Goal: Task Accomplishment & Management: Complete application form

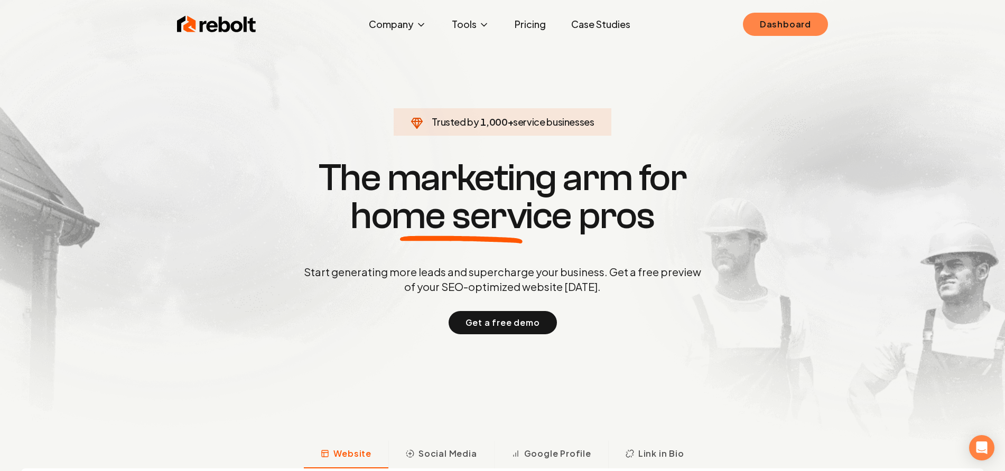
click at [768, 23] on link "Dashboard" at bounding box center [785, 24] width 85 height 23
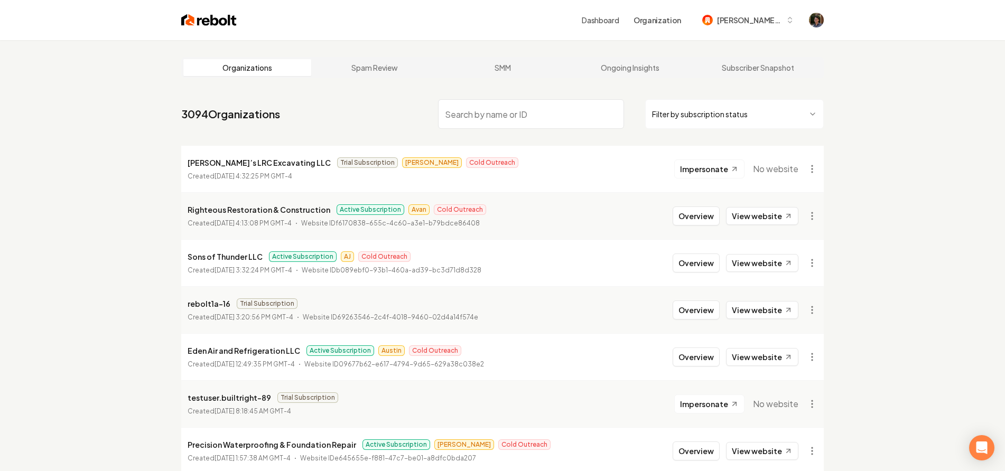
click at [210, 27] on img at bounding box center [208, 20] width 55 height 15
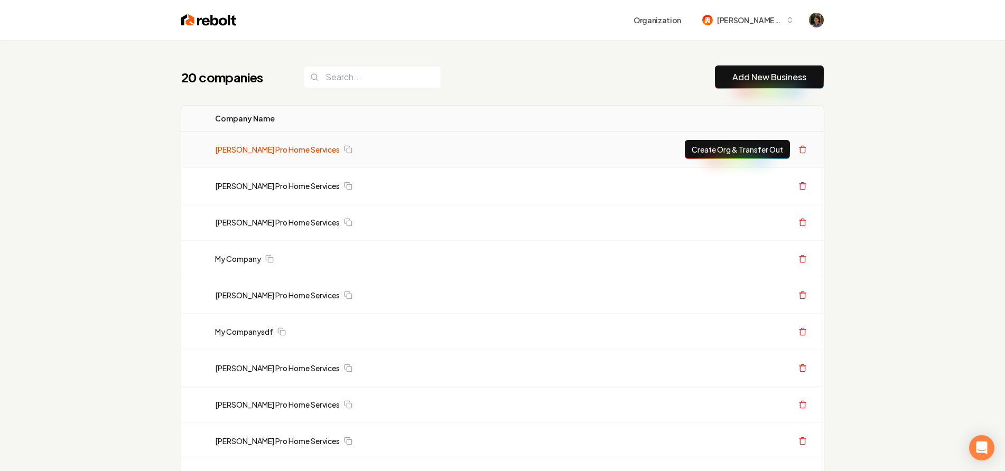
click at [262, 151] on link "[PERSON_NAME] Pro Home Services" at bounding box center [277, 149] width 125 height 11
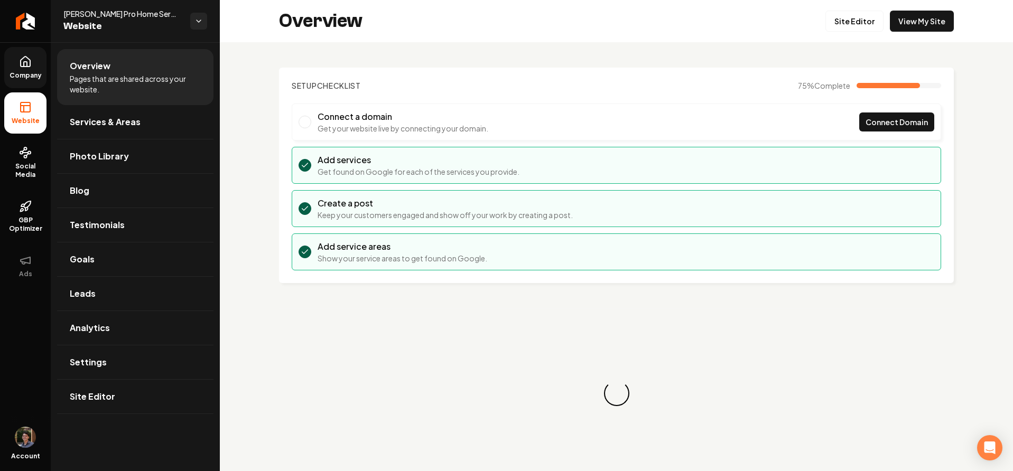
click at [31, 62] on icon at bounding box center [25, 61] width 13 height 13
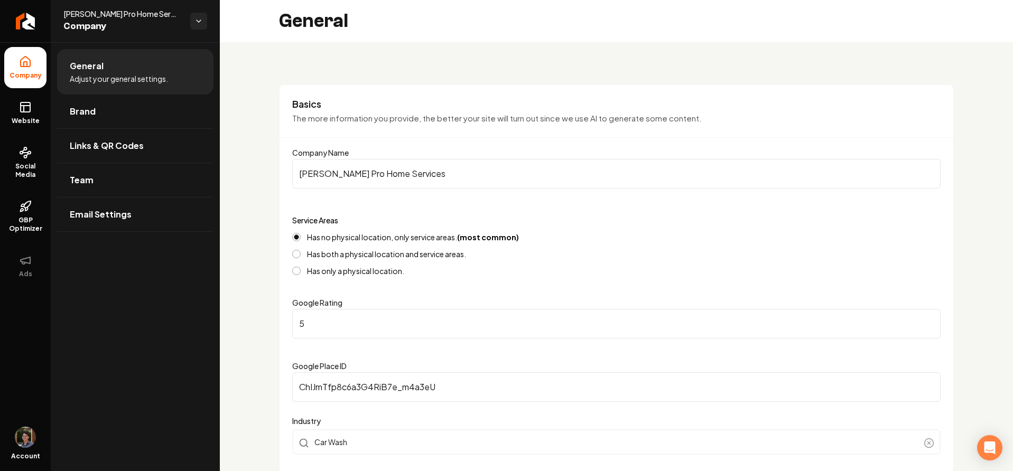
scroll to position [329, 0]
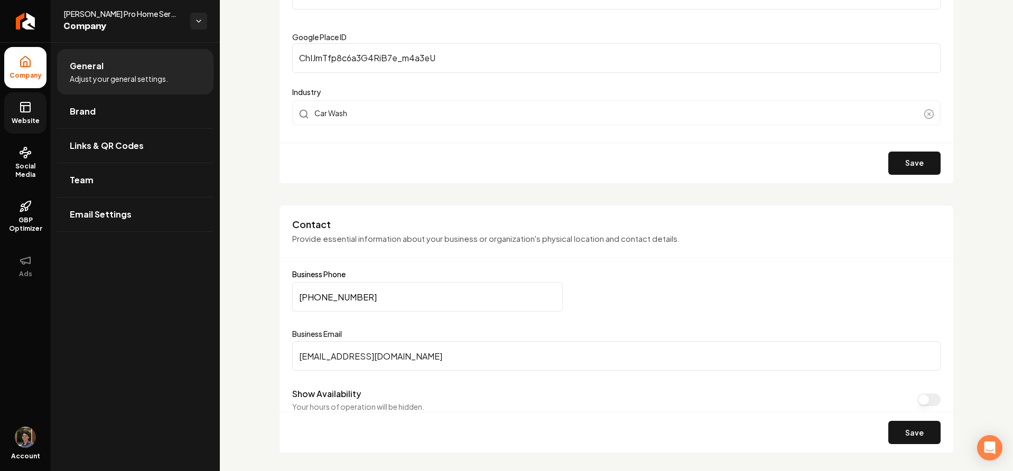
click at [21, 112] on rect at bounding box center [26, 108] width 10 height 10
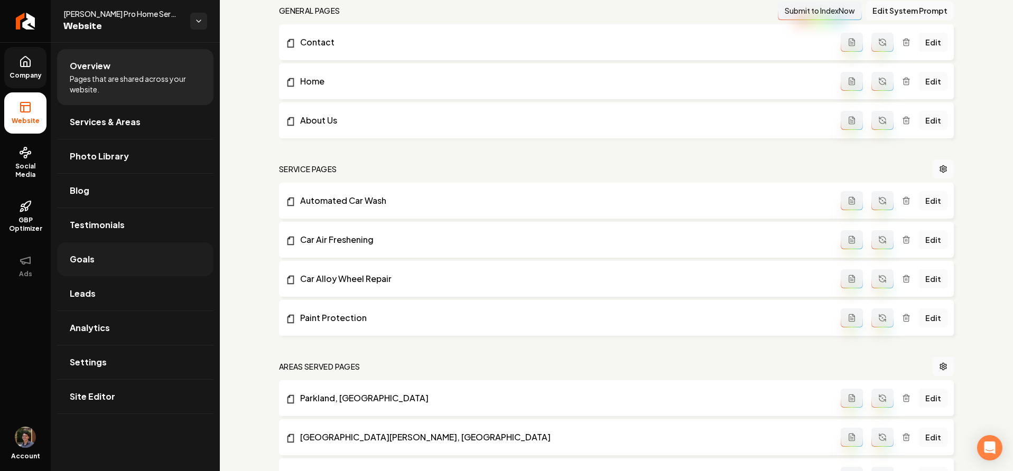
click at [136, 251] on link "Goals" at bounding box center [135, 260] width 156 height 34
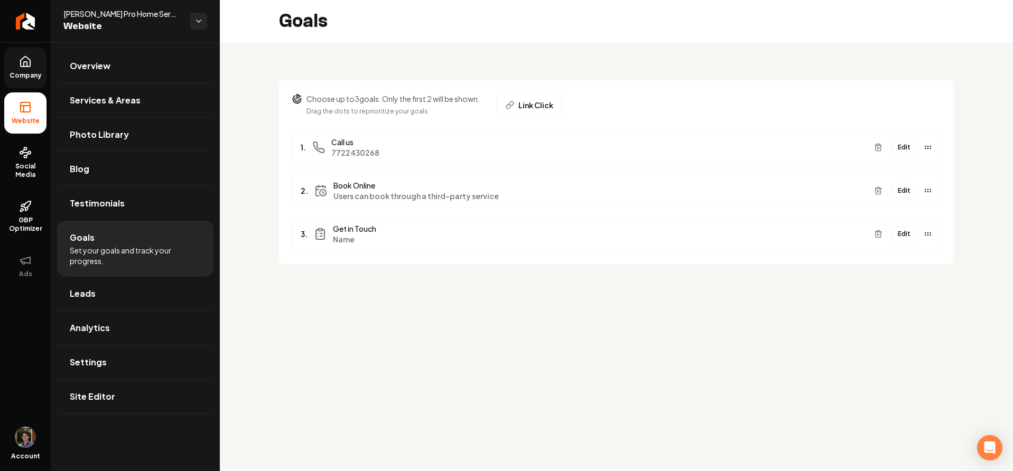
click at [32, 72] on span "Company" at bounding box center [25, 75] width 41 height 8
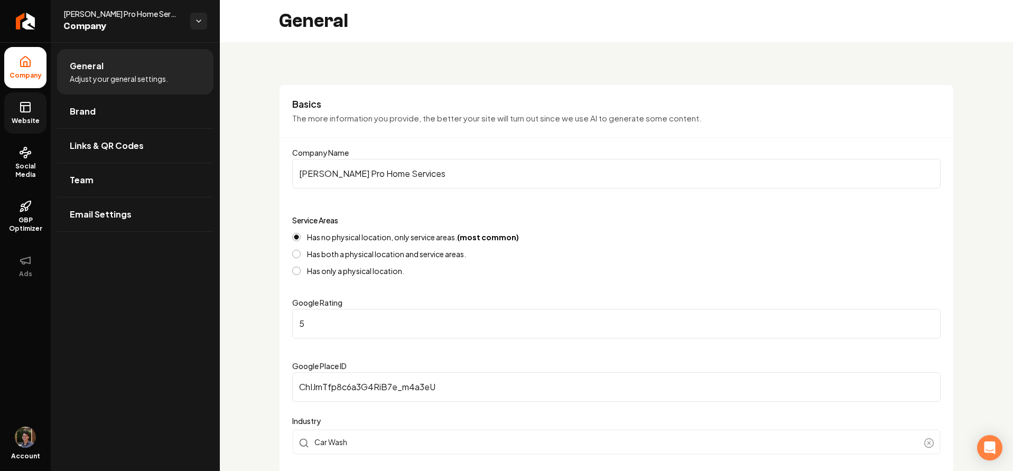
click at [30, 109] on rect at bounding box center [26, 108] width 10 height 10
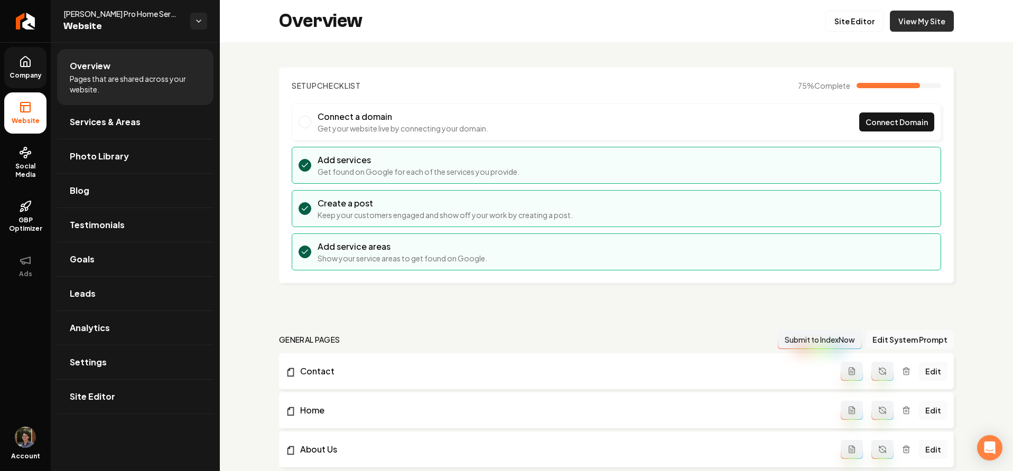
click at [910, 29] on link "View My Site" at bounding box center [922, 21] width 64 height 21
click at [120, 257] on link "Goals" at bounding box center [135, 260] width 156 height 34
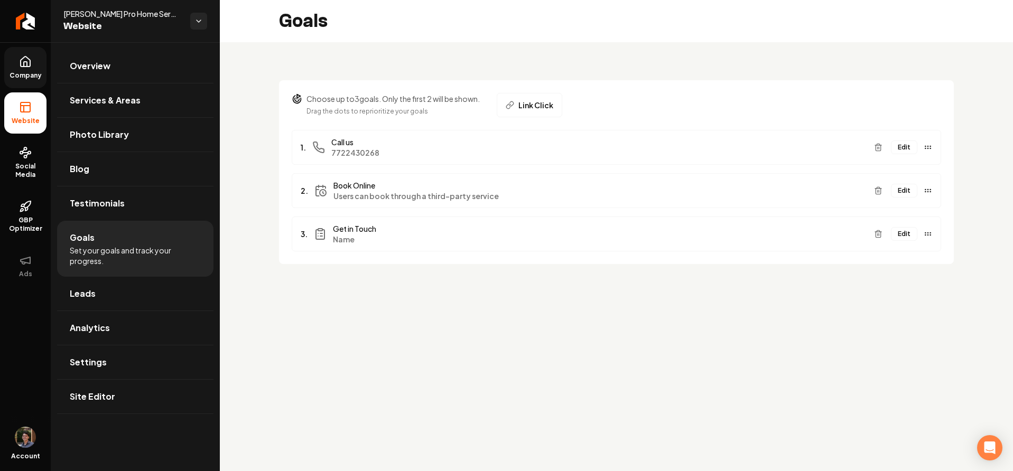
click at [902, 233] on button "Edit" at bounding box center [904, 234] width 26 height 14
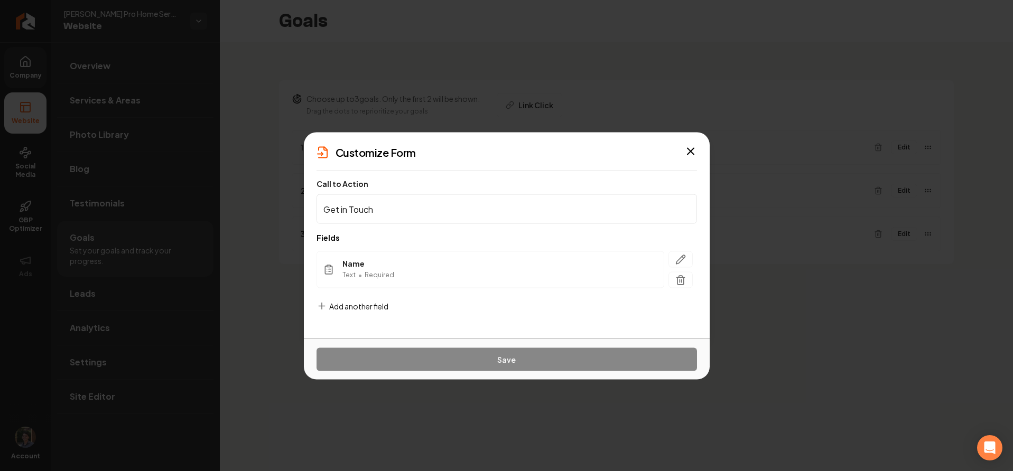
click at [533, 321] on form "Call to Action Get in Touch Fields Name Text • Required To pick up a draggable …" at bounding box center [507, 254] width 381 height 149
click at [369, 310] on span "Add another field" at bounding box center [358, 306] width 59 height 11
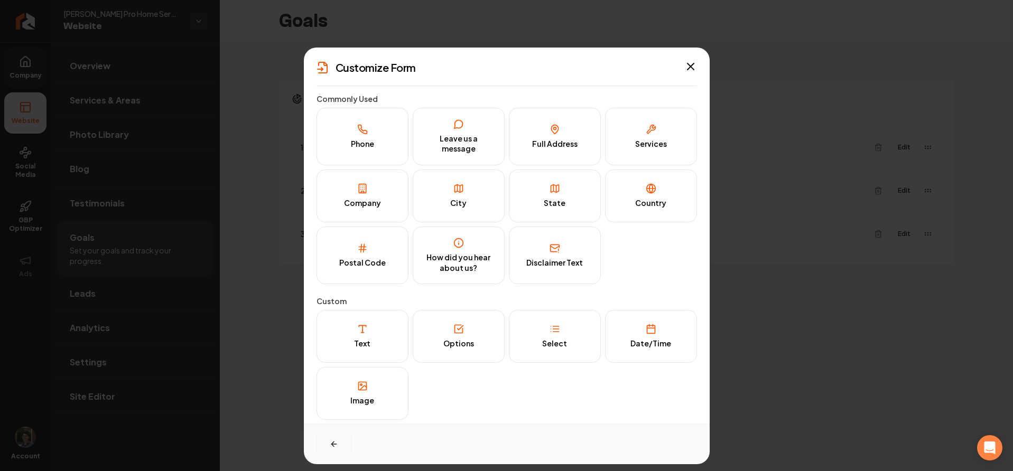
click at [333, 436] on button "button" at bounding box center [334, 444] width 35 height 23
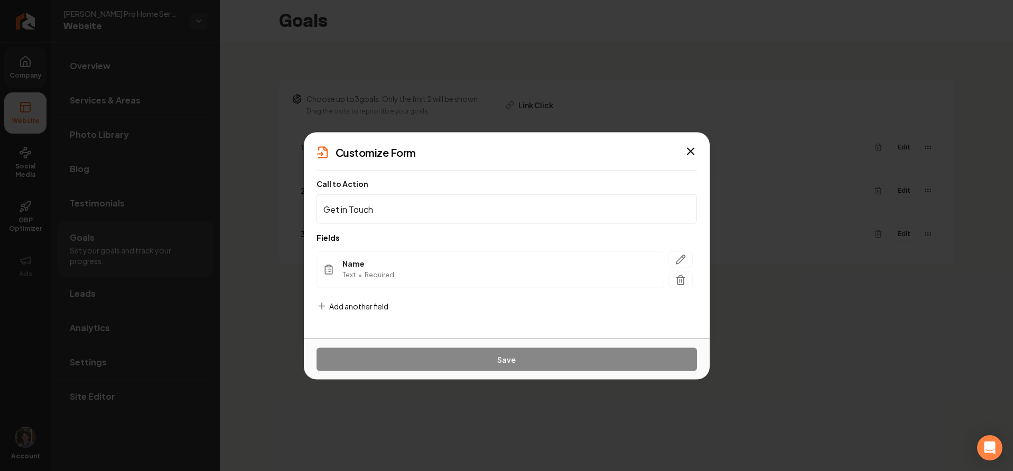
click at [345, 307] on span "Add another field" at bounding box center [358, 306] width 59 height 11
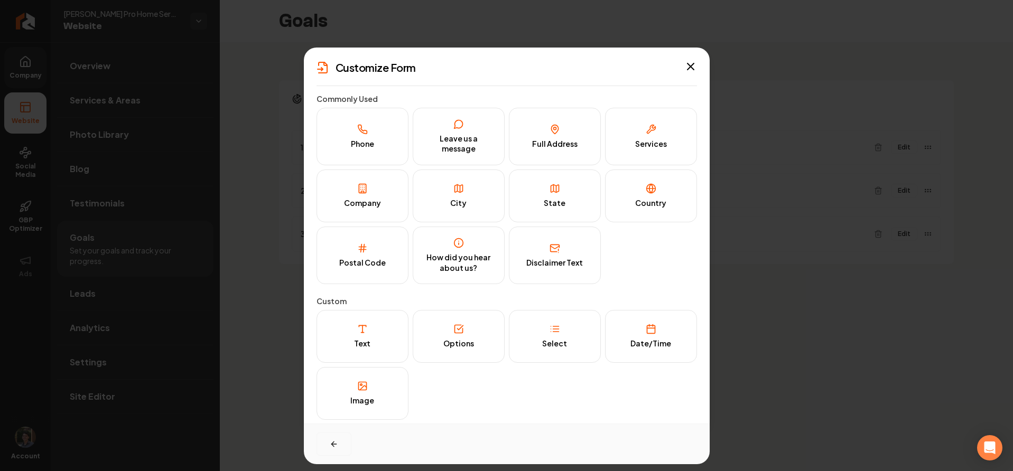
click at [332, 441] on icon "button" at bounding box center [334, 444] width 8 height 8
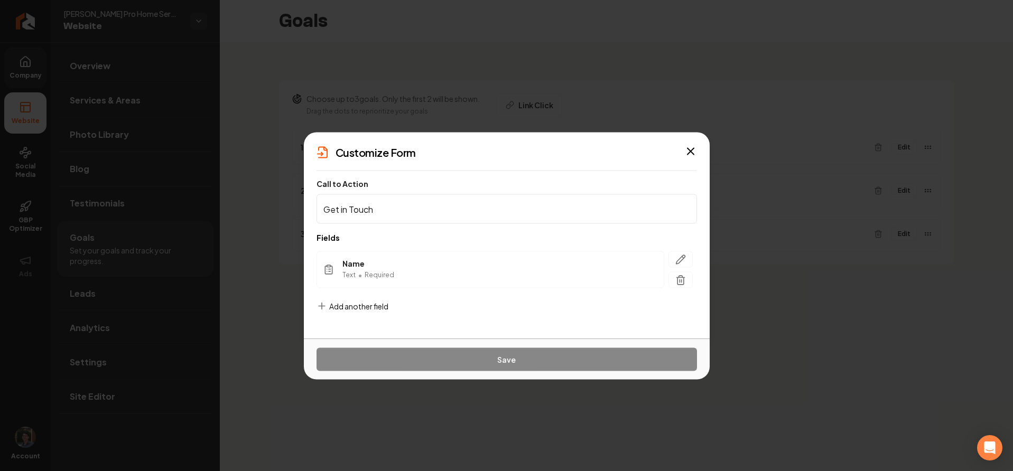
click at [375, 311] on span "Add another field" at bounding box center [358, 306] width 59 height 11
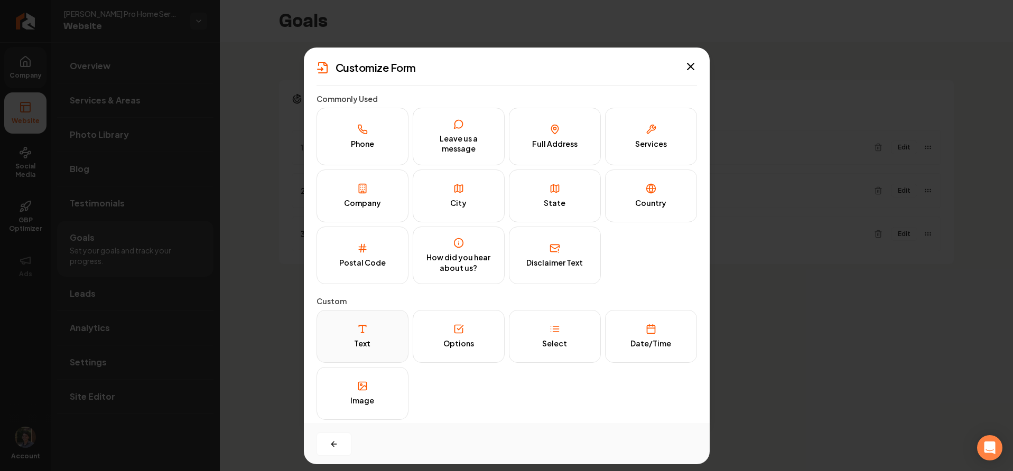
click at [381, 332] on button "Text" at bounding box center [363, 336] width 92 height 53
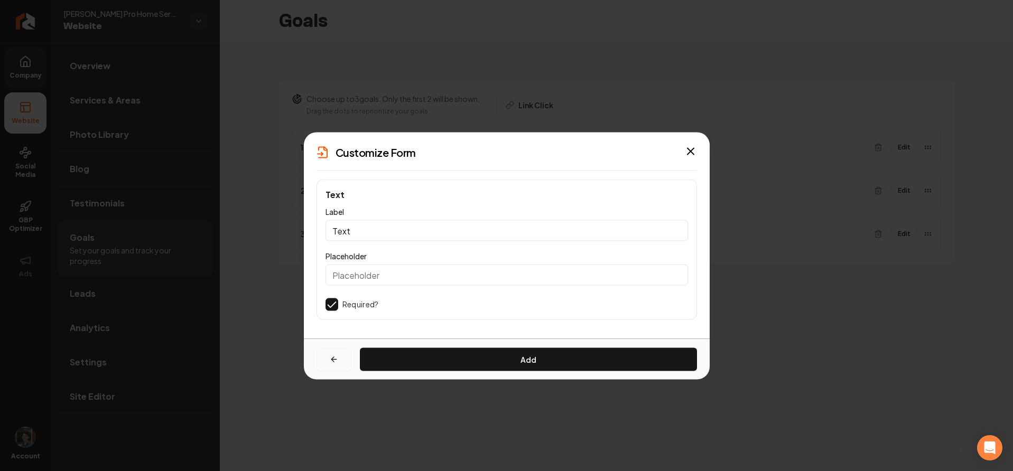
click at [332, 361] on icon "button" at bounding box center [332, 359] width 3 height 5
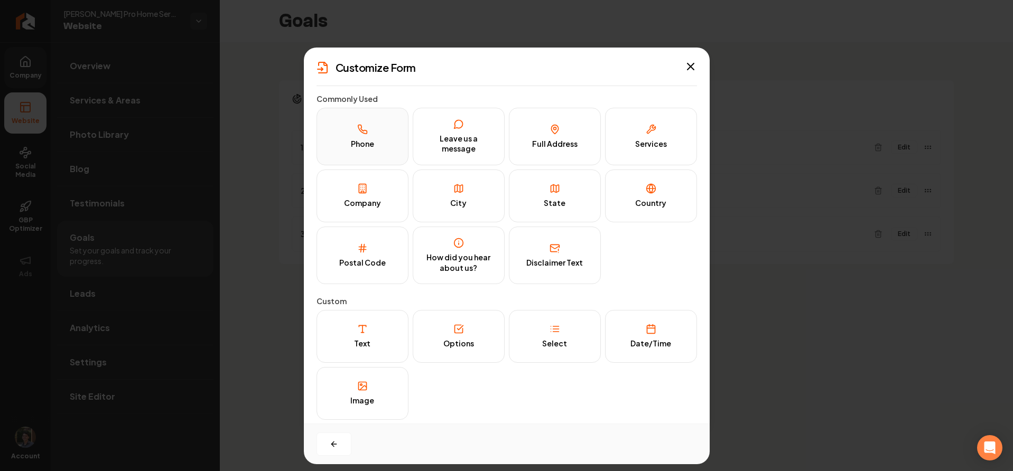
click at [368, 137] on button "Phone" at bounding box center [363, 137] width 92 height 58
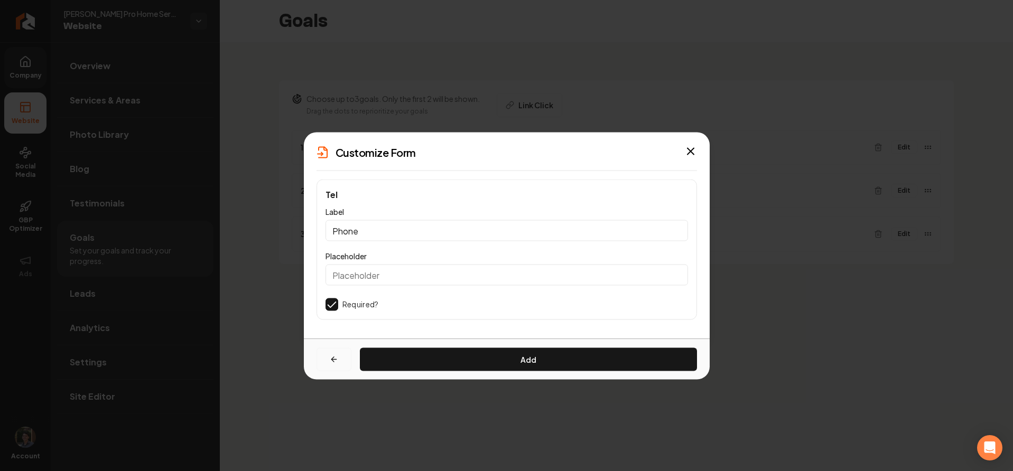
click at [330, 361] on icon "button" at bounding box center [334, 360] width 8 height 8
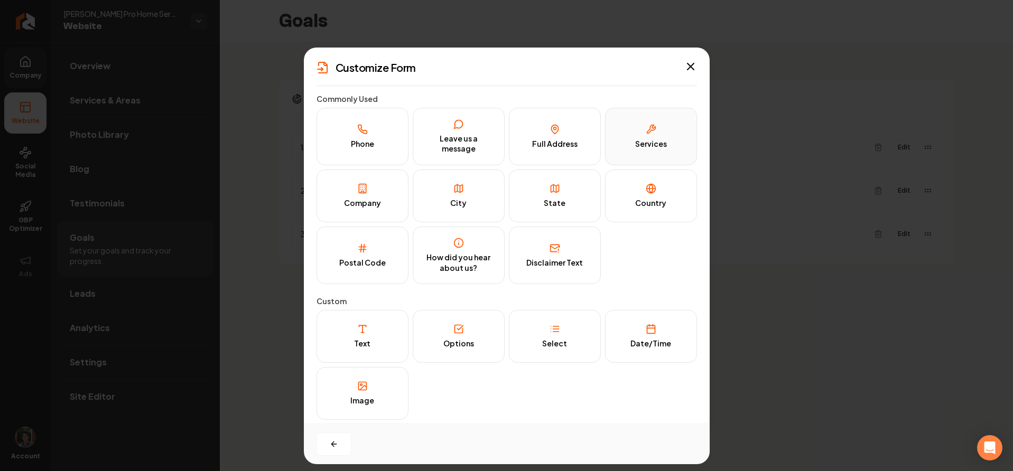
click at [647, 128] on icon at bounding box center [651, 129] width 11 height 11
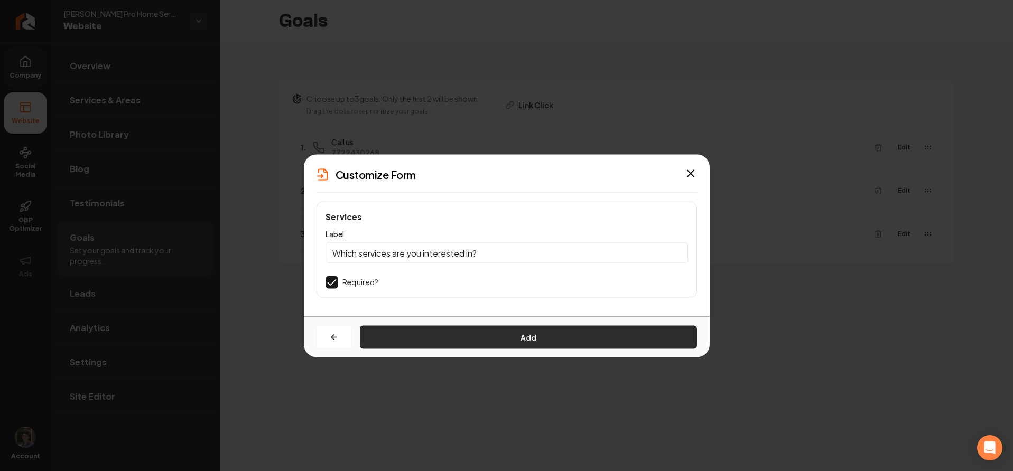
click at [440, 335] on button "Add" at bounding box center [528, 337] width 337 height 23
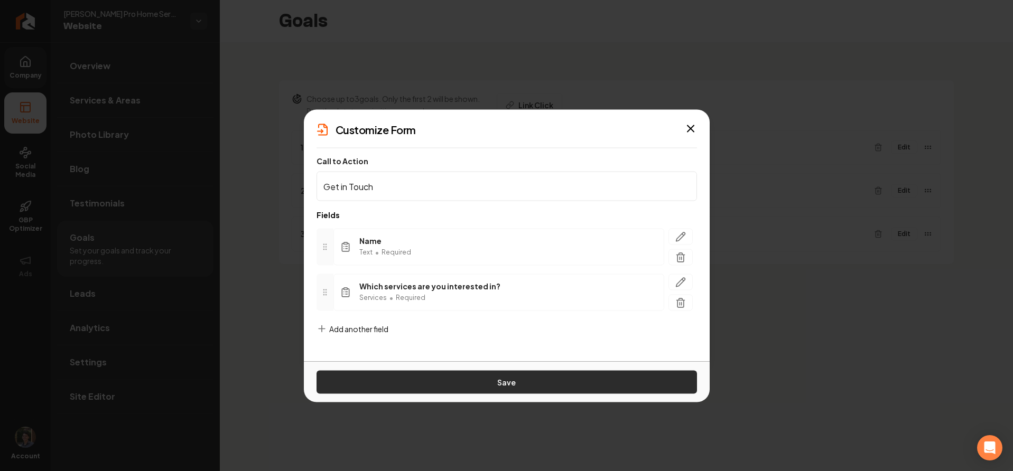
click at [478, 380] on button "Save" at bounding box center [507, 382] width 381 height 23
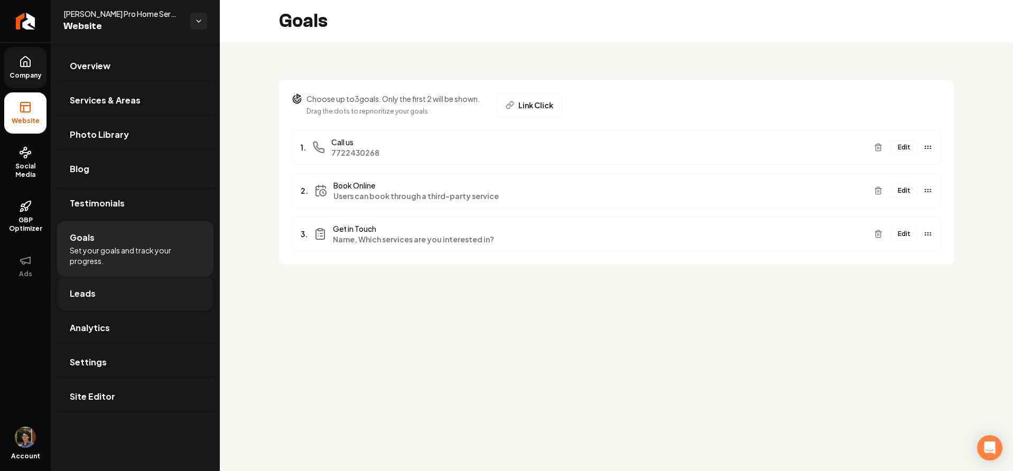
click at [114, 282] on link "Leads" at bounding box center [135, 294] width 156 height 34
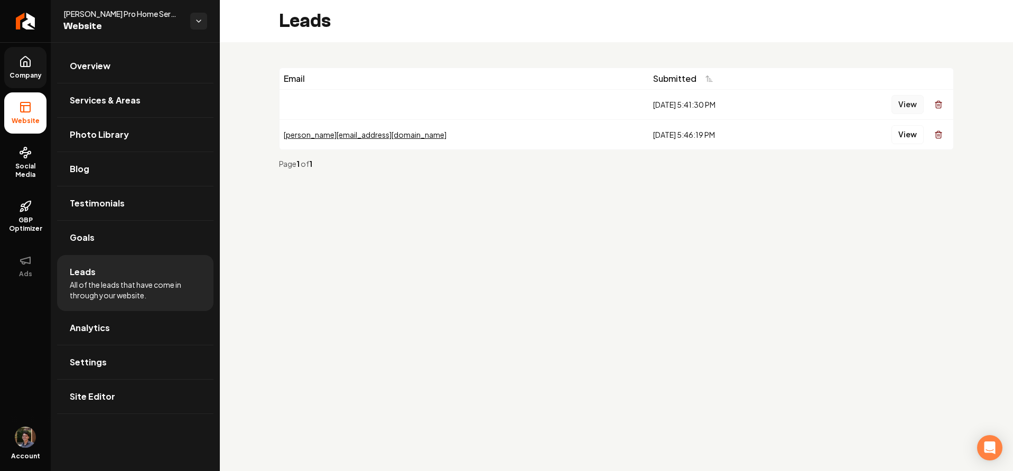
click at [904, 101] on button "View" at bounding box center [908, 104] width 32 height 19
click at [903, 103] on button "View" at bounding box center [908, 104] width 32 height 19
click at [113, 229] on link "Goals" at bounding box center [135, 238] width 156 height 34
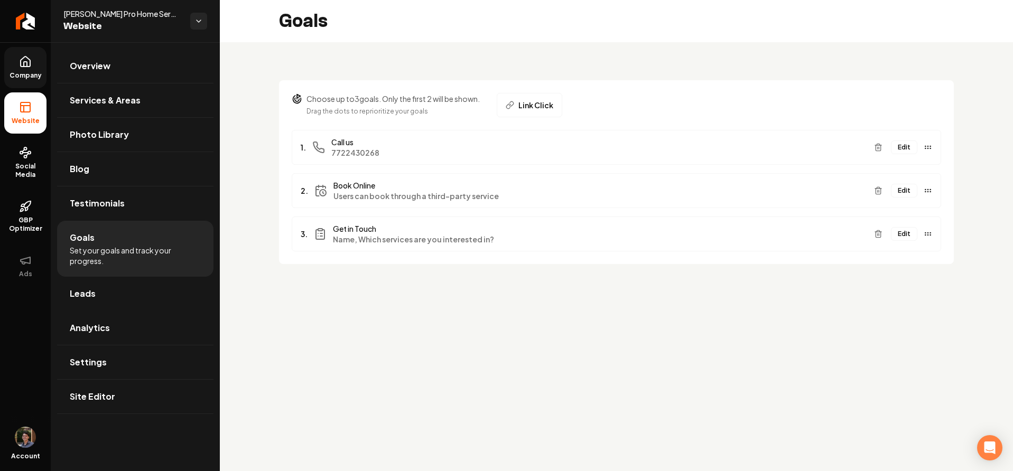
click at [900, 236] on button "Edit" at bounding box center [904, 234] width 26 height 14
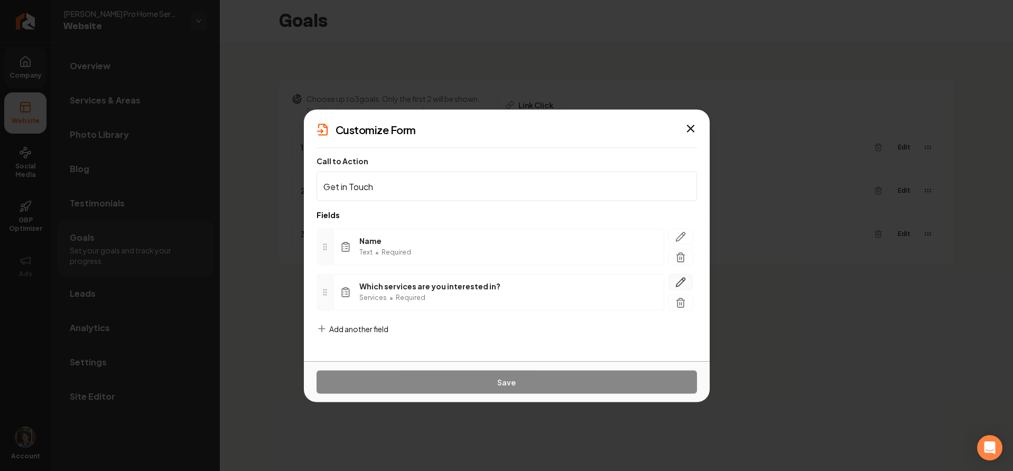
click at [683, 282] on icon "button" at bounding box center [680, 282] width 11 height 11
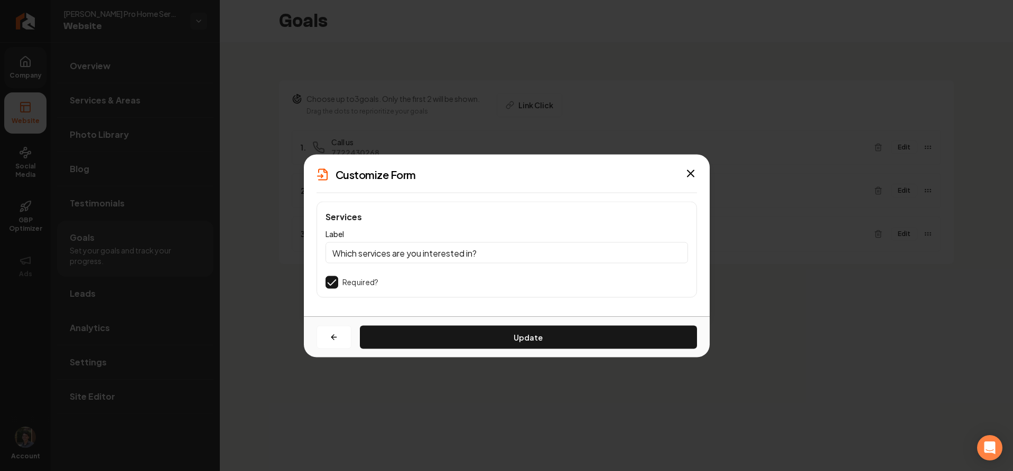
click at [321, 285] on div "Services Label Which services are you interested in? Required?" at bounding box center [507, 250] width 381 height 96
click at [332, 284] on button "button" at bounding box center [332, 282] width 13 height 13
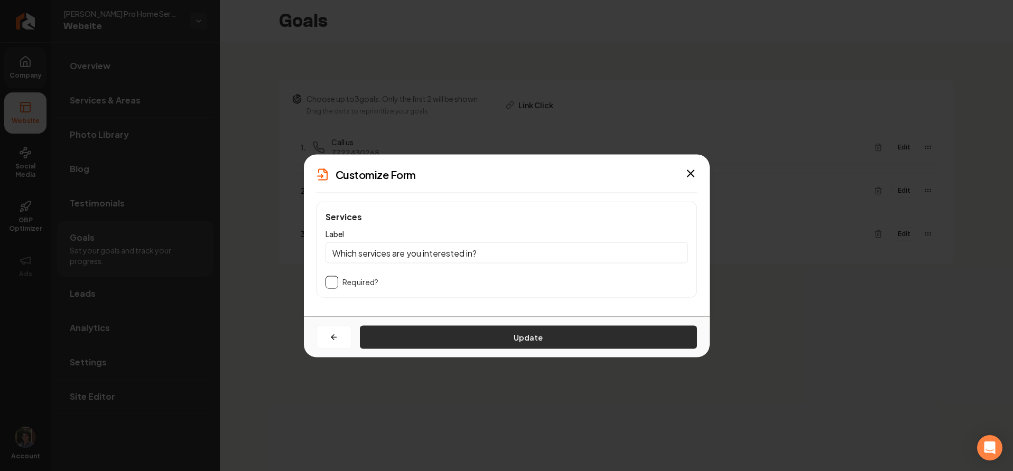
click at [430, 344] on button "Update" at bounding box center [528, 337] width 337 height 23
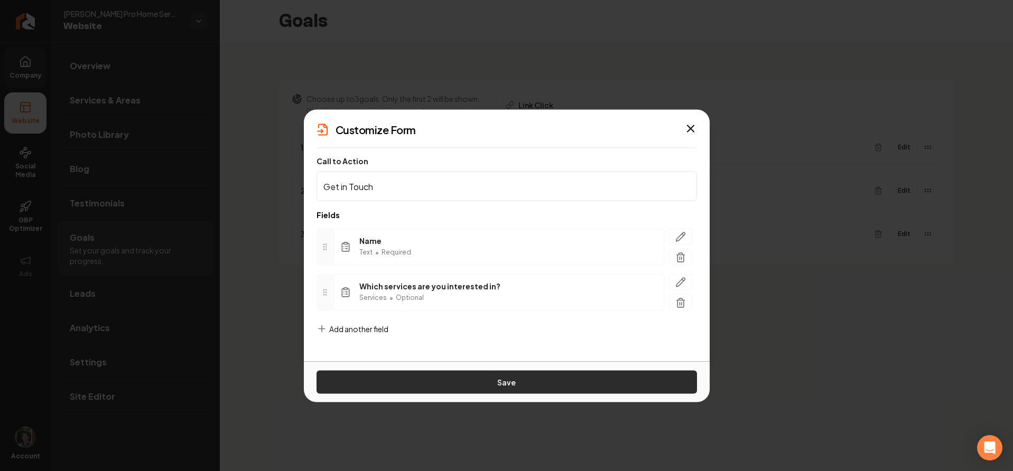
click at [452, 381] on button "Save" at bounding box center [507, 382] width 381 height 23
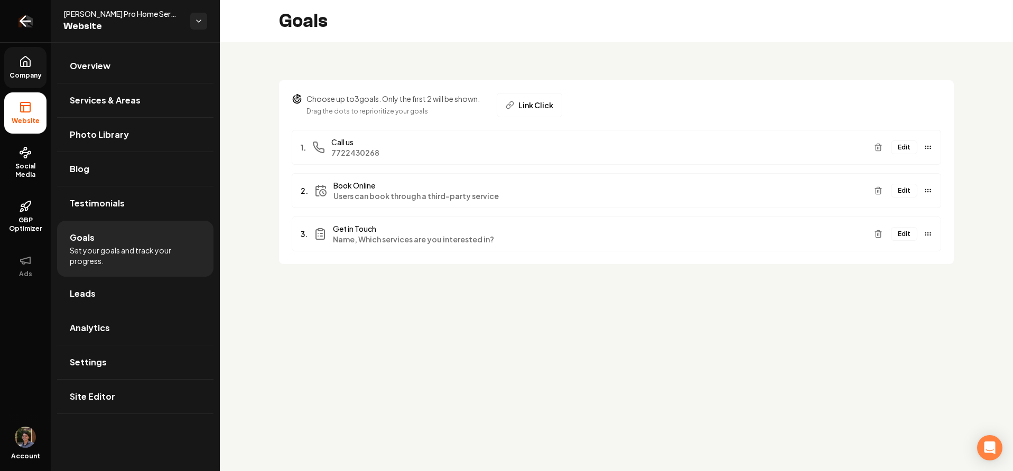
click at [33, 26] on link "Return to dashboard" at bounding box center [25, 21] width 51 height 42
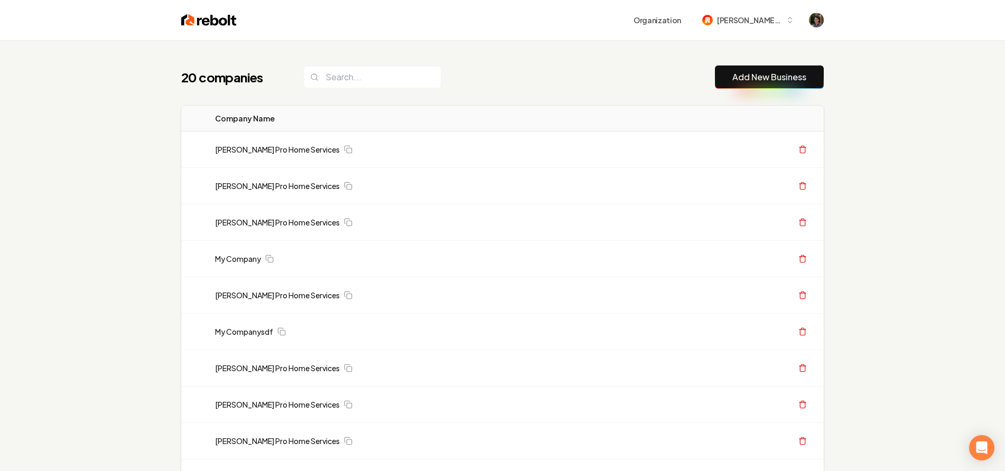
click at [749, 77] on link "Add New Business" at bounding box center [770, 77] width 74 height 13
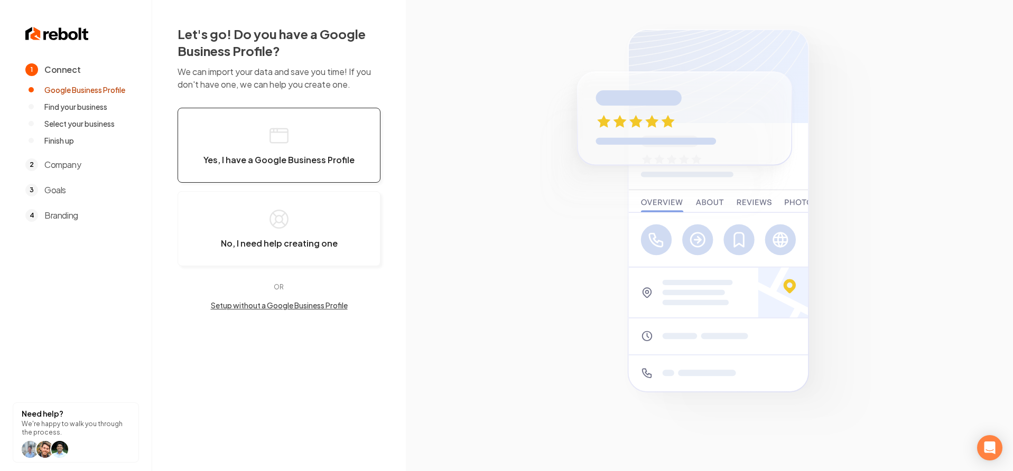
click at [256, 161] on span "Yes, I have a Google Business Profile" at bounding box center [278, 160] width 151 height 11
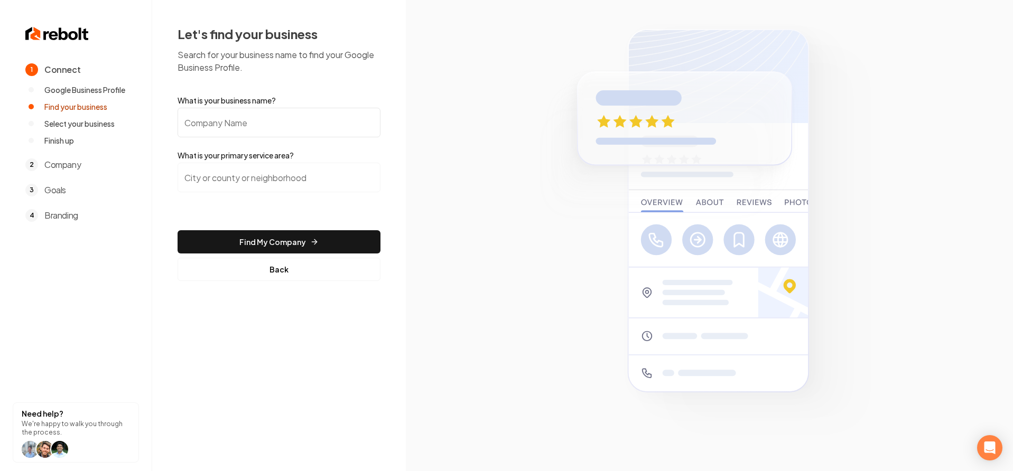
click at [293, 132] on input "What is your business name?" at bounding box center [279, 123] width 203 height 30
type input "[PERSON_NAME] Pro Home Services"
click at [244, 188] on input "search" at bounding box center [279, 178] width 203 height 30
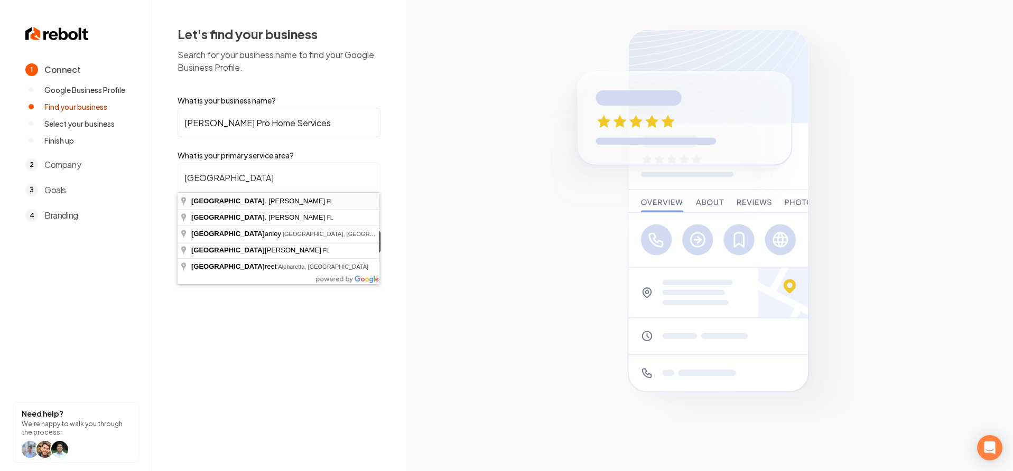
type input "[GEOGRAPHIC_DATA][PERSON_NAME], [GEOGRAPHIC_DATA]"
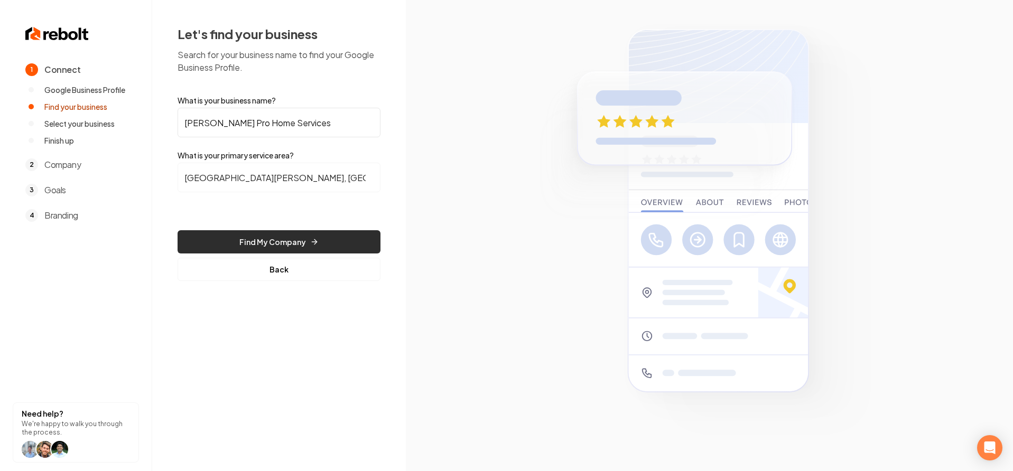
click at [257, 237] on button "Find My Company" at bounding box center [279, 241] width 203 height 23
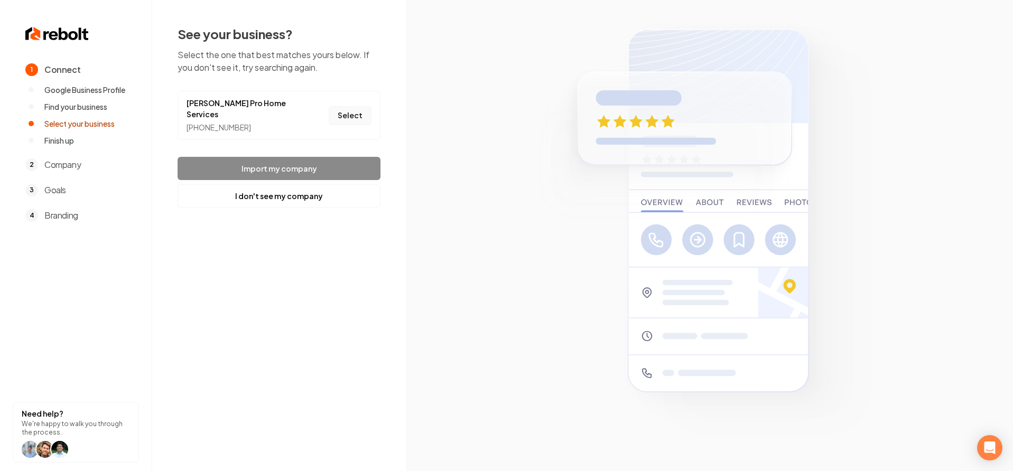
click at [351, 109] on button "Select" at bounding box center [350, 115] width 43 height 19
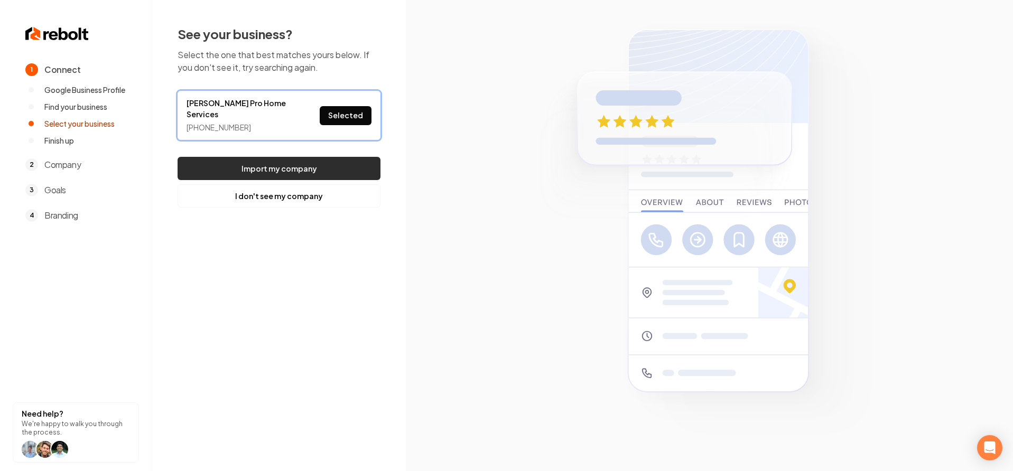
click at [329, 157] on button "Import my company" at bounding box center [279, 168] width 203 height 23
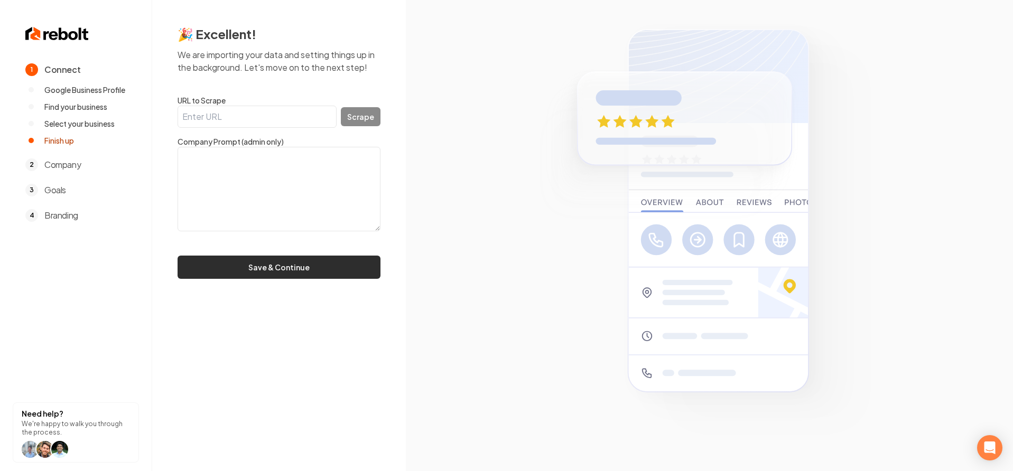
click at [336, 268] on button "Save & Continue" at bounding box center [279, 267] width 203 height 23
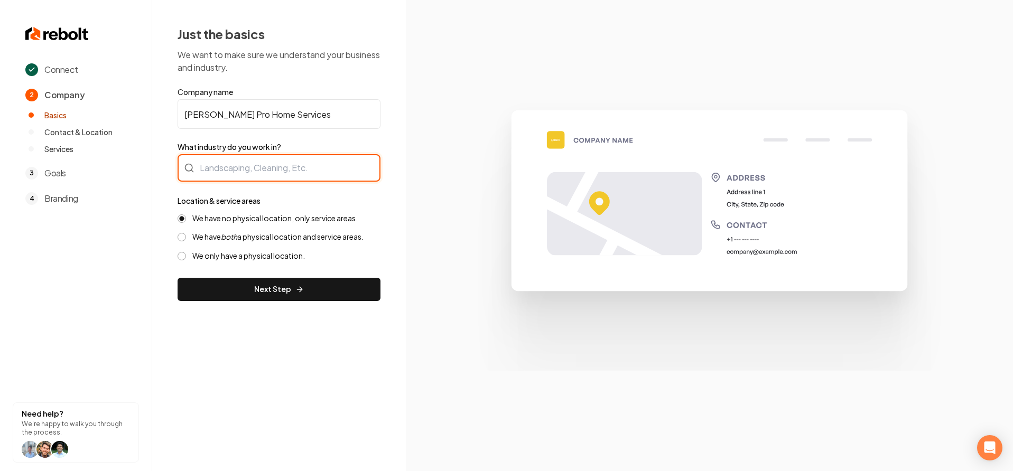
click at [266, 175] on div at bounding box center [279, 167] width 203 height 27
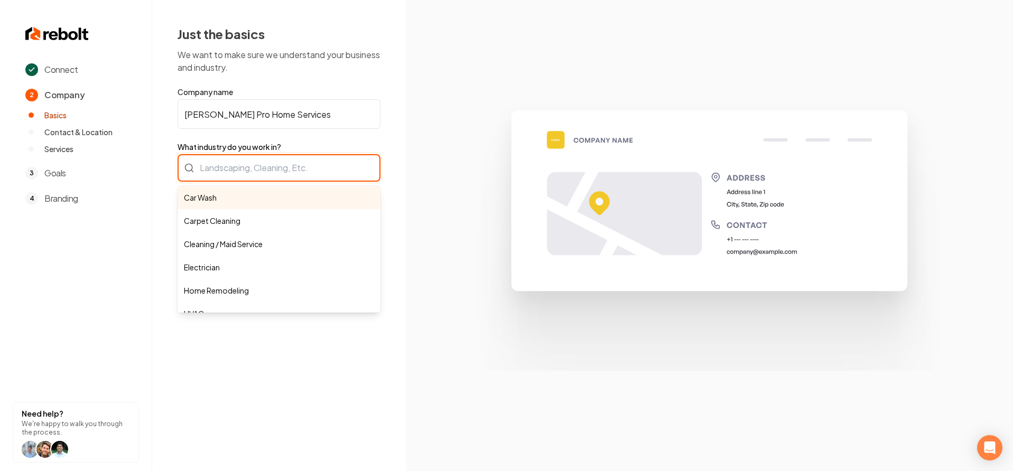
type input "Car Wash"
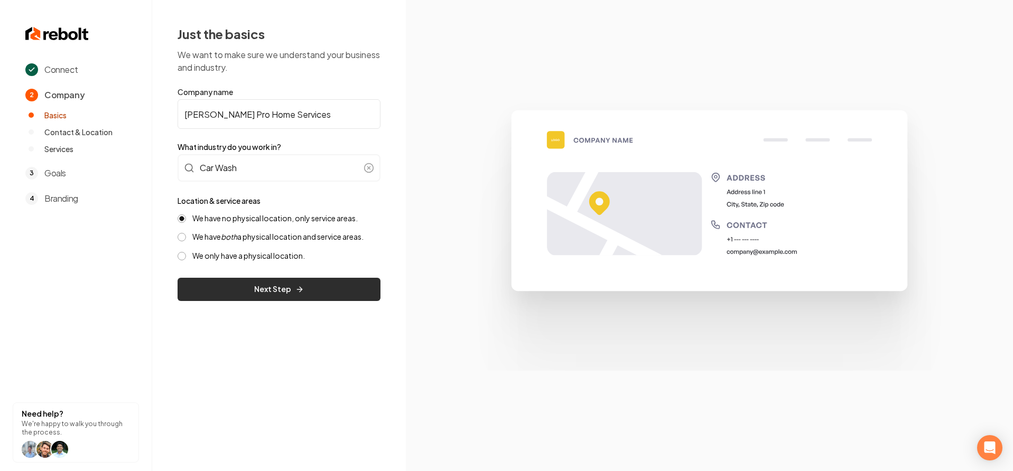
click at [292, 289] on button "Next Step" at bounding box center [279, 289] width 203 height 23
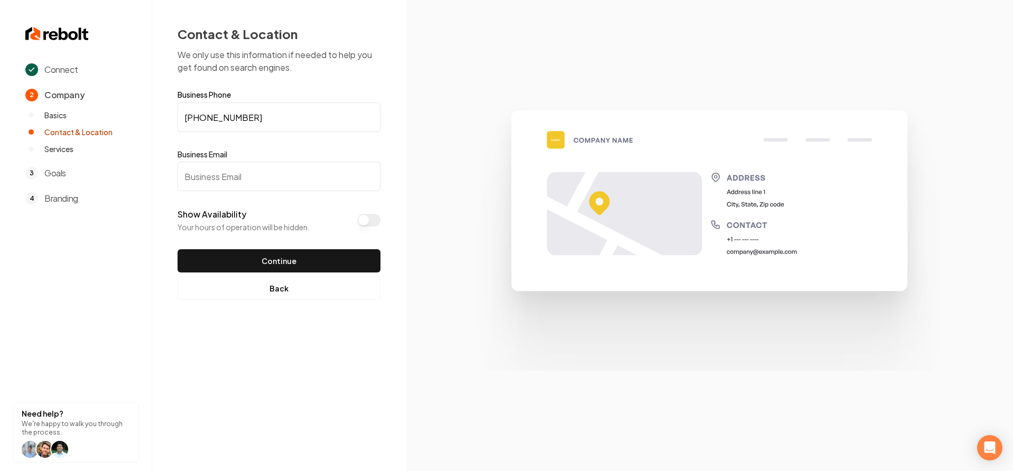
click at [246, 188] on input "Business Email" at bounding box center [279, 177] width 203 height 30
type input "[EMAIL_ADDRESS][DOMAIN_NAME]"
click at [289, 260] on button "Continue" at bounding box center [279, 260] width 203 height 23
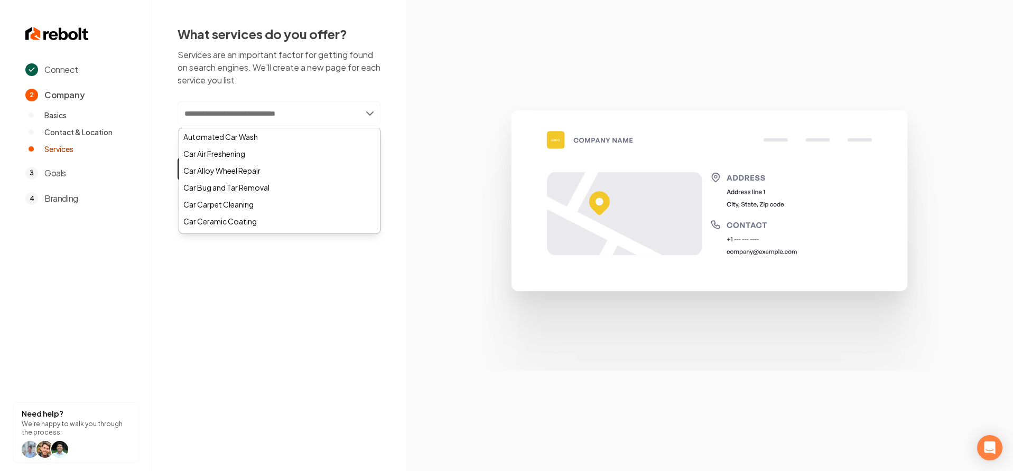
click at [322, 119] on input "text" at bounding box center [279, 113] width 203 height 24
click at [292, 141] on div "Automated Car Wash" at bounding box center [279, 136] width 201 height 17
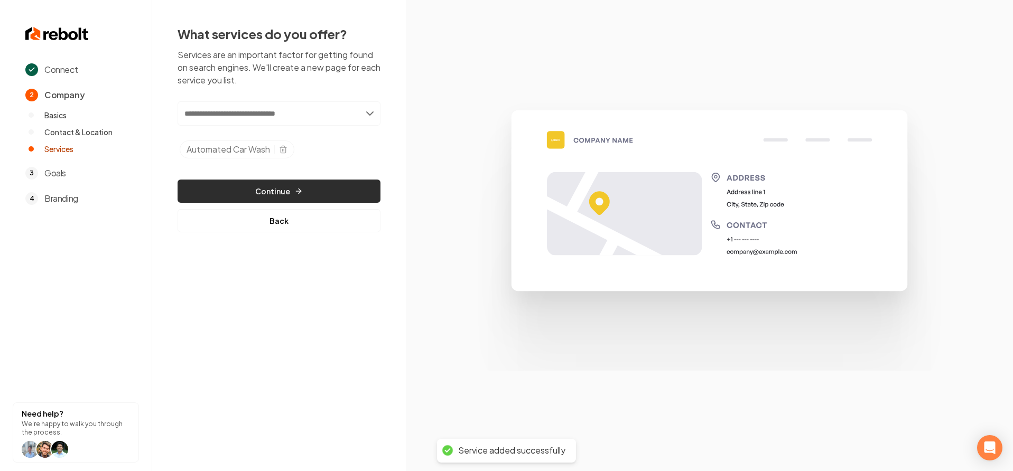
click at [288, 184] on button "Continue" at bounding box center [279, 191] width 203 height 23
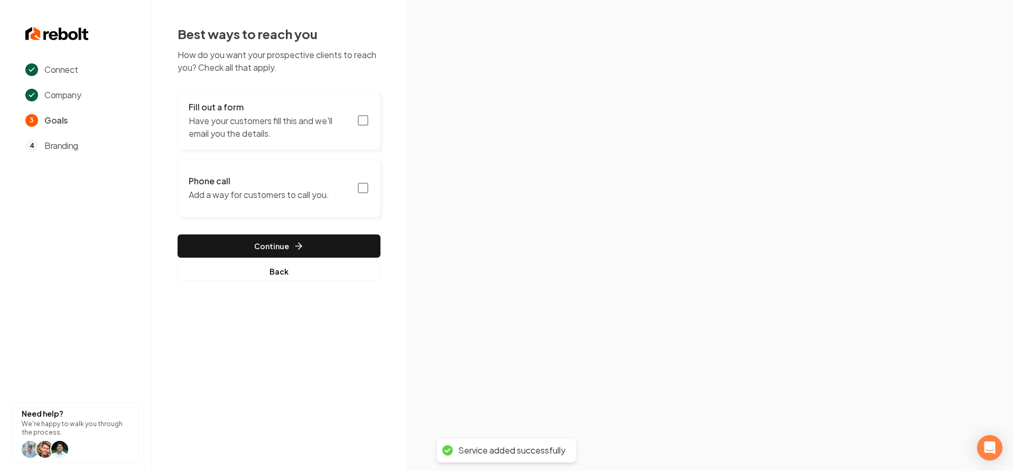
click at [325, 186] on h3 "Phone call" at bounding box center [259, 181] width 141 height 13
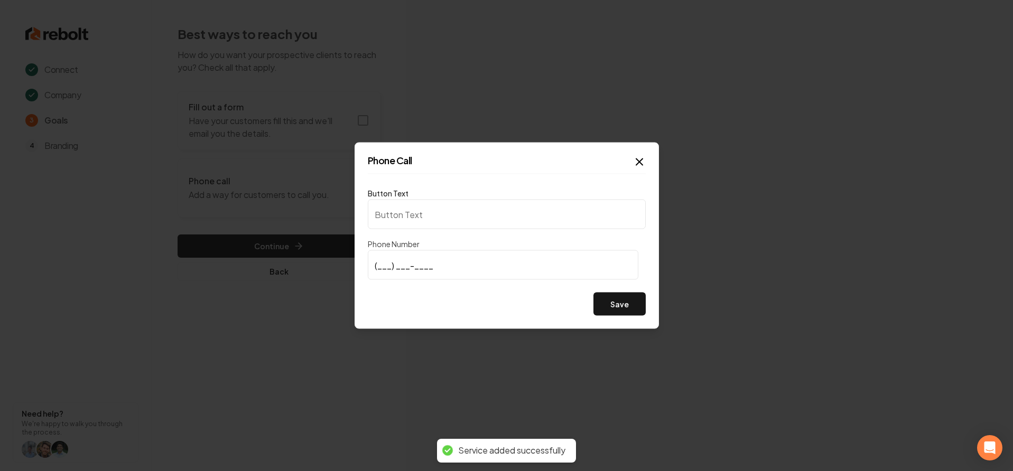
type input "Call us"
type input "[PHONE_NUMBER]"
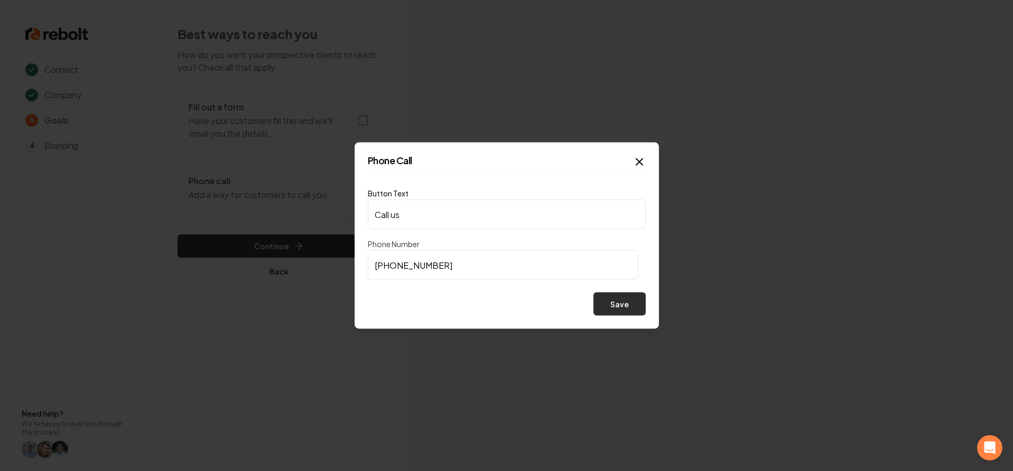
click at [628, 299] on button "Save" at bounding box center [620, 304] width 52 height 23
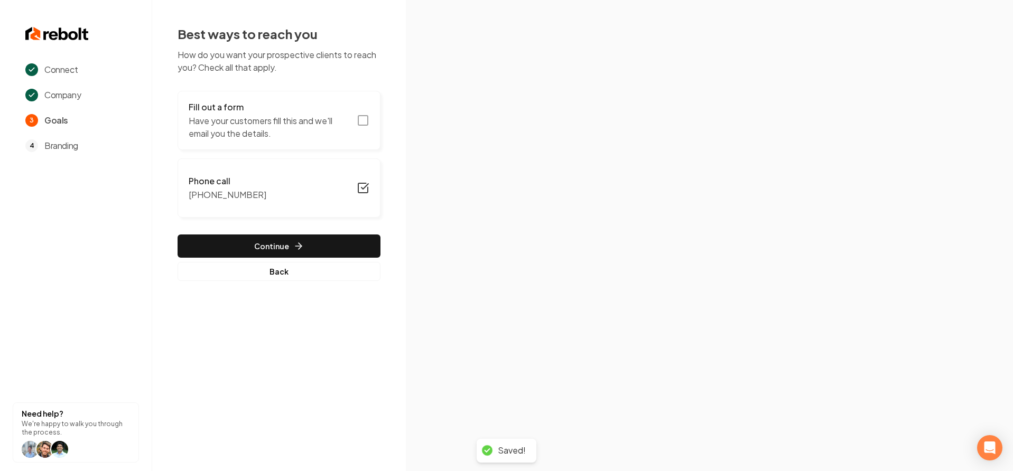
click at [325, 122] on p "Have your customers fill this and we'll email you the details." at bounding box center [270, 127] width 162 height 25
click at [288, 126] on p "Have your customers fill this and we'll email you the details." at bounding box center [270, 127] width 162 height 25
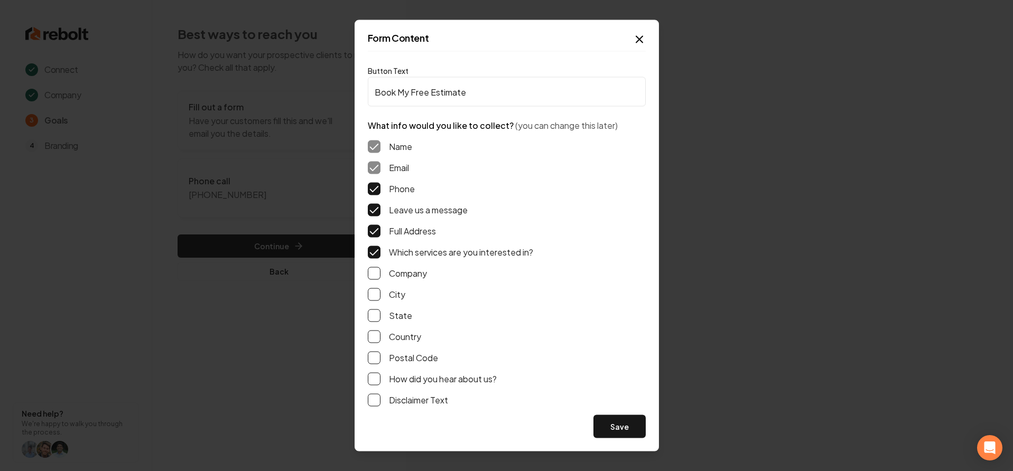
click at [373, 253] on button "Which services are you interested in?" at bounding box center [374, 252] width 13 height 13
click at [370, 229] on button "Full Address" at bounding box center [374, 231] width 13 height 13
click at [633, 430] on button "Save" at bounding box center [620, 426] width 52 height 23
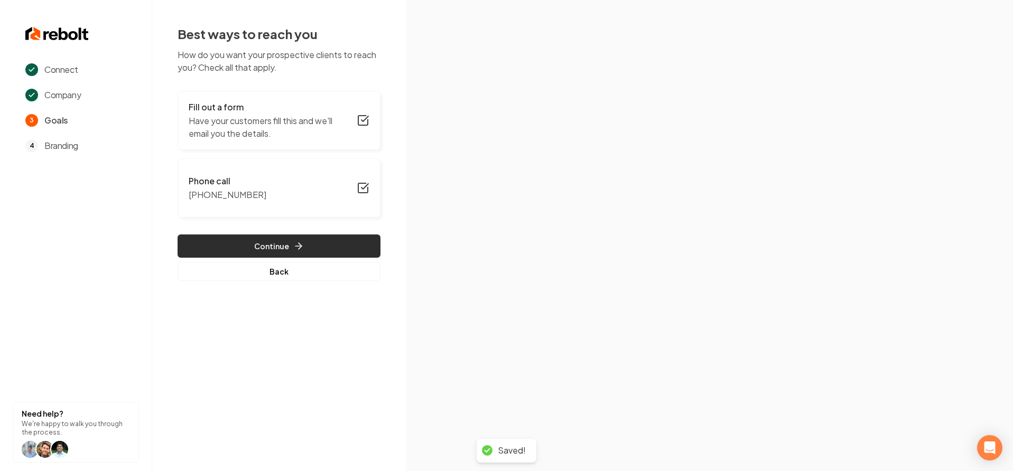
click at [364, 248] on button "Continue" at bounding box center [279, 246] width 203 height 23
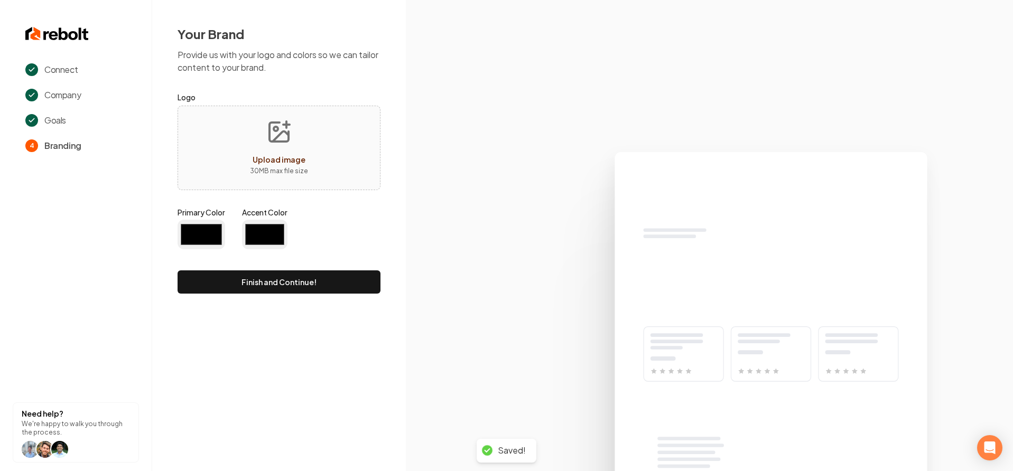
type input "#194d33"
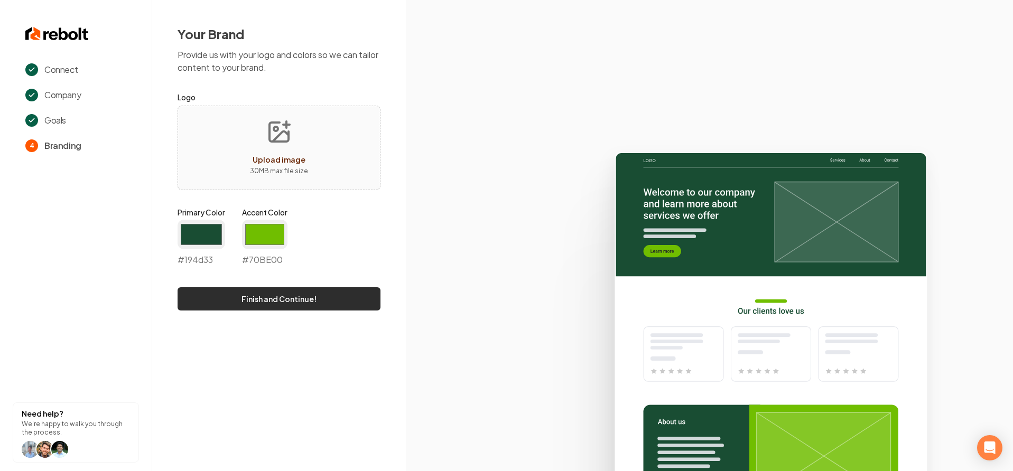
click at [329, 296] on button "Finish and Continue!" at bounding box center [279, 299] width 203 height 23
type input "#70be00"
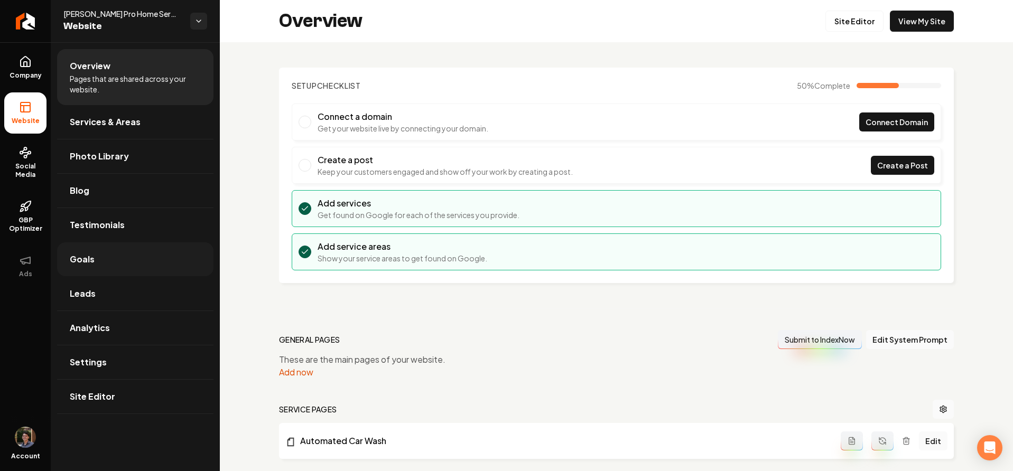
click at [100, 247] on link "Goals" at bounding box center [135, 260] width 156 height 34
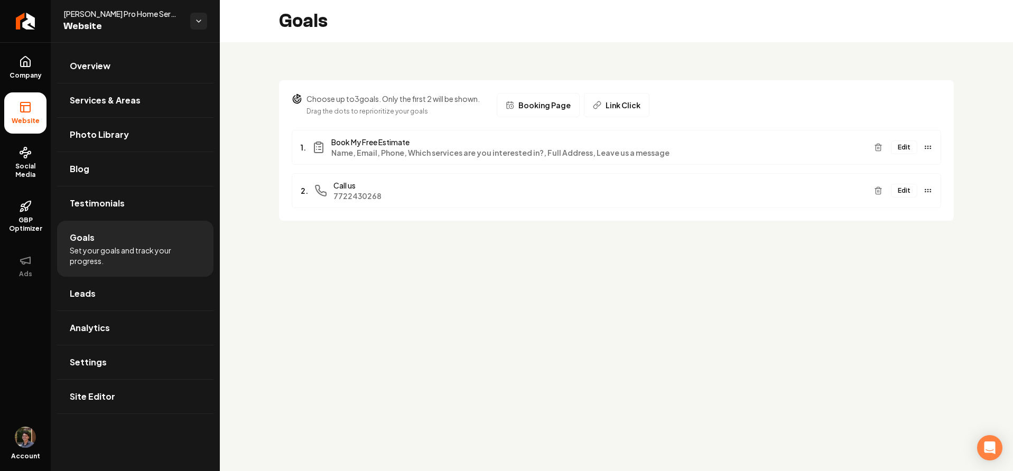
click at [899, 145] on button "Edit" at bounding box center [904, 148] width 26 height 14
click at [897, 147] on button "Edit" at bounding box center [904, 148] width 26 height 14
click at [28, 64] on icon at bounding box center [25, 61] width 13 height 13
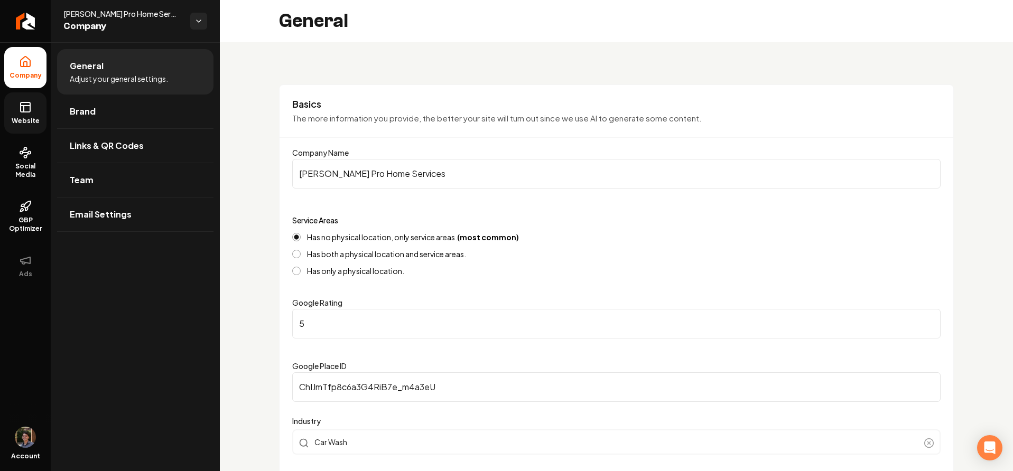
click at [15, 114] on link "Website" at bounding box center [25, 112] width 42 height 41
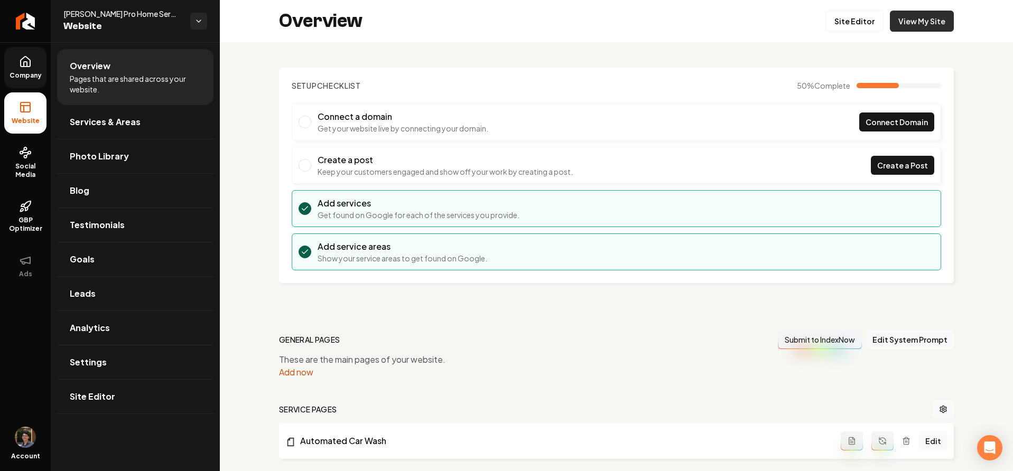
click at [900, 22] on link "View My Site" at bounding box center [922, 21] width 64 height 21
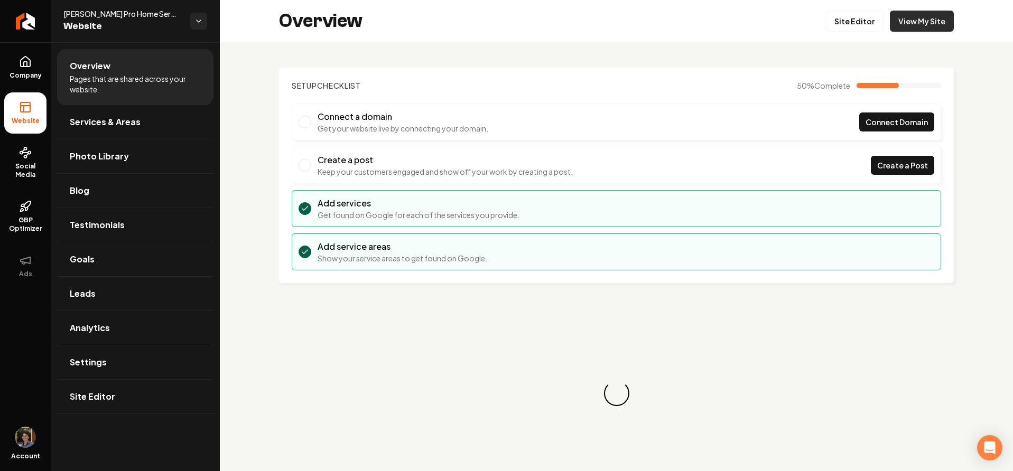
click at [938, 25] on link "View My Site" at bounding box center [922, 21] width 64 height 21
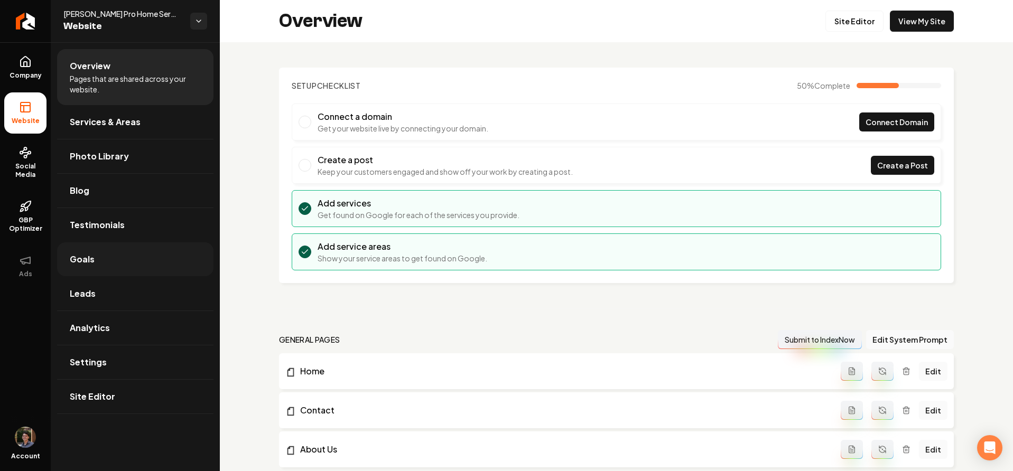
click at [179, 258] on link "Goals" at bounding box center [135, 260] width 156 height 34
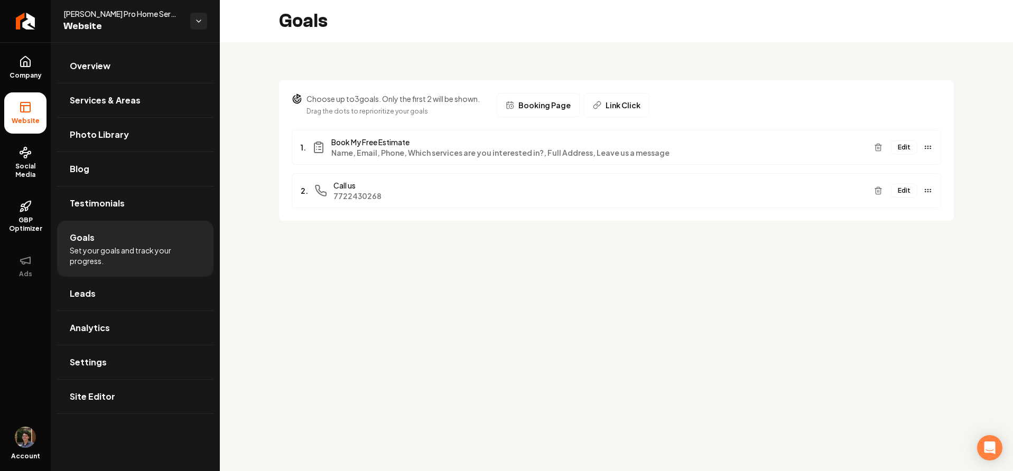
click at [904, 144] on button "Edit" at bounding box center [904, 148] width 26 height 14
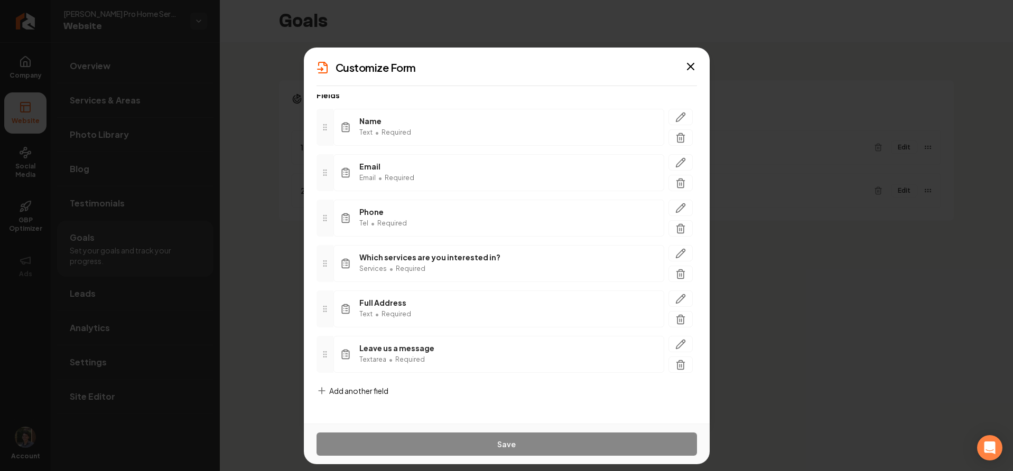
click at [355, 395] on span "Add another field" at bounding box center [358, 391] width 59 height 11
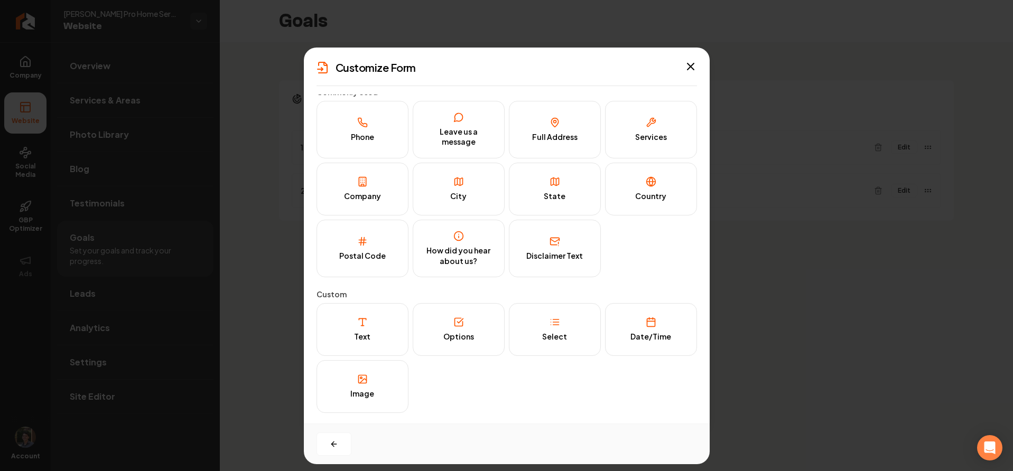
scroll to position [7, 0]
click at [337, 440] on icon "button" at bounding box center [334, 444] width 8 height 8
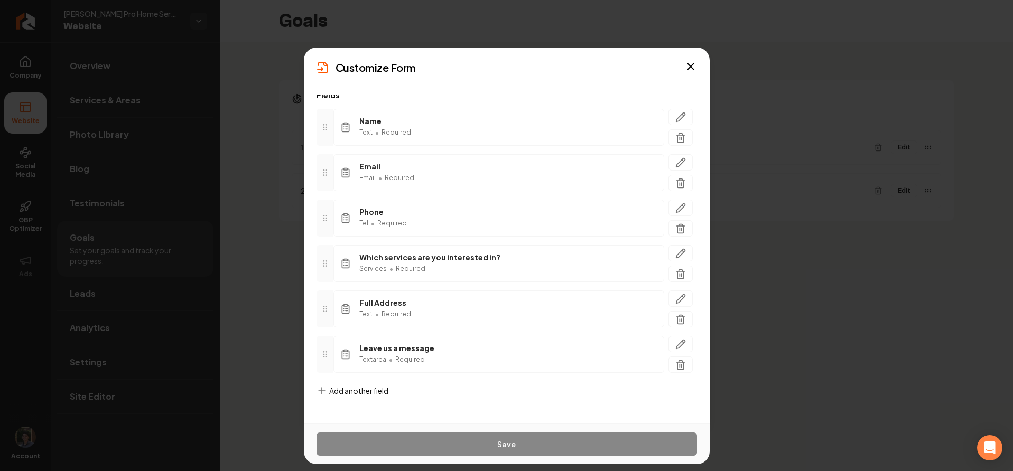
click at [360, 396] on span "Add another field" at bounding box center [358, 391] width 59 height 11
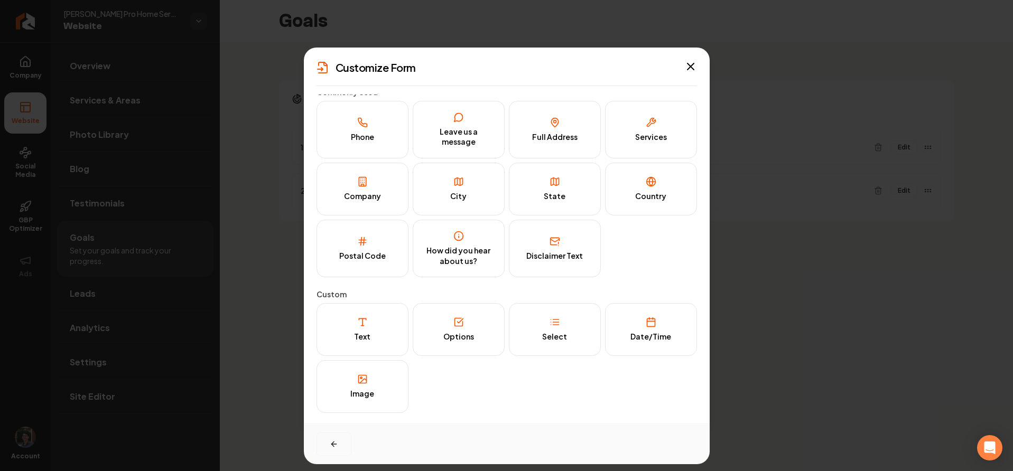
click at [337, 441] on icon "button" at bounding box center [334, 444] width 8 height 8
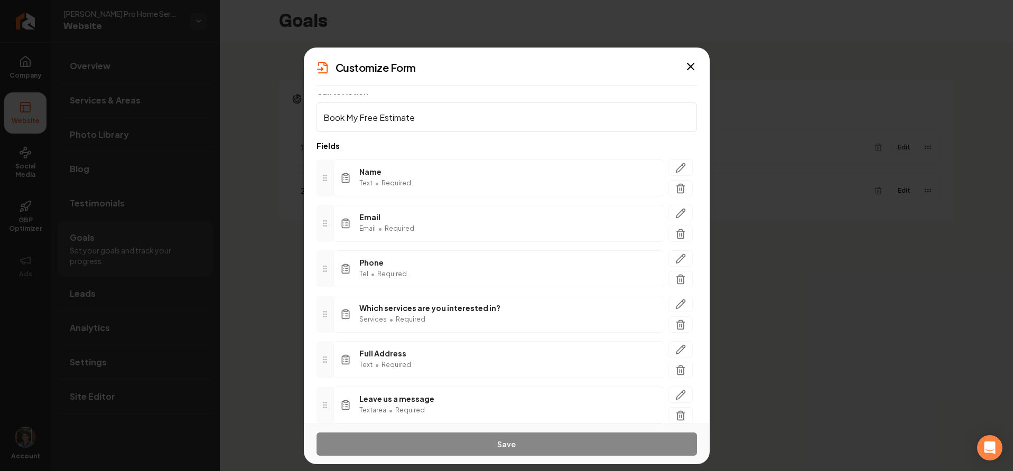
scroll to position [58, 0]
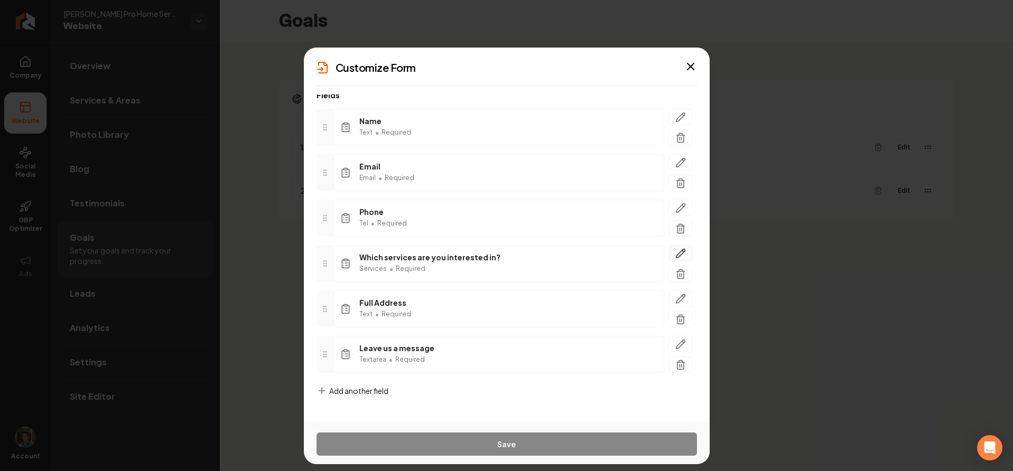
click at [675, 252] on icon "button" at bounding box center [680, 253] width 11 height 11
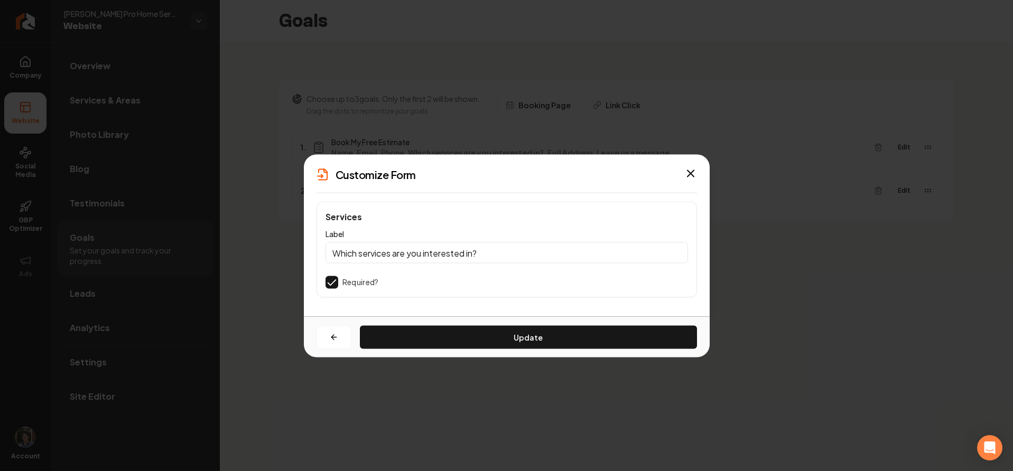
scroll to position [0, 0]
click at [340, 336] on button "button" at bounding box center [334, 337] width 35 height 23
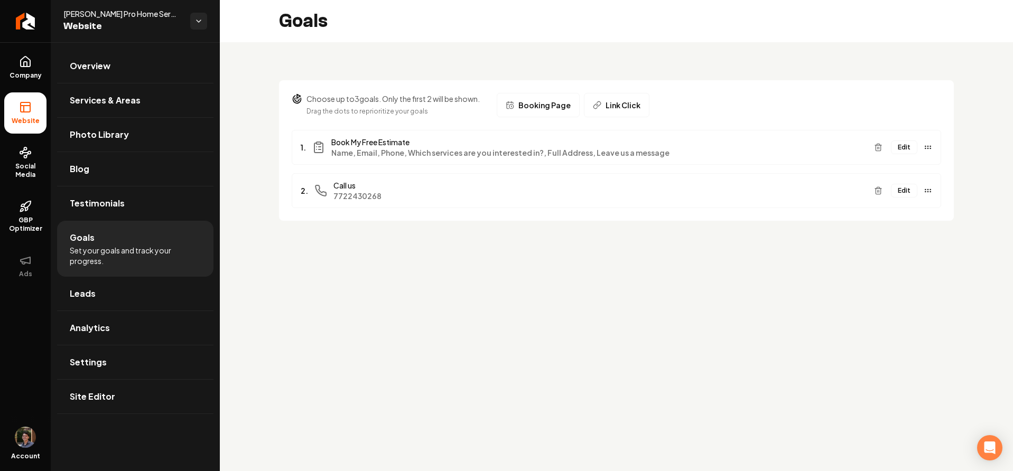
click at [908, 144] on button "Edit" at bounding box center [904, 148] width 26 height 14
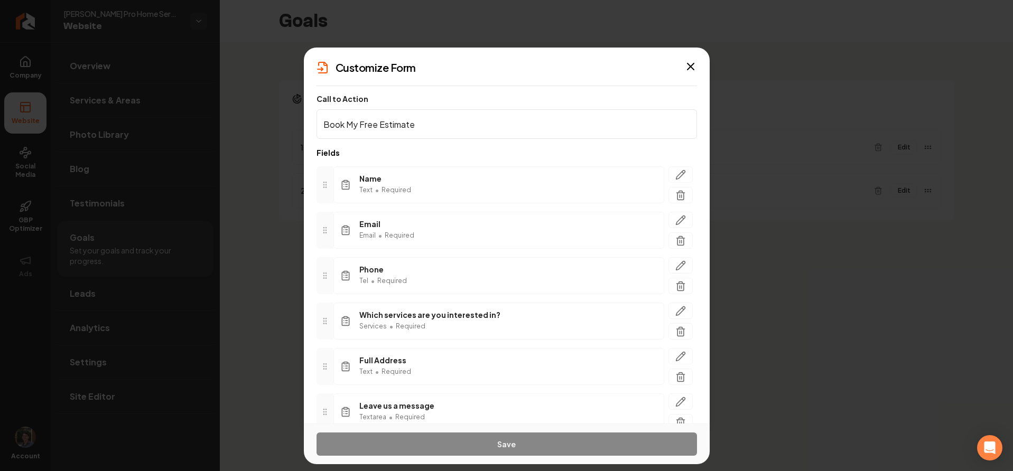
scroll to position [58, 0]
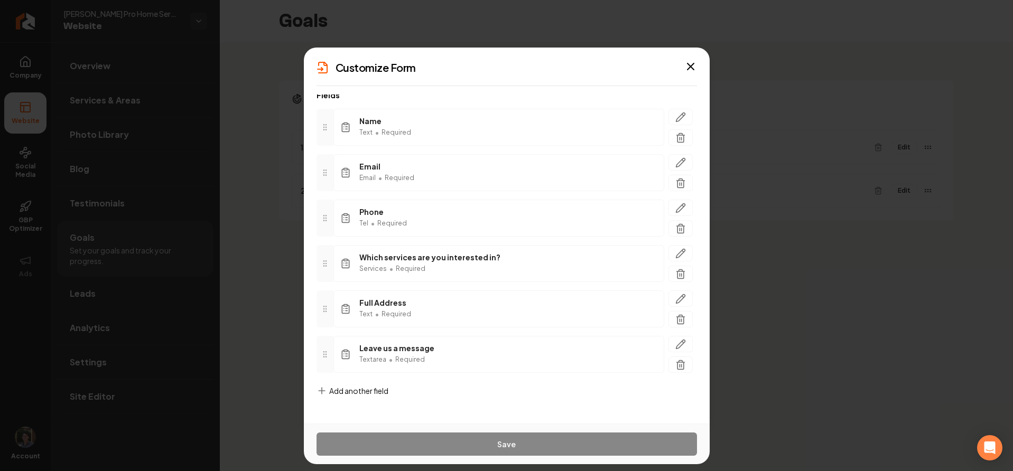
click at [363, 392] on span "Add another field" at bounding box center [358, 391] width 59 height 11
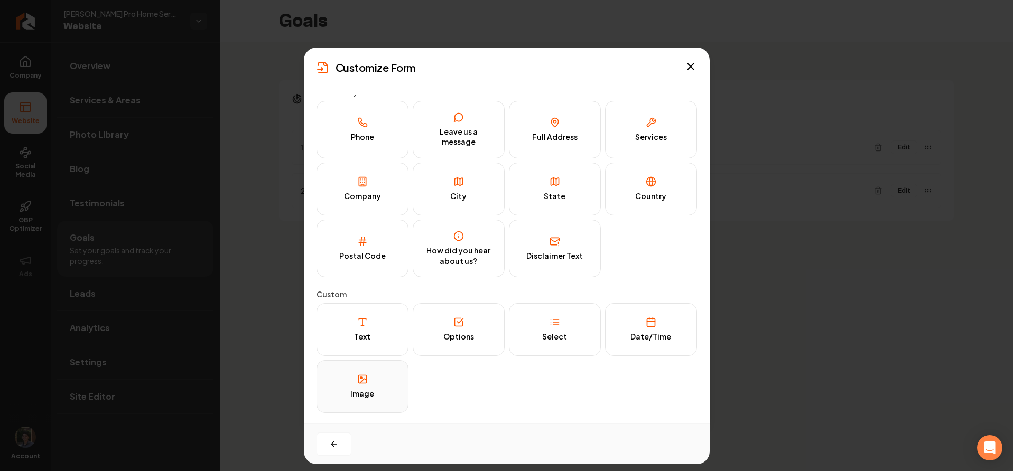
click at [377, 389] on button "Image" at bounding box center [363, 386] width 92 height 53
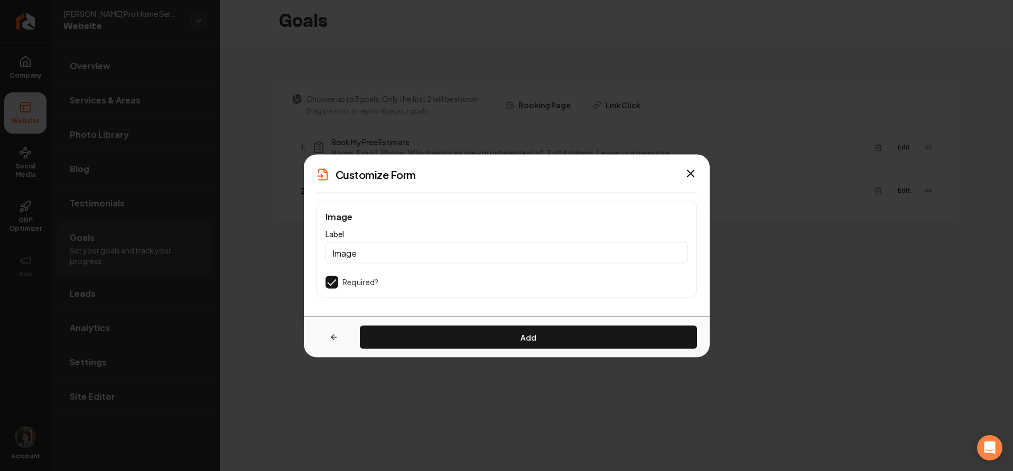
click at [332, 335] on icon "button" at bounding box center [334, 337] width 8 height 8
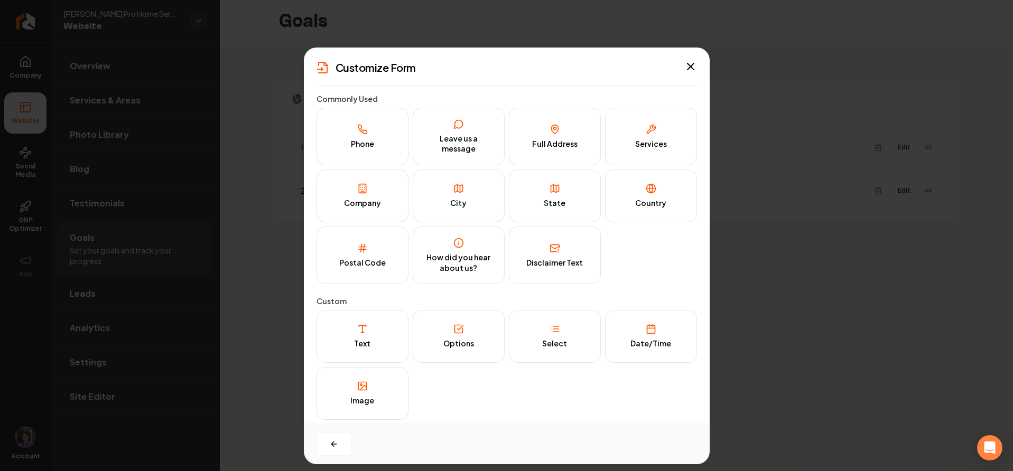
scroll to position [7, 0]
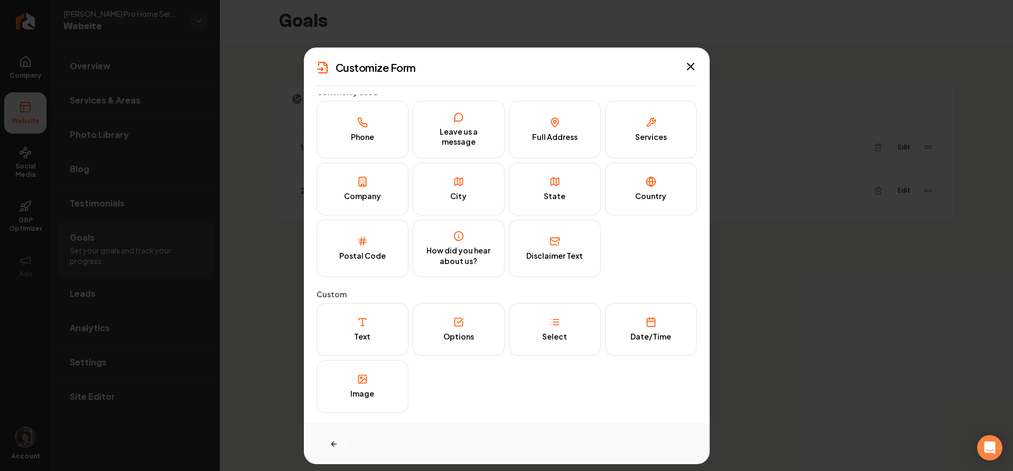
click at [342, 444] on button "button" at bounding box center [334, 444] width 35 height 23
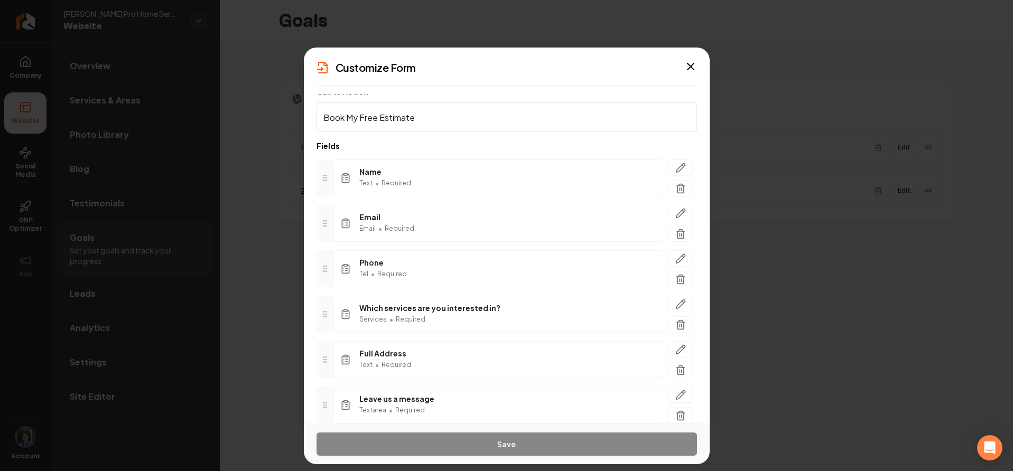
scroll to position [58, 0]
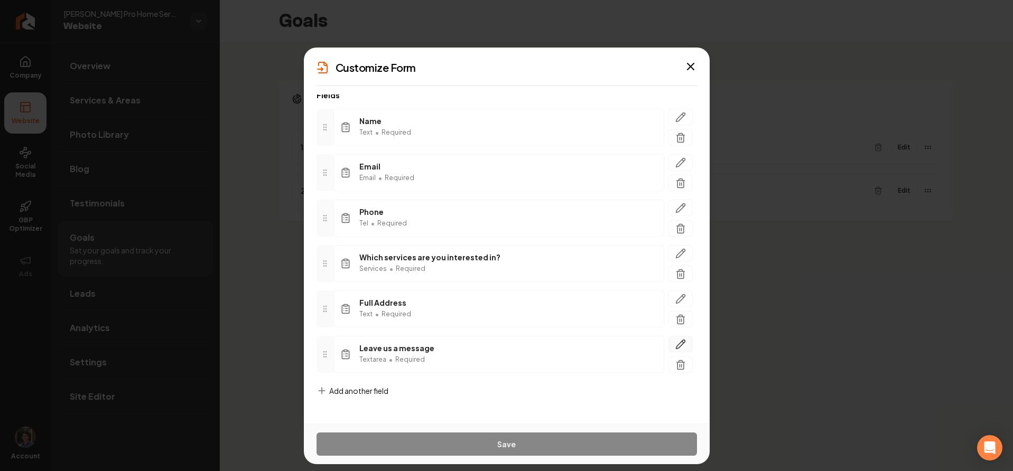
click at [675, 342] on icon "button" at bounding box center [680, 344] width 11 height 11
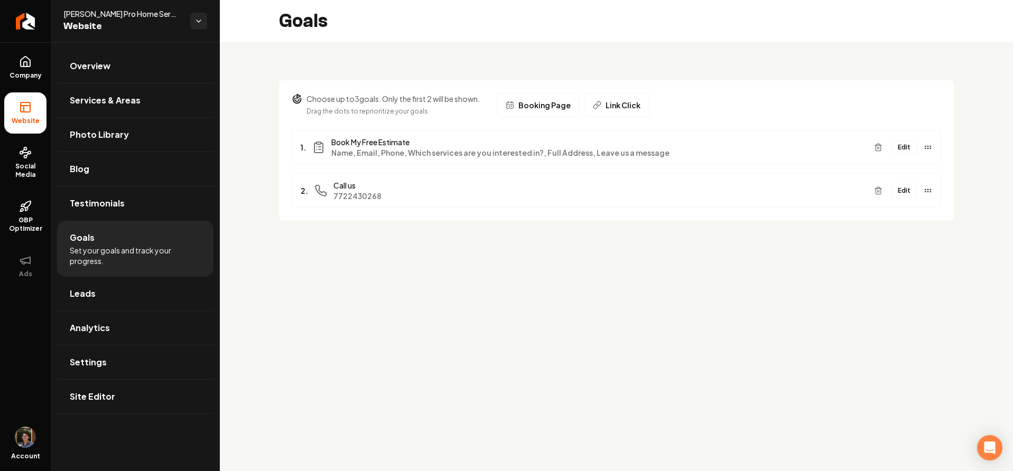
click at [903, 152] on button "Edit" at bounding box center [904, 148] width 26 height 14
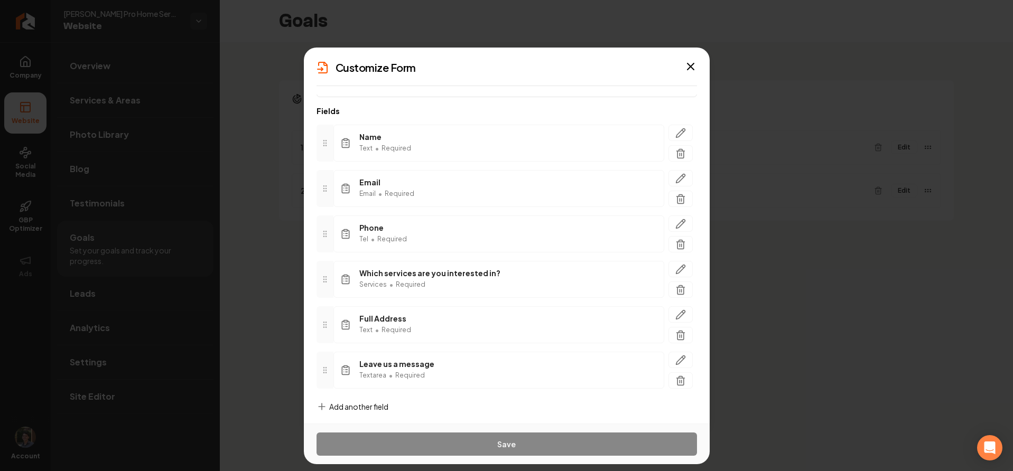
scroll to position [58, 0]
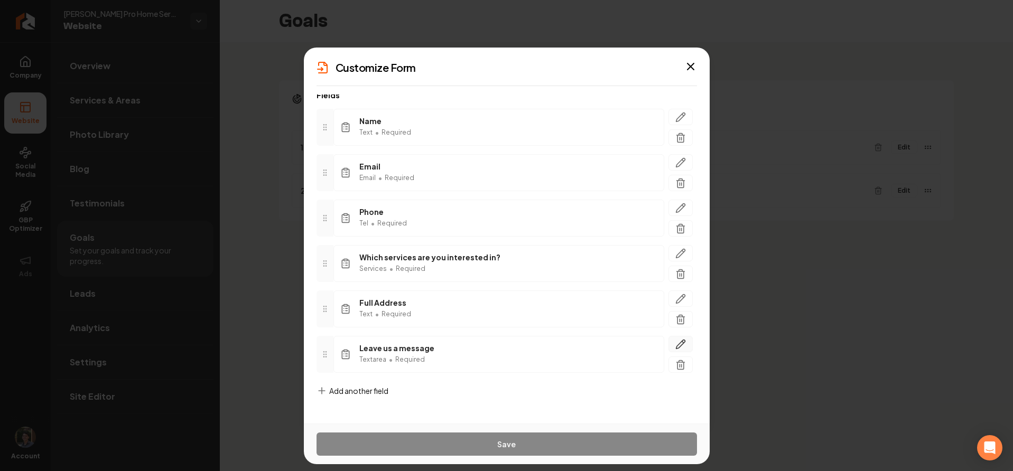
click at [683, 346] on button "button" at bounding box center [681, 344] width 24 height 16
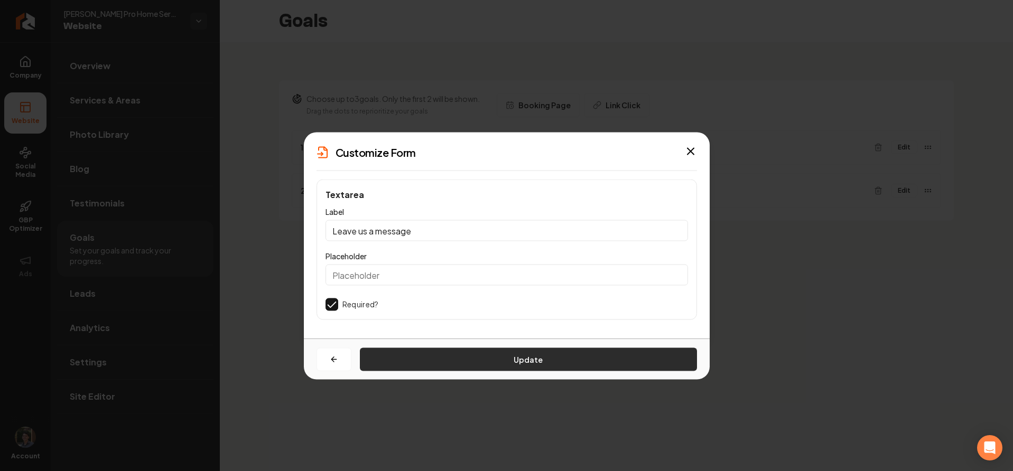
scroll to position [0, 0]
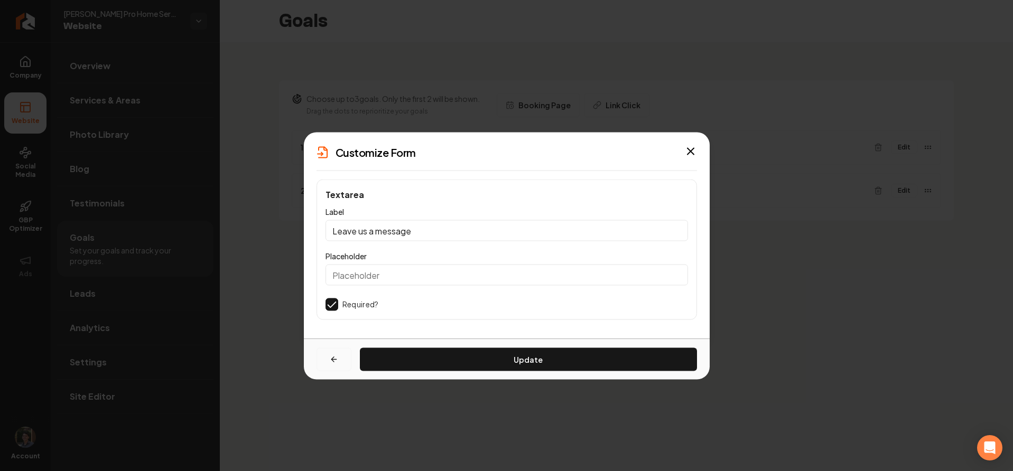
click at [347, 360] on button "button" at bounding box center [334, 359] width 35 height 23
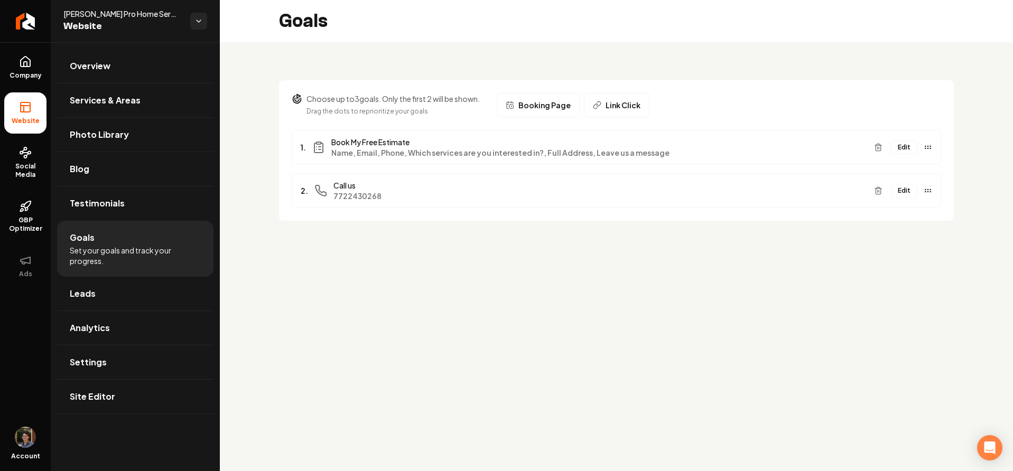
click at [900, 147] on button "Edit" at bounding box center [904, 148] width 26 height 14
click at [900, 149] on button "Edit" at bounding box center [904, 148] width 26 height 14
click at [657, 271] on main "Goals Choose up to 3 goals. Only the first 2 will be shown. Drag the dots to re…" at bounding box center [616, 235] width 793 height 471
click at [901, 152] on button "Edit" at bounding box center [904, 148] width 26 height 14
click at [902, 151] on button "Edit" at bounding box center [904, 148] width 26 height 14
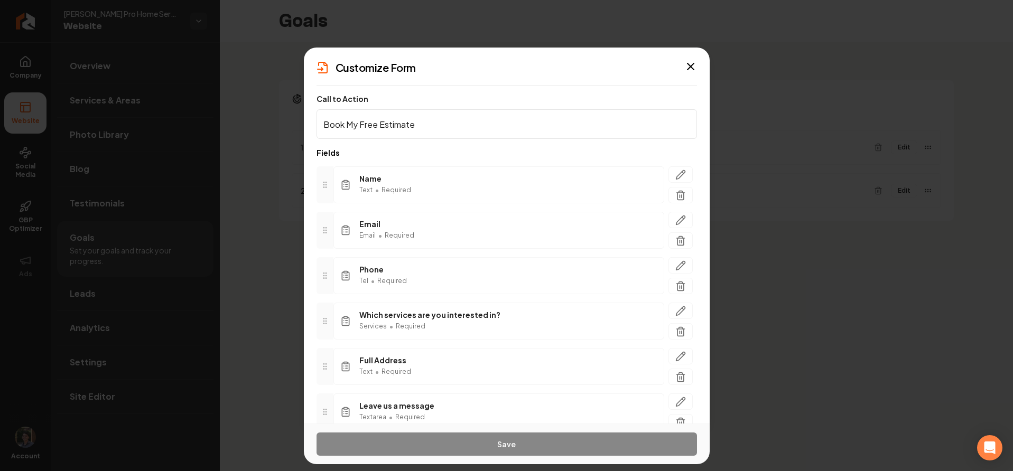
scroll to position [14, 0]
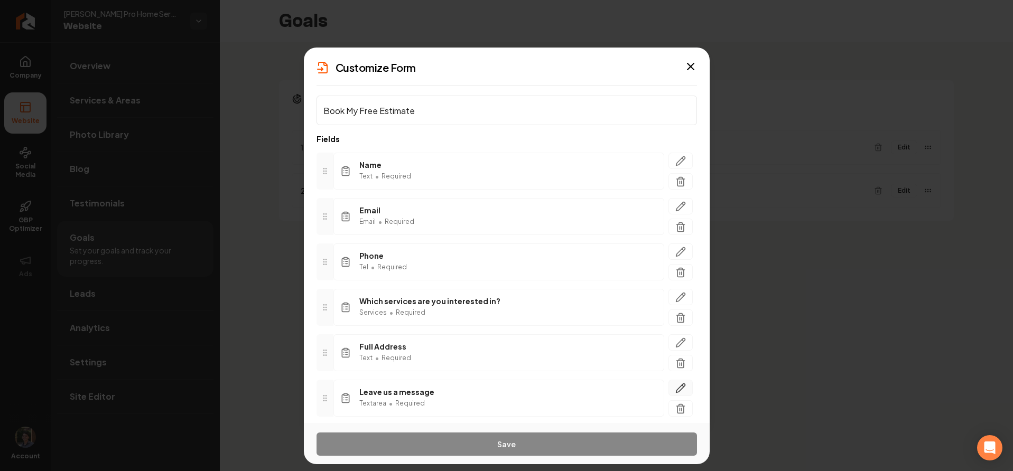
click at [679, 385] on button "button" at bounding box center [681, 388] width 24 height 16
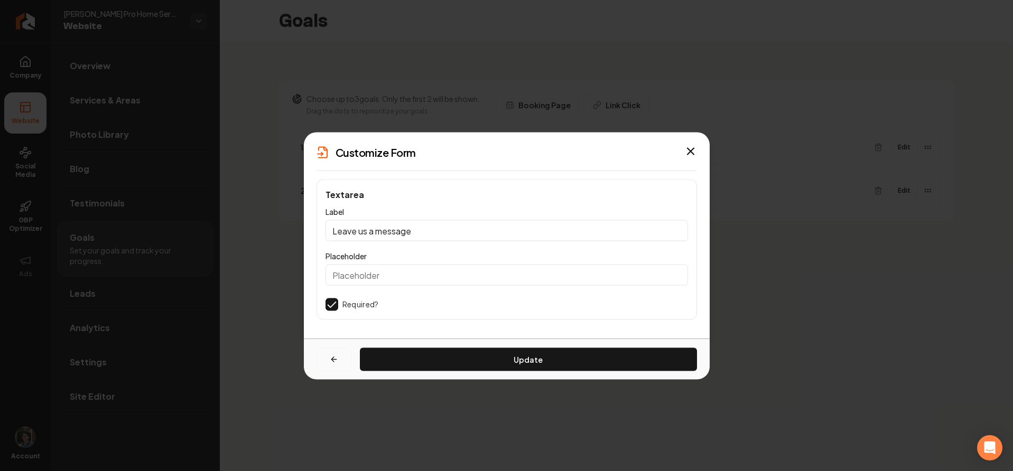
click at [328, 358] on button "button" at bounding box center [334, 359] width 35 height 23
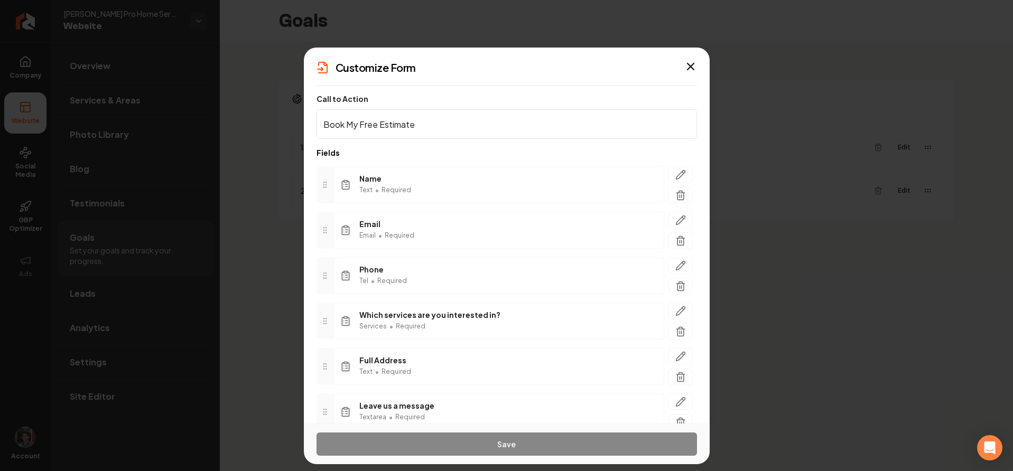
scroll to position [58, 0]
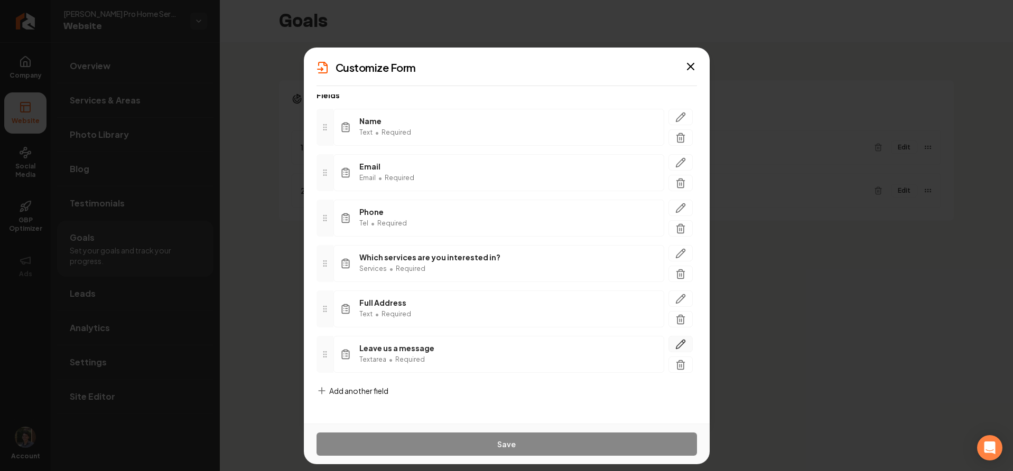
click at [675, 346] on icon "button" at bounding box center [680, 344] width 11 height 11
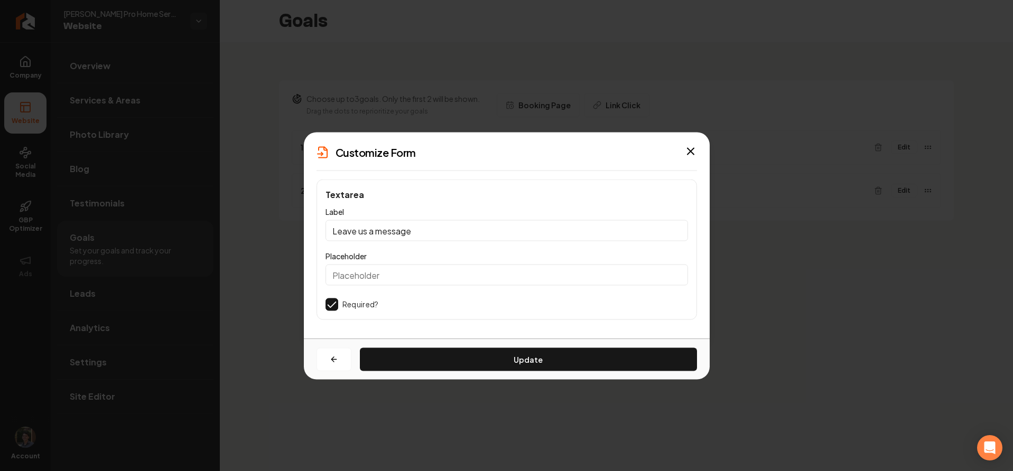
scroll to position [0, 0]
click at [323, 344] on div "Update" at bounding box center [507, 359] width 406 height 41
click at [333, 339] on div "Textarea Label Leave us a message Placeholder Required? Update" at bounding box center [507, 260] width 406 height 160
click at [333, 341] on div "Update" at bounding box center [507, 359] width 406 height 41
click at [331, 367] on button "button" at bounding box center [334, 359] width 35 height 23
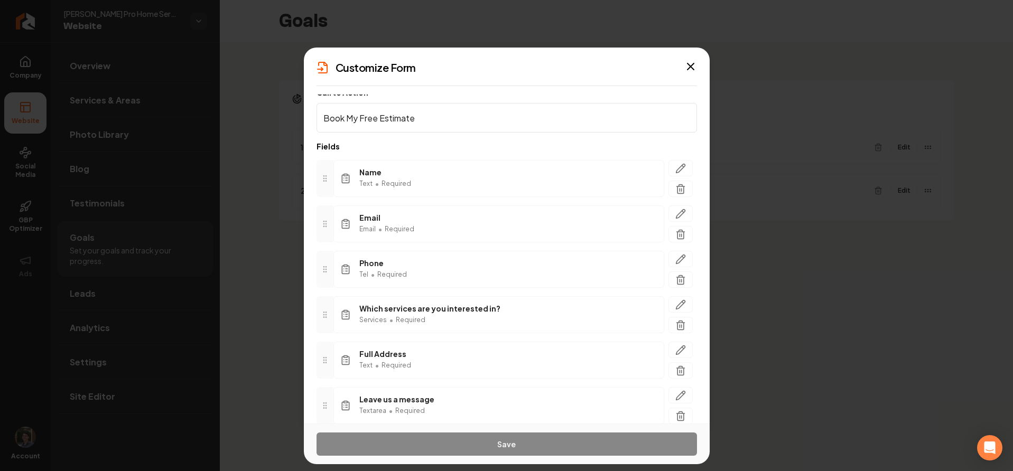
scroll to position [13, 0]
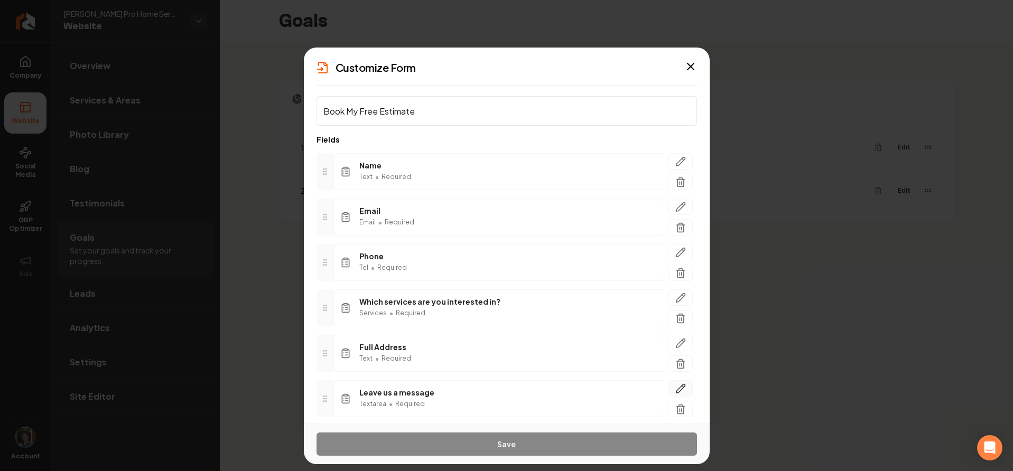
click at [675, 386] on icon "button" at bounding box center [680, 389] width 11 height 11
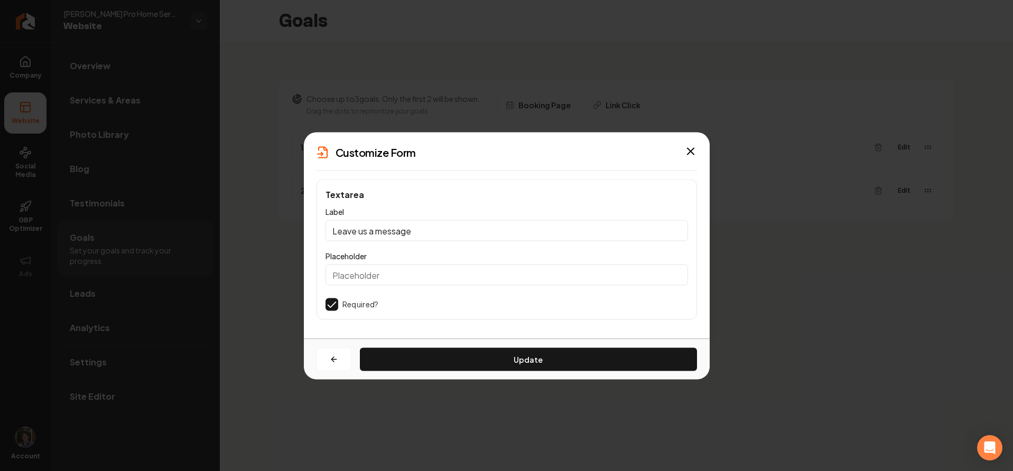
scroll to position [0, 0]
drag, startPoint x: 339, startPoint y: 194, endPoint x: 383, endPoint y: 196, distance: 43.9
click at [383, 196] on span "Textarea" at bounding box center [507, 195] width 363 height 13
click at [349, 192] on span "Textarea" at bounding box center [507, 195] width 363 height 13
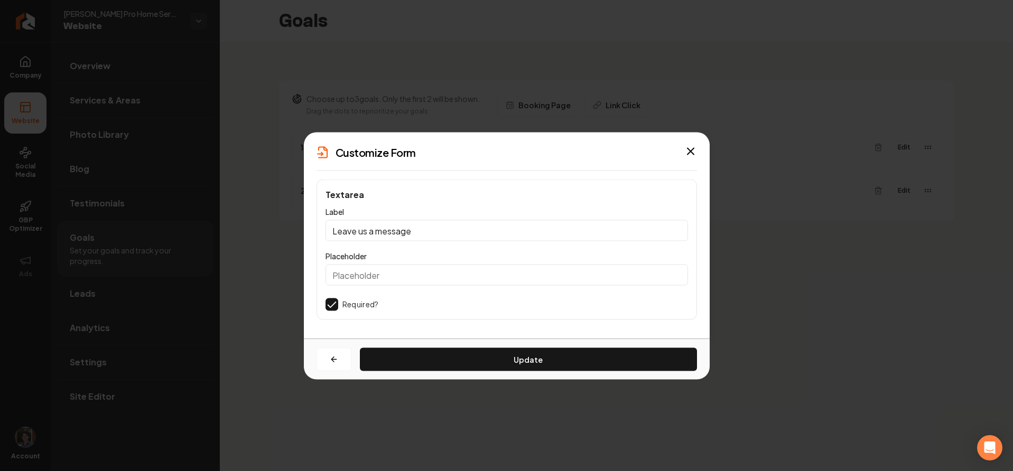
click at [397, 229] on input "Leave us a message" at bounding box center [507, 230] width 363 height 21
click at [398, 195] on span "Textarea" at bounding box center [507, 195] width 363 height 13
click at [340, 357] on button "button" at bounding box center [334, 359] width 35 height 23
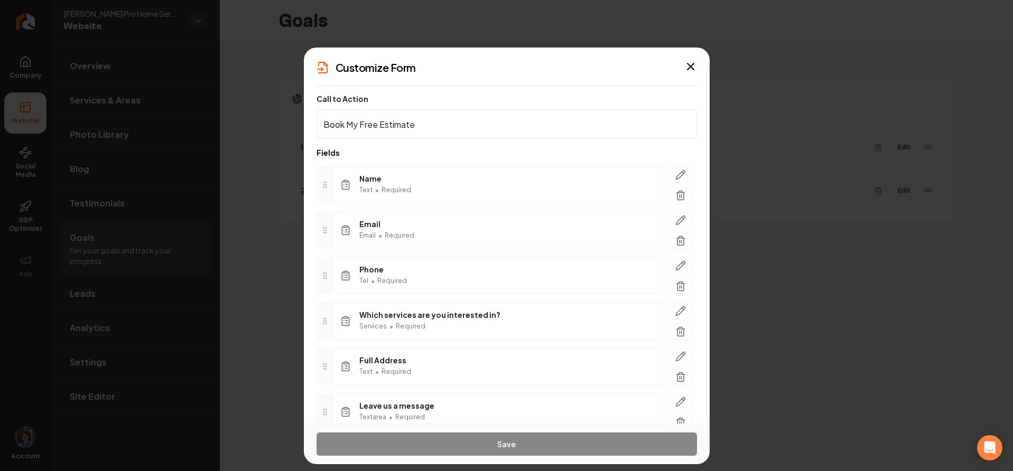
scroll to position [58, 0]
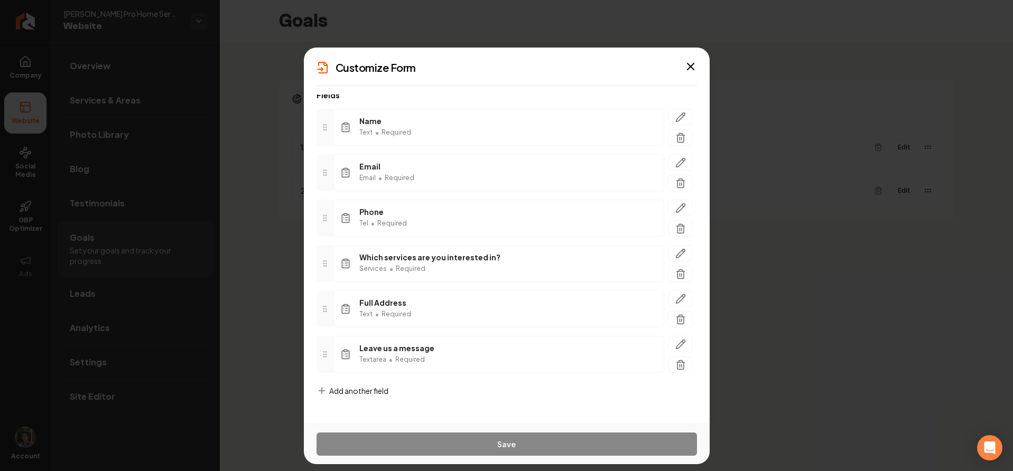
click at [370, 390] on span "Add another field" at bounding box center [358, 391] width 59 height 11
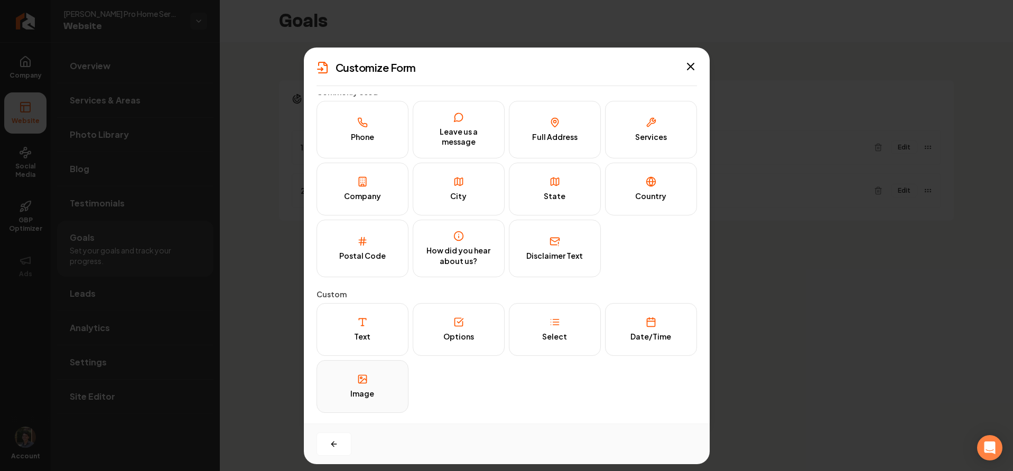
scroll to position [0, 0]
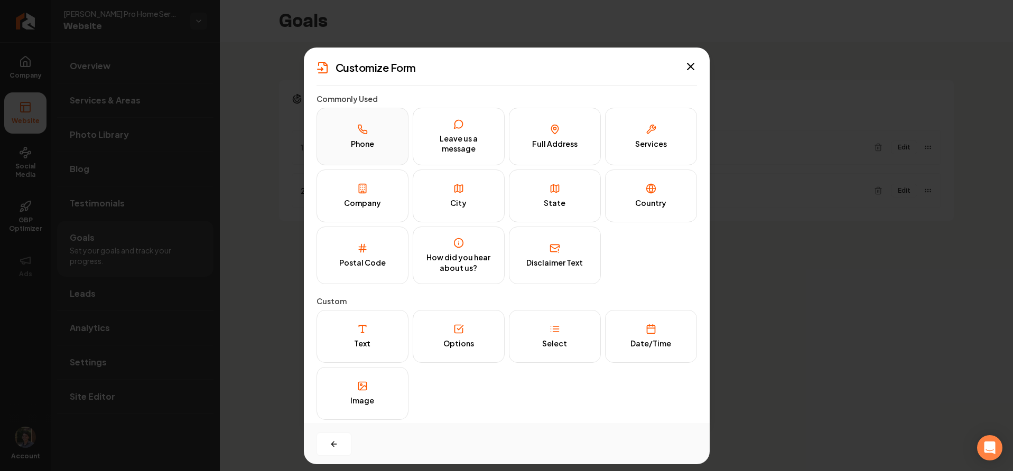
click at [351, 145] on div "Phone" at bounding box center [362, 144] width 23 height 11
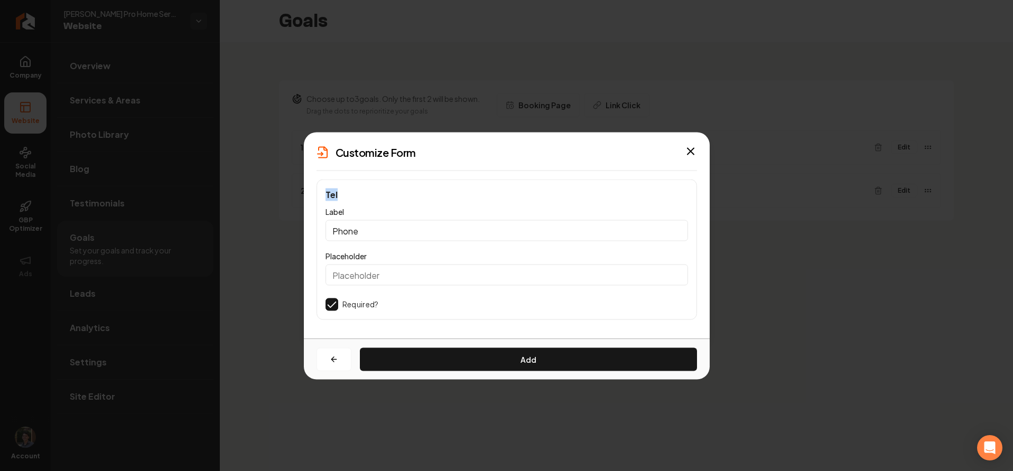
drag, startPoint x: 349, startPoint y: 200, endPoint x: 305, endPoint y: 197, distance: 44.5
click at [305, 197] on div "Tel Label Phone Placeholder Required? Add" at bounding box center [507, 260] width 406 height 160
click at [360, 192] on span "Tel" at bounding box center [507, 195] width 363 height 13
drag, startPoint x: 344, startPoint y: 195, endPoint x: 323, endPoint y: 196, distance: 20.1
click at [323, 196] on div "Tel Label Phone Placeholder Required?" at bounding box center [507, 250] width 381 height 141
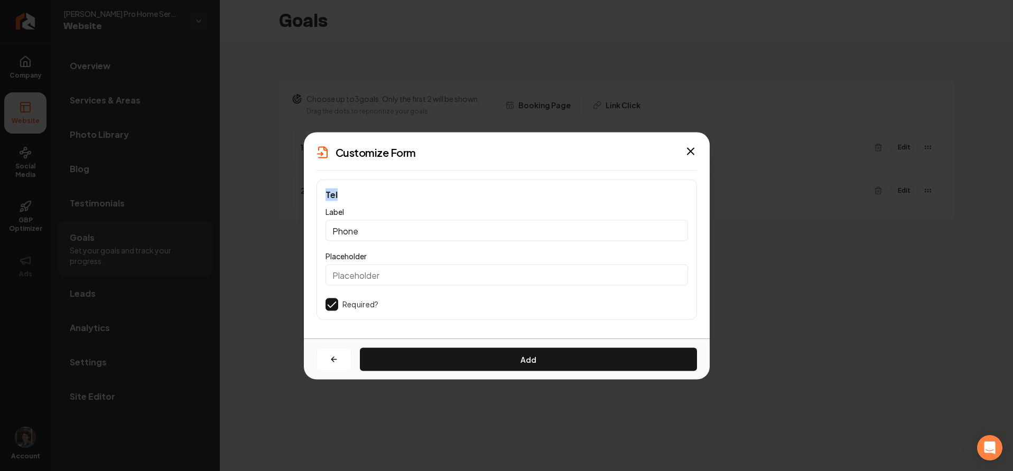
click at [340, 196] on span "Tel" at bounding box center [507, 195] width 363 height 13
click at [322, 195] on div "Tel Label Phone Placeholder Required?" at bounding box center [507, 250] width 381 height 141
click at [346, 196] on span "Tel" at bounding box center [507, 195] width 363 height 13
drag, startPoint x: 347, startPoint y: 193, endPoint x: 327, endPoint y: 194, distance: 19.6
click at [327, 194] on span "Tel" at bounding box center [507, 195] width 363 height 13
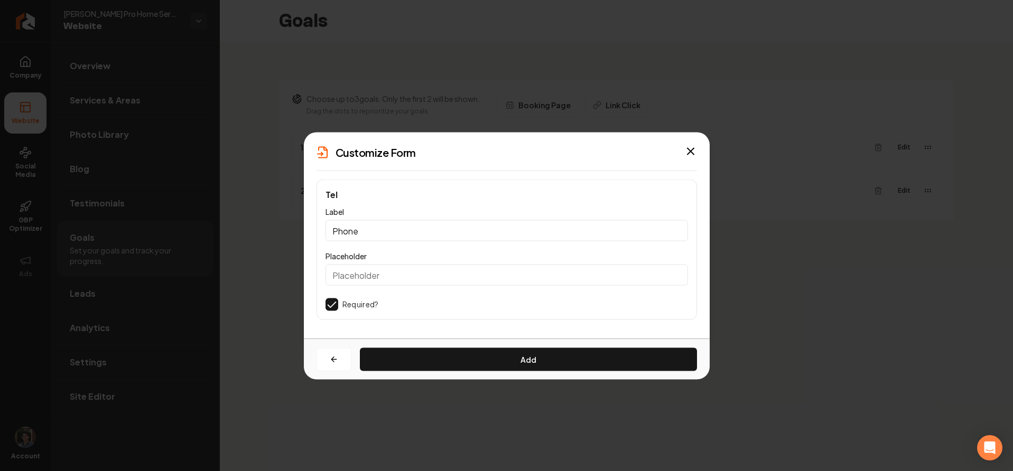
drag, startPoint x: 341, startPoint y: 193, endPoint x: 344, endPoint y: 214, distance: 20.7
click at [341, 194] on span "Tel" at bounding box center [507, 195] width 363 height 13
click at [329, 367] on button "button" at bounding box center [334, 359] width 35 height 23
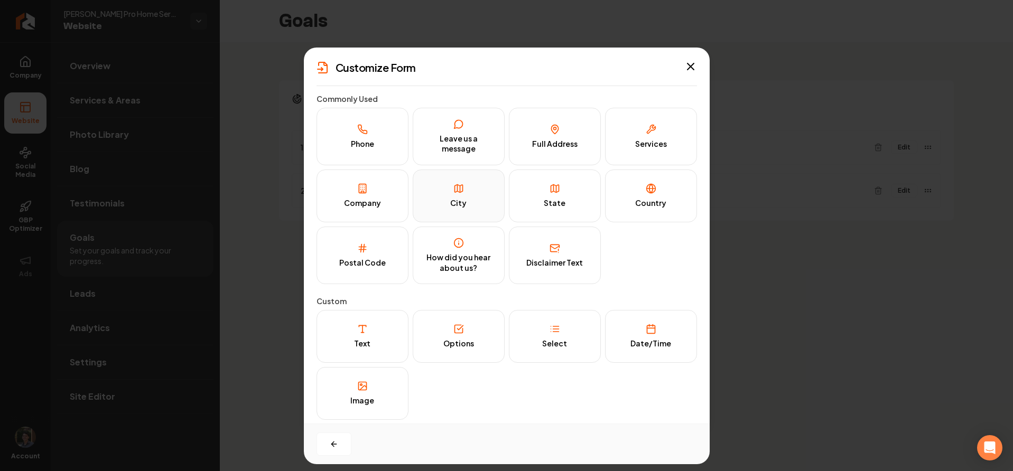
click at [446, 209] on button "City" at bounding box center [459, 196] width 92 height 53
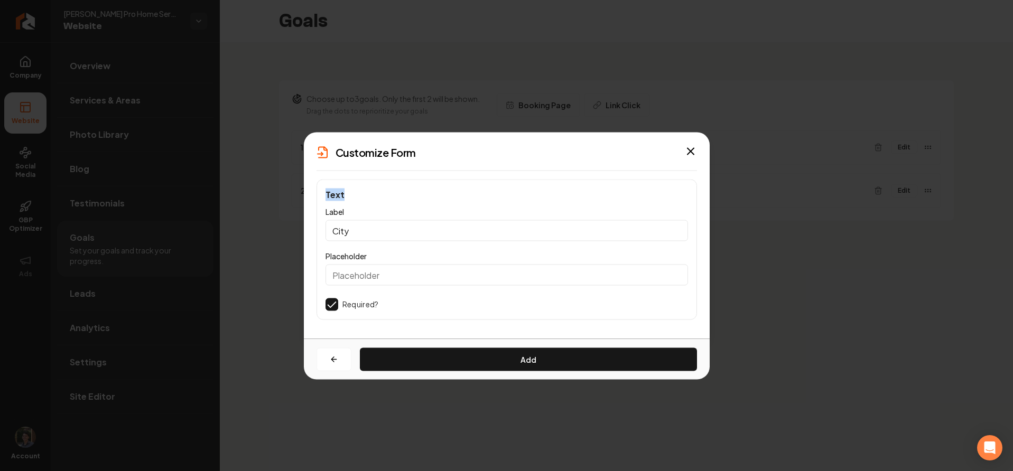
drag, startPoint x: 364, startPoint y: 192, endPoint x: 309, endPoint y: 194, distance: 55.0
click at [309, 194] on div "Text Label City Placeholder Required? Add" at bounding box center [507, 260] width 406 height 160
click at [379, 194] on span "Text" at bounding box center [507, 195] width 363 height 13
click at [336, 354] on button "button" at bounding box center [334, 359] width 35 height 23
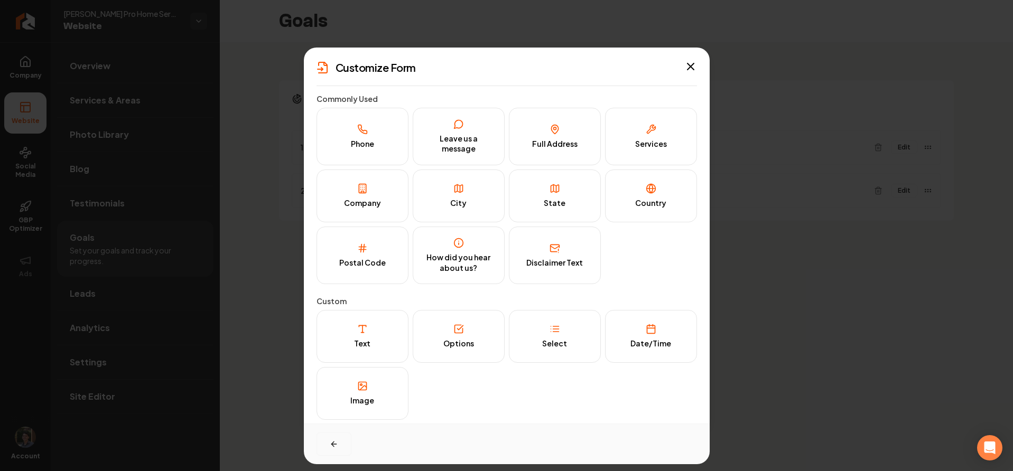
click at [322, 446] on button "button" at bounding box center [334, 444] width 35 height 23
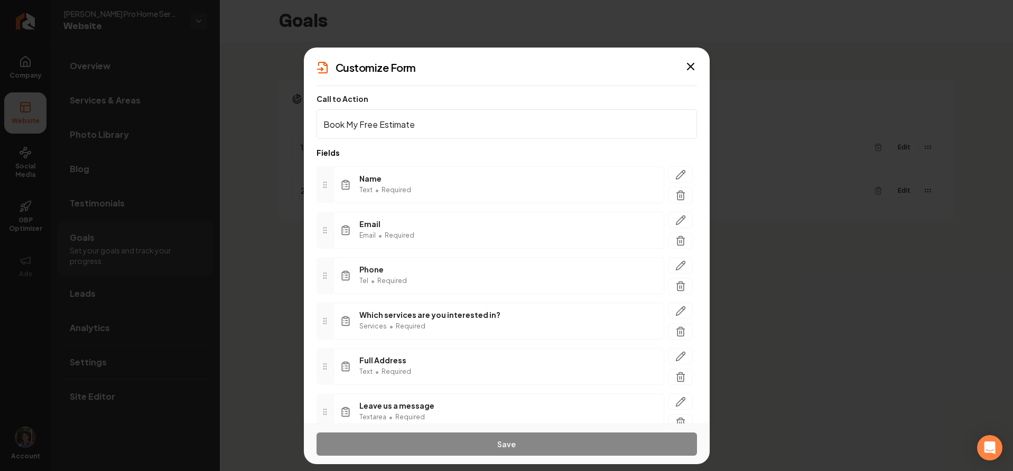
scroll to position [58, 0]
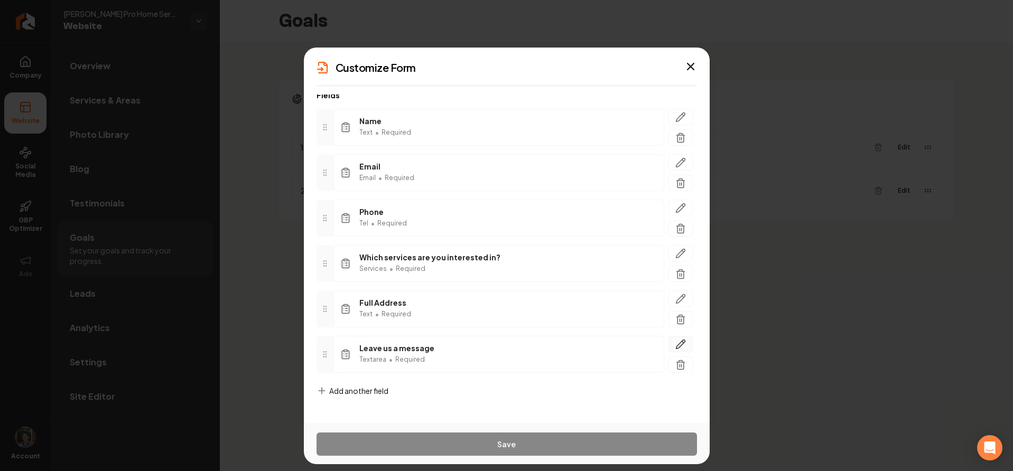
click at [675, 343] on icon "button" at bounding box center [680, 344] width 11 height 11
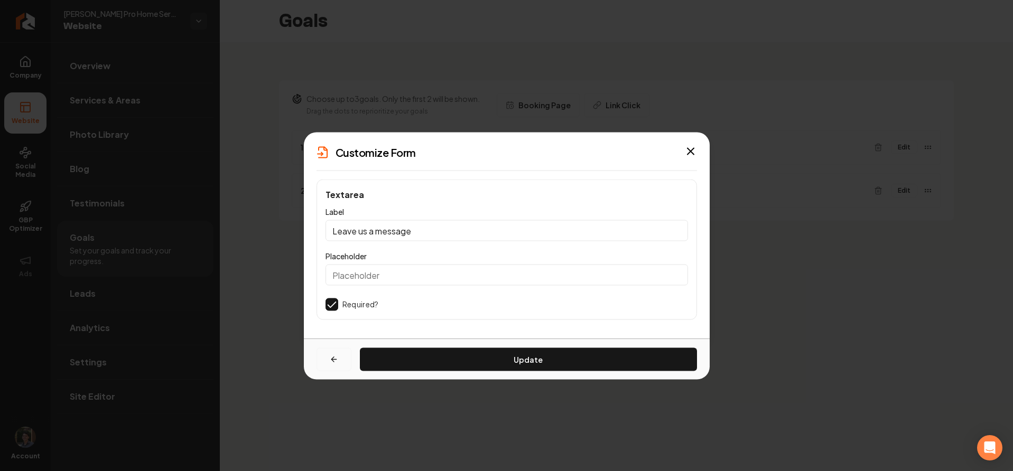
click at [330, 364] on icon "button" at bounding box center [334, 360] width 8 height 8
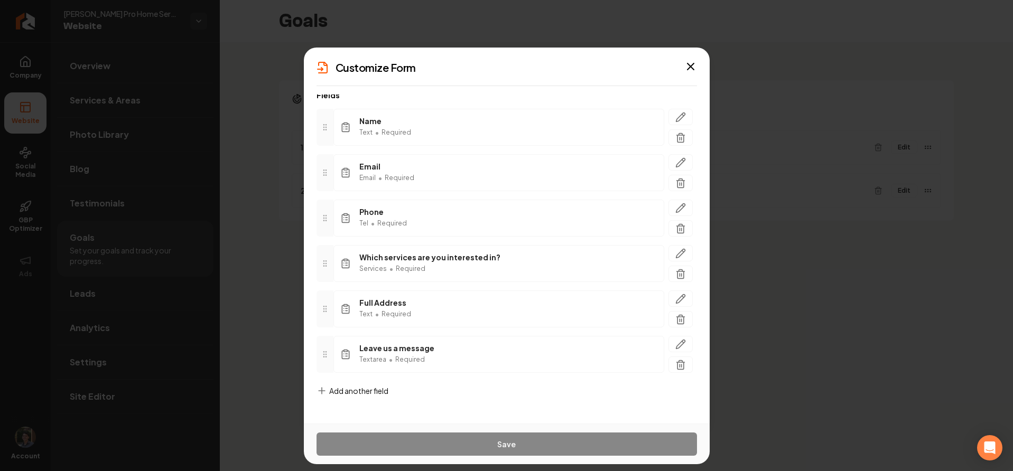
click at [356, 393] on span "Add another field" at bounding box center [358, 391] width 59 height 11
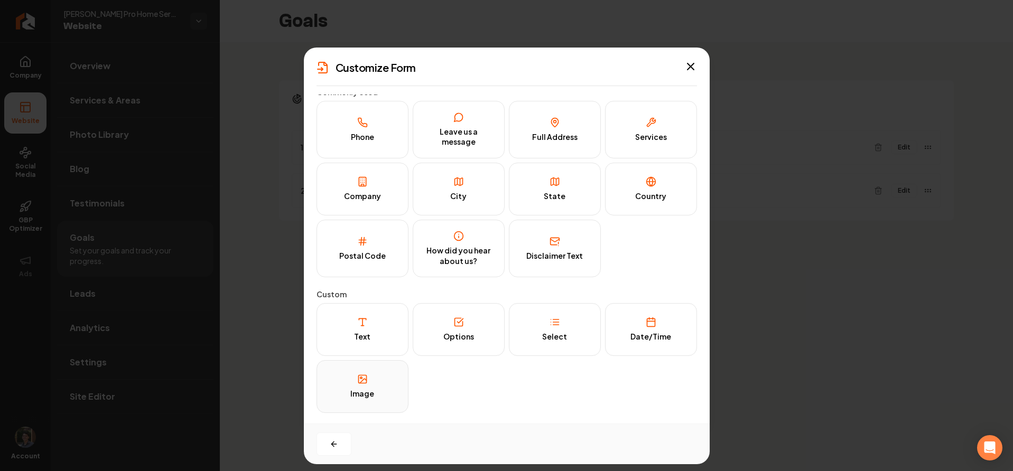
scroll to position [7, 0]
click at [329, 440] on button "button" at bounding box center [334, 444] width 35 height 23
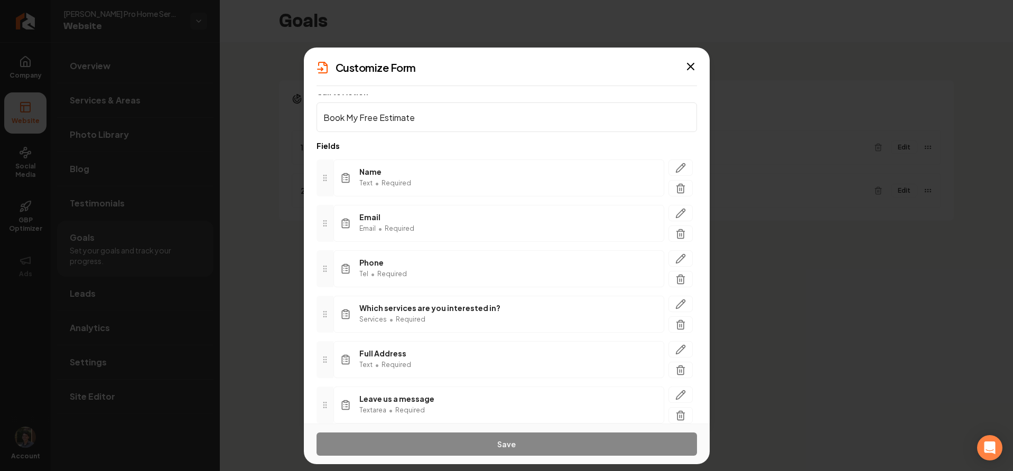
scroll to position [58, 0]
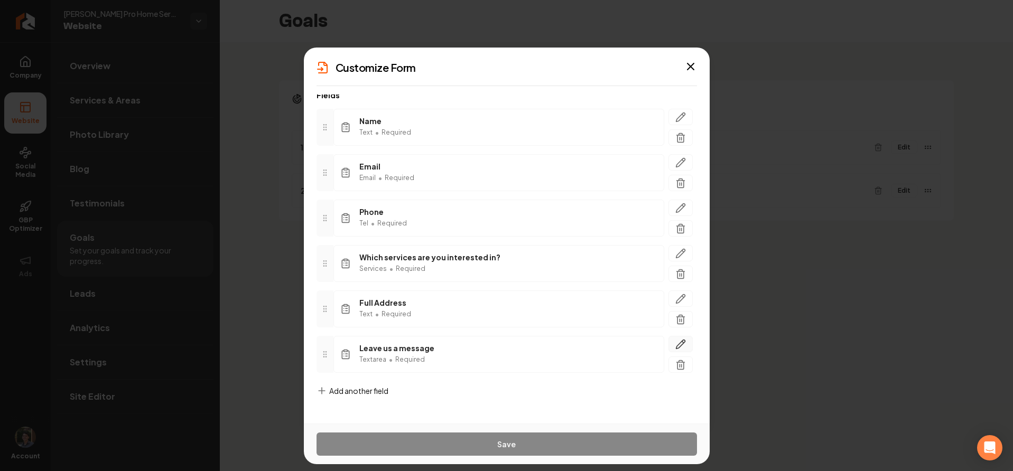
click at [675, 345] on icon "button" at bounding box center [680, 344] width 11 height 11
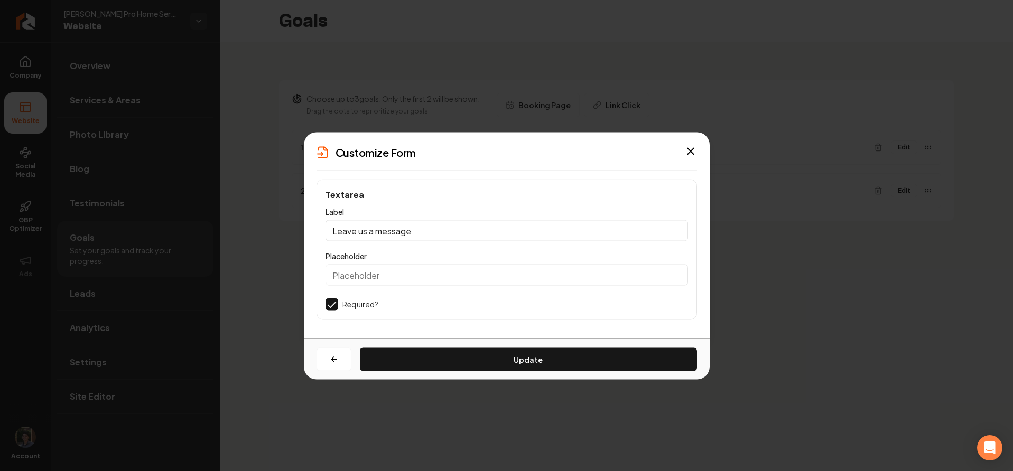
scroll to position [0, 0]
click at [340, 358] on button "button" at bounding box center [334, 359] width 35 height 23
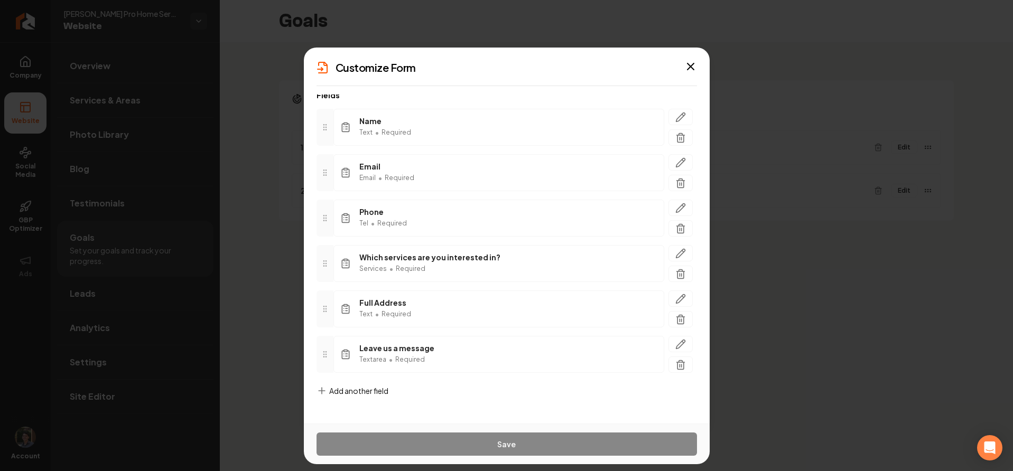
click at [363, 394] on span "Add another field" at bounding box center [358, 391] width 59 height 11
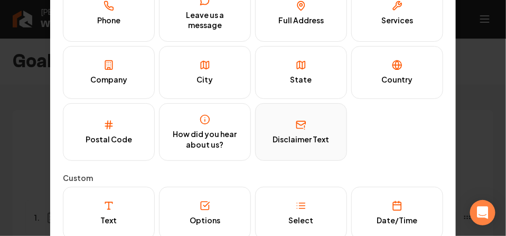
scroll to position [7, 0]
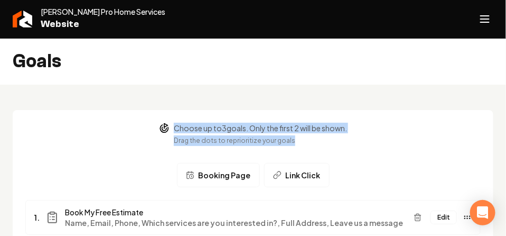
drag, startPoint x: 497, startPoint y: 91, endPoint x: 491, endPoint y: 136, distance: 44.8
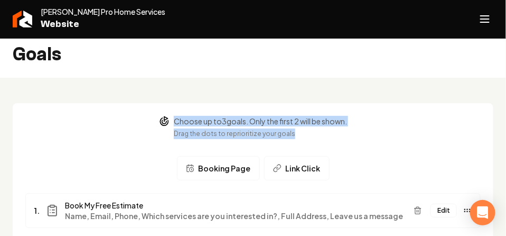
scroll to position [26, 0]
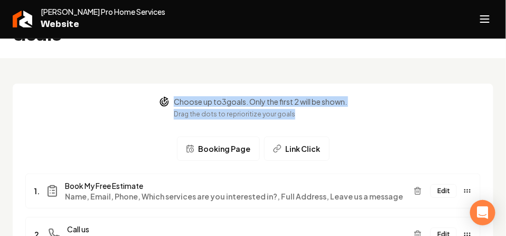
click at [436, 189] on button "Edit" at bounding box center [444, 191] width 26 height 14
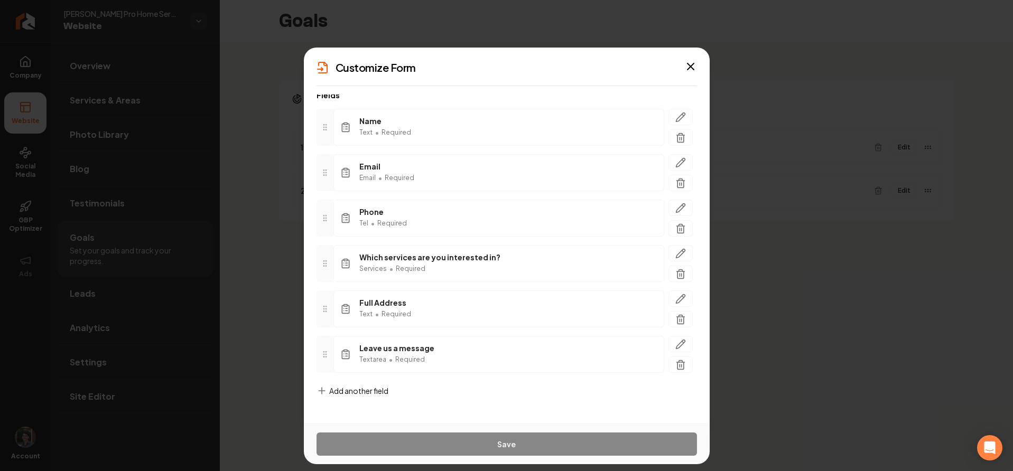
scroll to position [0, 0]
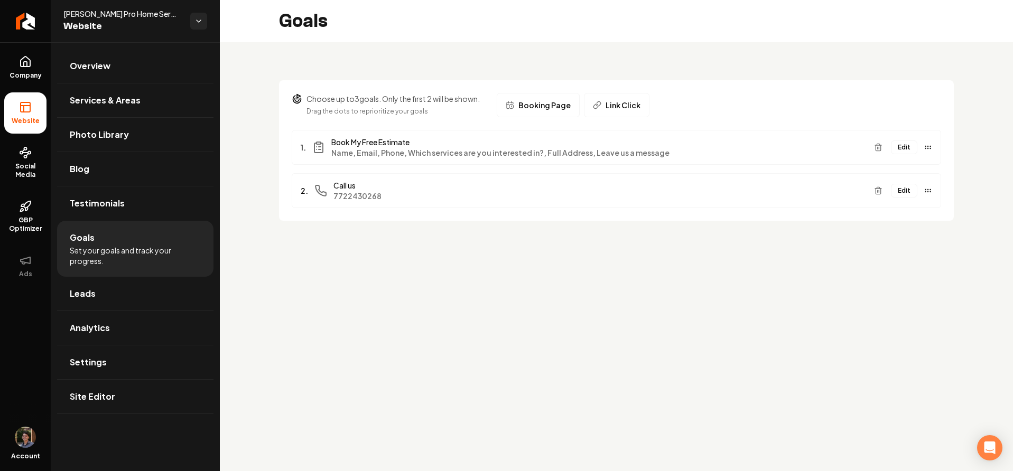
click at [905, 147] on button "Edit" at bounding box center [904, 148] width 26 height 14
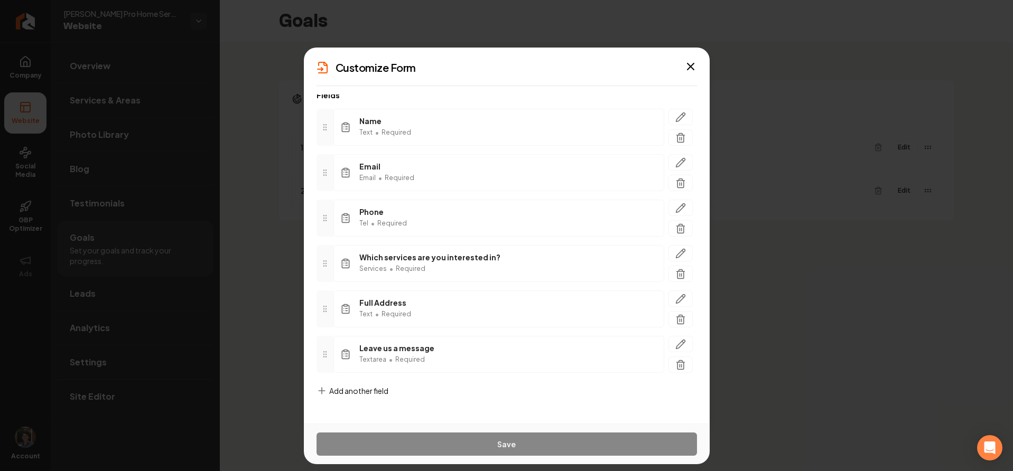
scroll to position [58, 0]
click at [462, 401] on form "Call to Action Book My Free Estimate Fields Name Text • Required Email Email • …" at bounding box center [507, 225] width 381 height 376
click at [367, 390] on span "Add another field" at bounding box center [358, 391] width 59 height 11
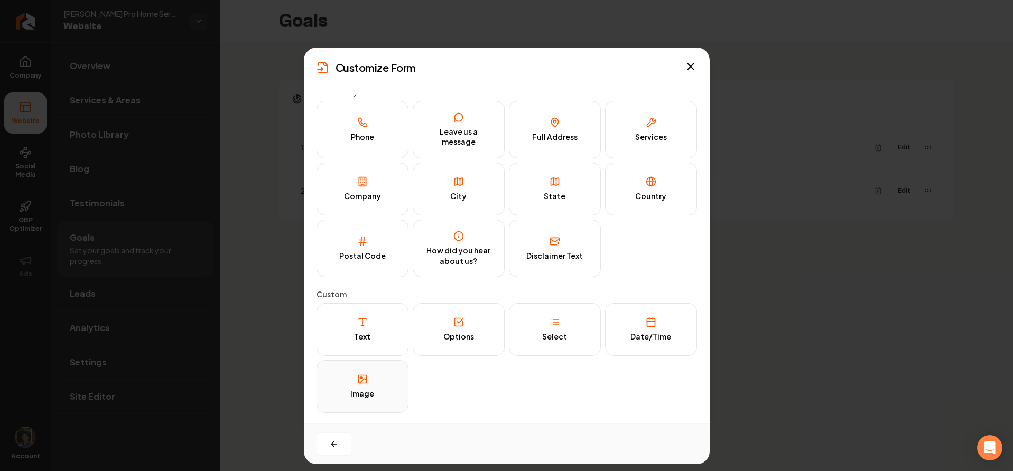
click at [367, 391] on div "Image" at bounding box center [362, 394] width 24 height 11
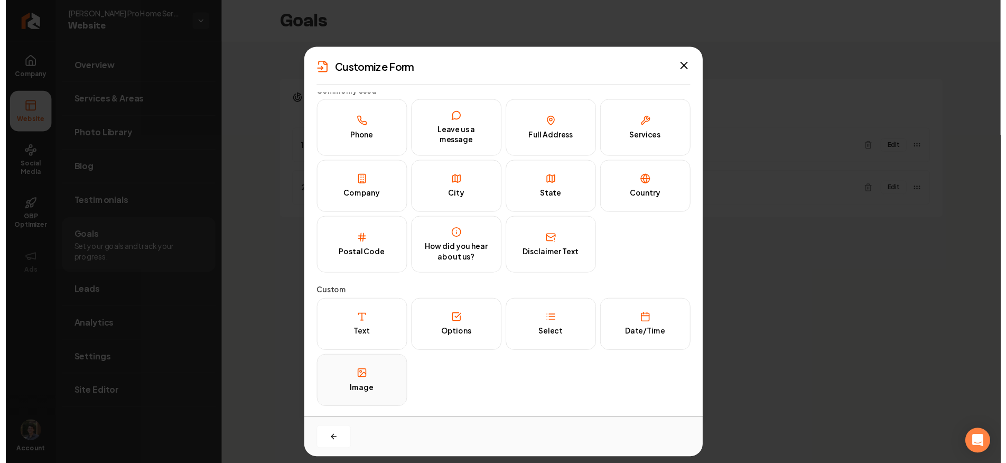
scroll to position [0, 0]
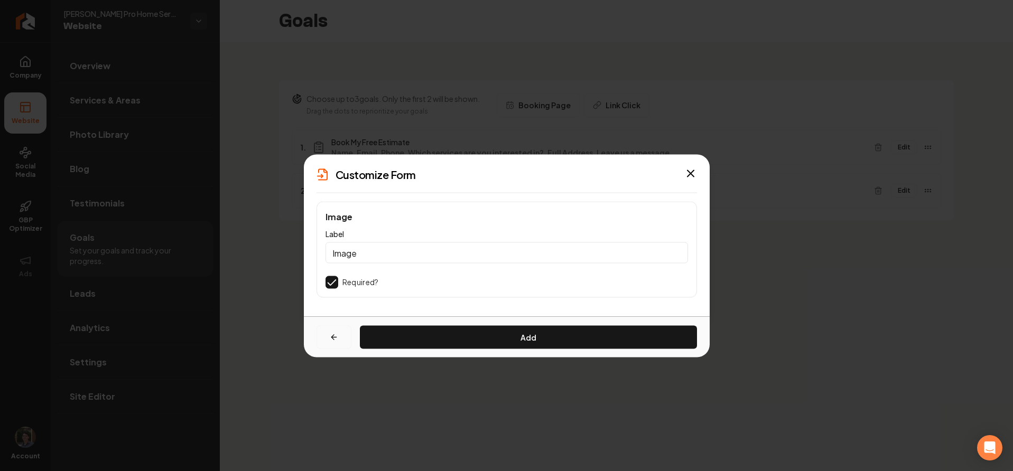
click at [331, 345] on button "button" at bounding box center [334, 337] width 35 height 23
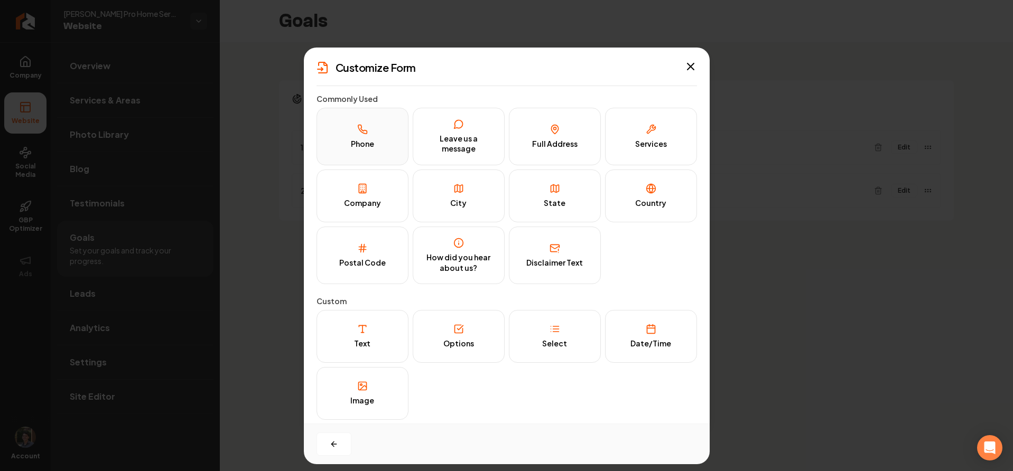
click at [375, 134] on button "Phone" at bounding box center [363, 137] width 92 height 58
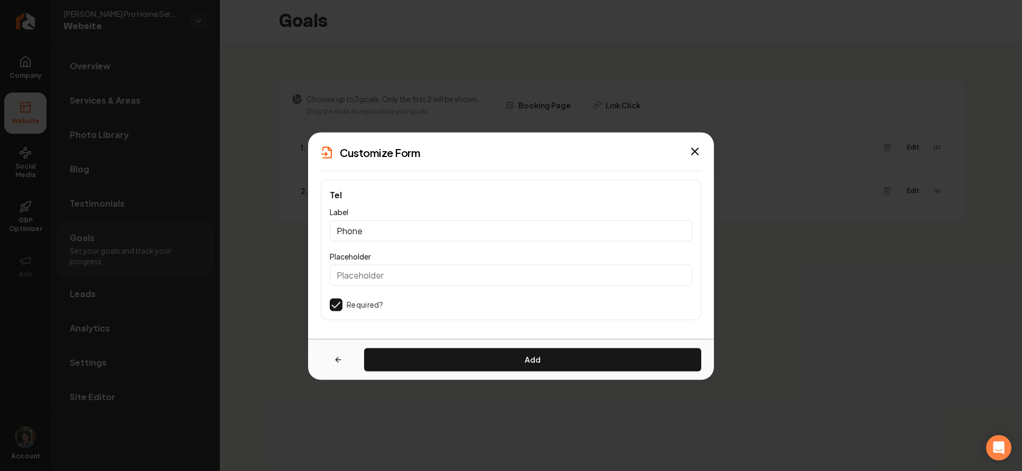
click at [334, 354] on button "button" at bounding box center [338, 359] width 35 height 23
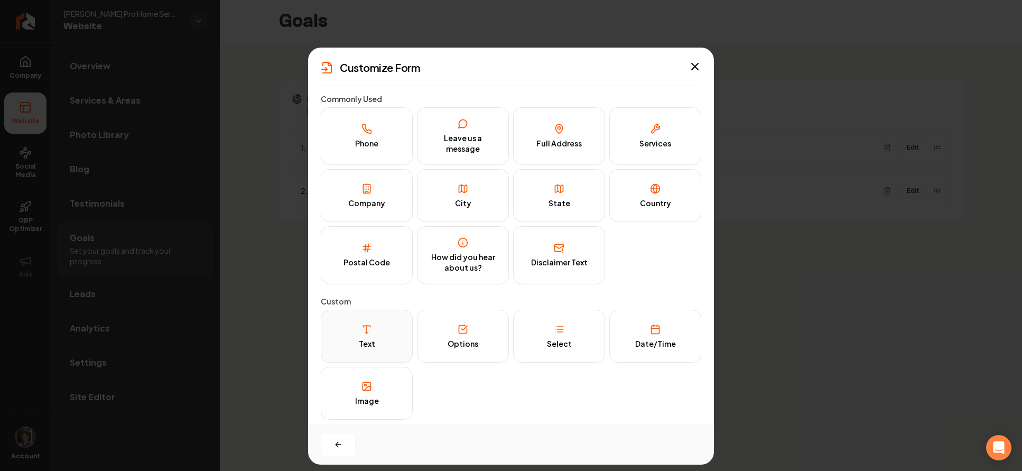
click at [357, 345] on button "Text" at bounding box center [367, 336] width 92 height 53
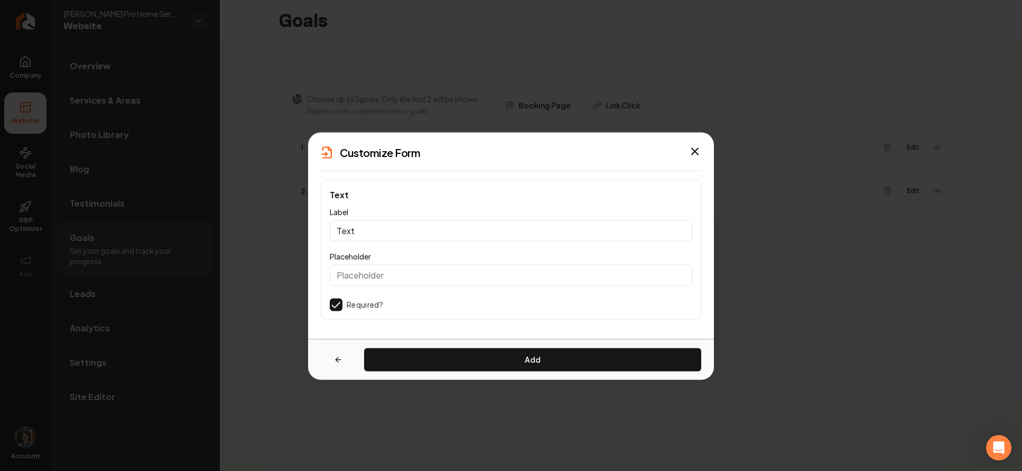
click at [351, 361] on button "button" at bounding box center [338, 359] width 35 height 23
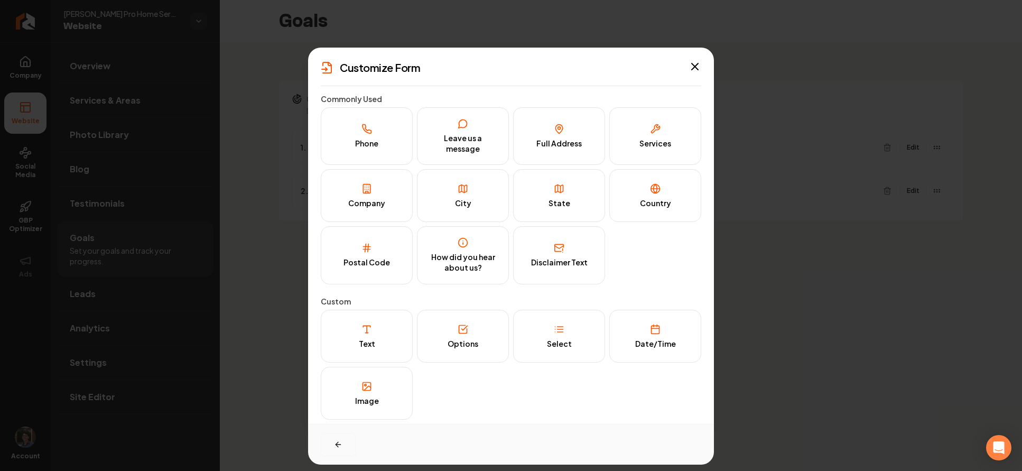
click at [344, 441] on button "button" at bounding box center [338, 444] width 35 height 23
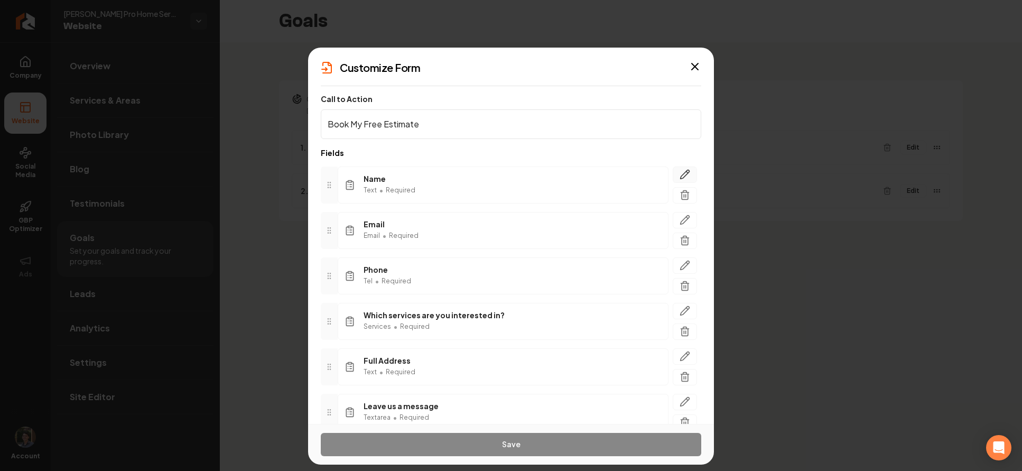
click at [681, 170] on icon "button" at bounding box center [685, 174] width 9 height 9
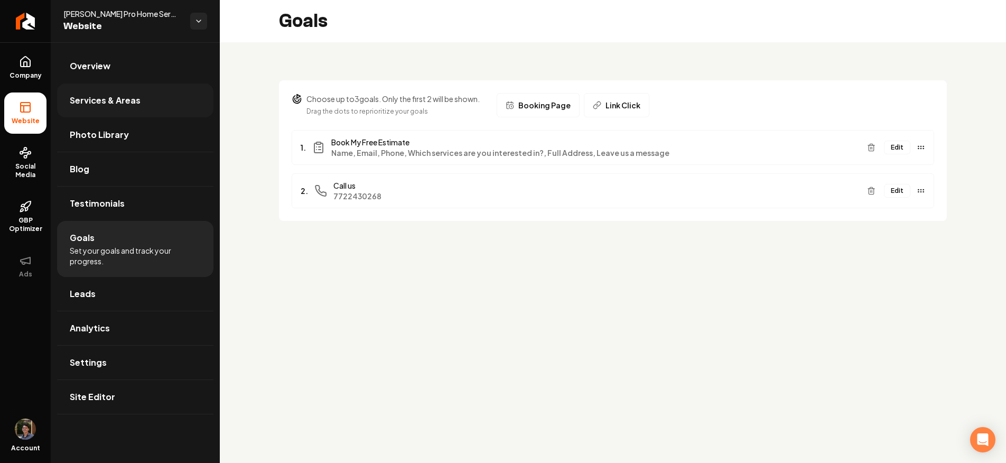
click at [113, 100] on span "Services & Areas" at bounding box center [105, 100] width 71 height 13
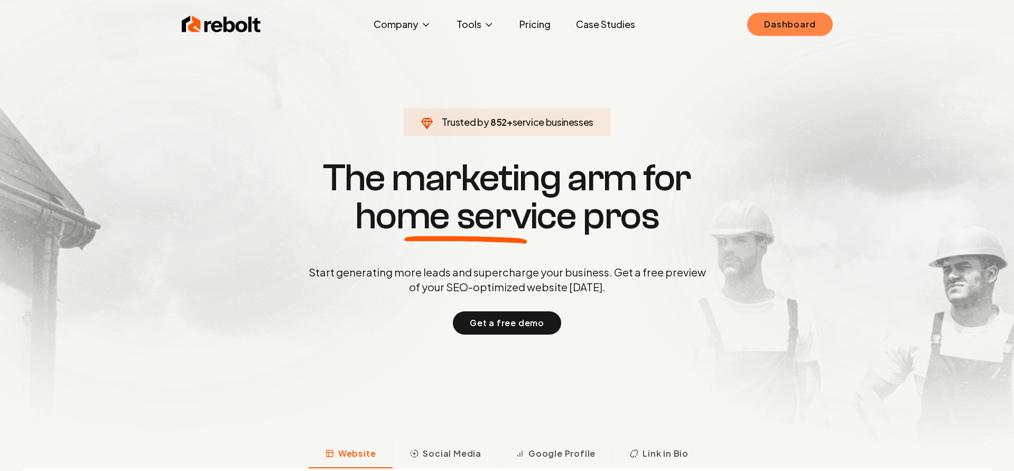
click at [771, 31] on link "Dashboard" at bounding box center [789, 24] width 85 height 23
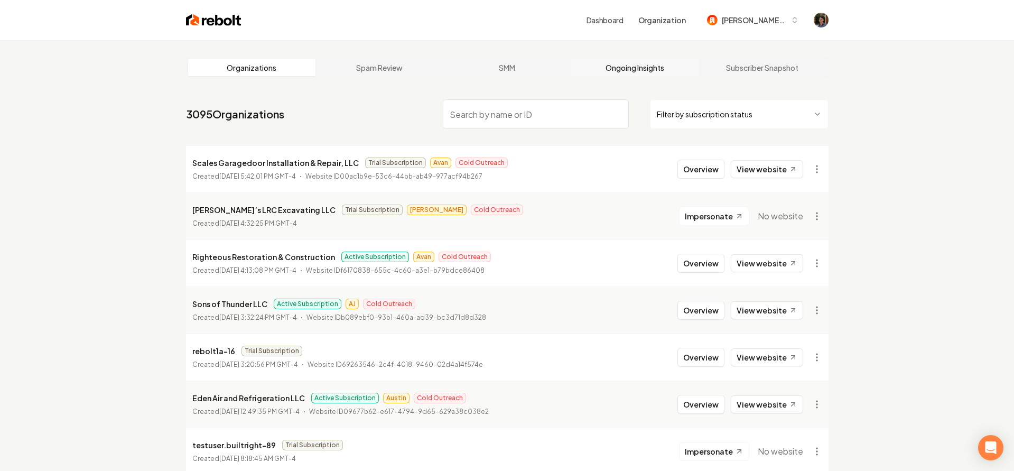
click at [611, 65] on link "Ongoing Insights" at bounding box center [635, 67] width 128 height 17
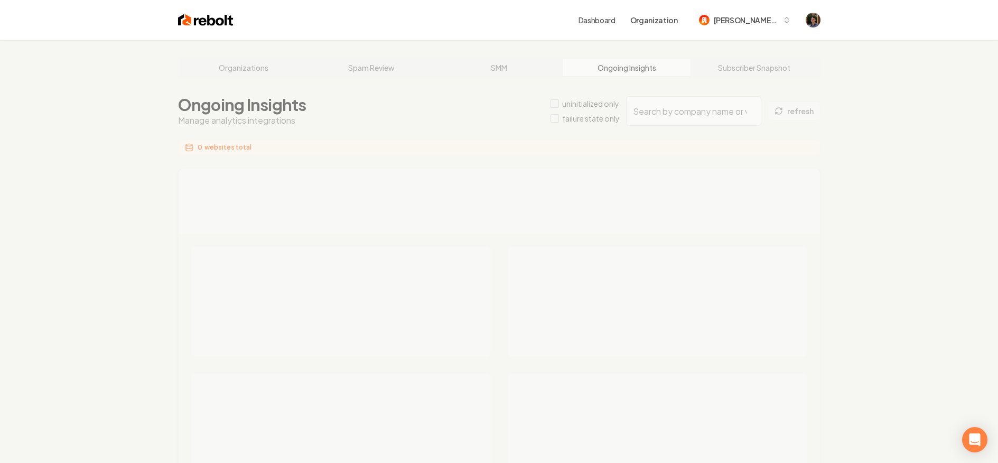
click at [616, 18] on link "Dashboard" at bounding box center [597, 20] width 37 height 11
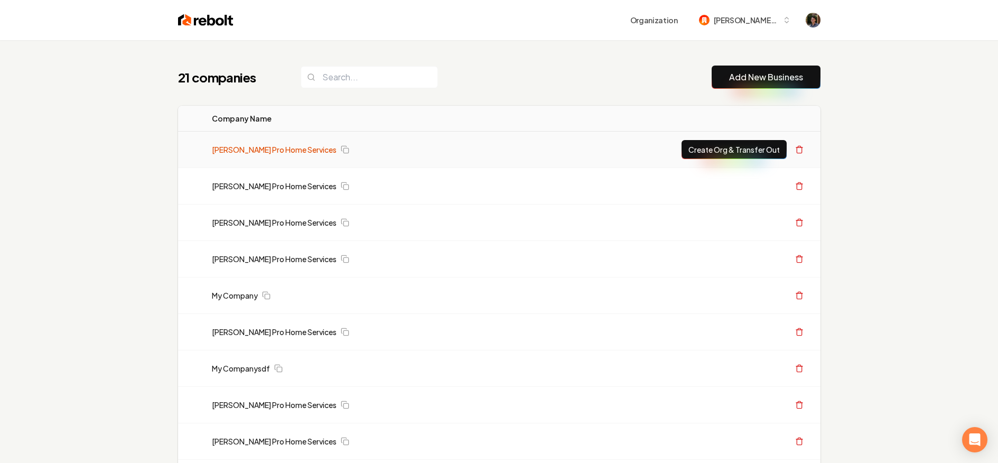
click at [284, 144] on link "[PERSON_NAME] Pro Home Services" at bounding box center [274, 149] width 125 height 11
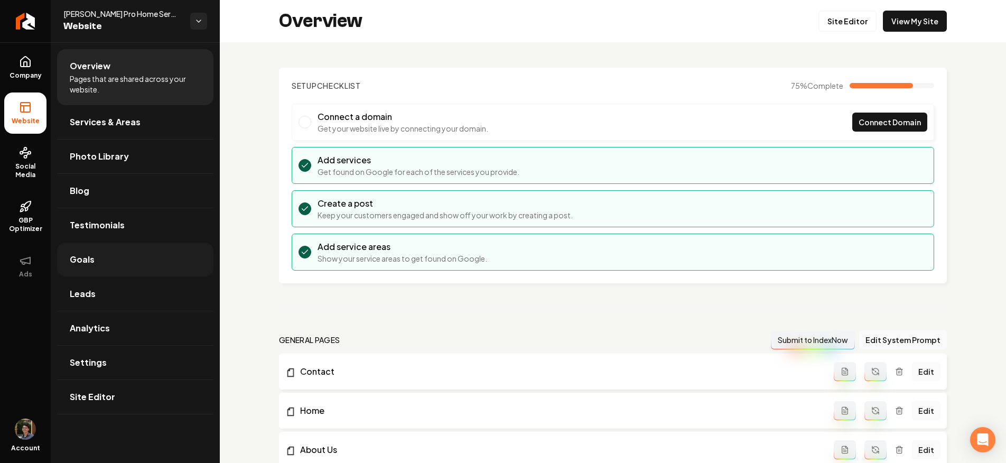
click at [98, 261] on link "Goals" at bounding box center [135, 260] width 156 height 34
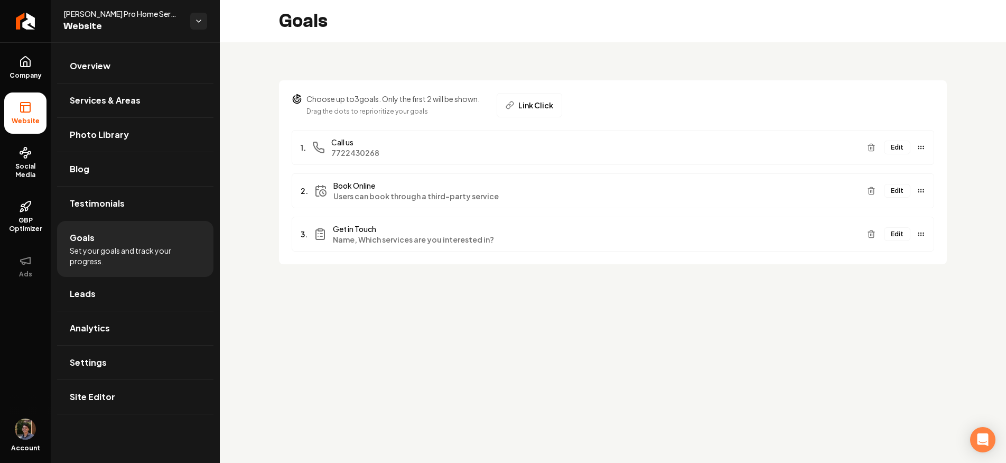
click at [899, 233] on button "Edit" at bounding box center [897, 234] width 26 height 14
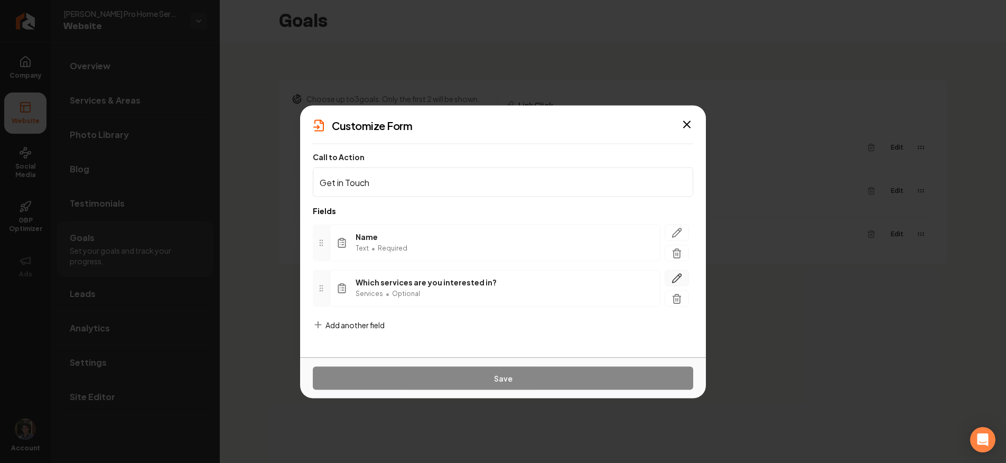
click at [681, 276] on icon "button" at bounding box center [677, 278] width 11 height 11
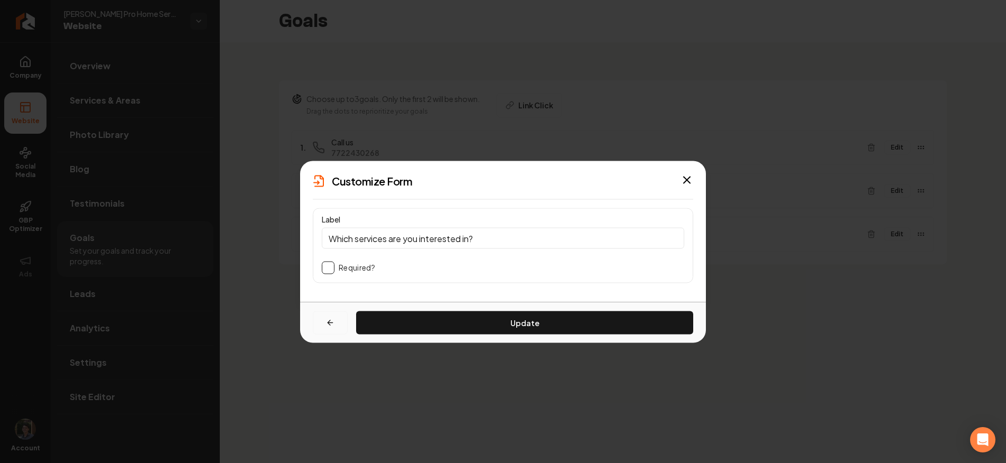
click at [320, 329] on button "button" at bounding box center [330, 322] width 35 height 23
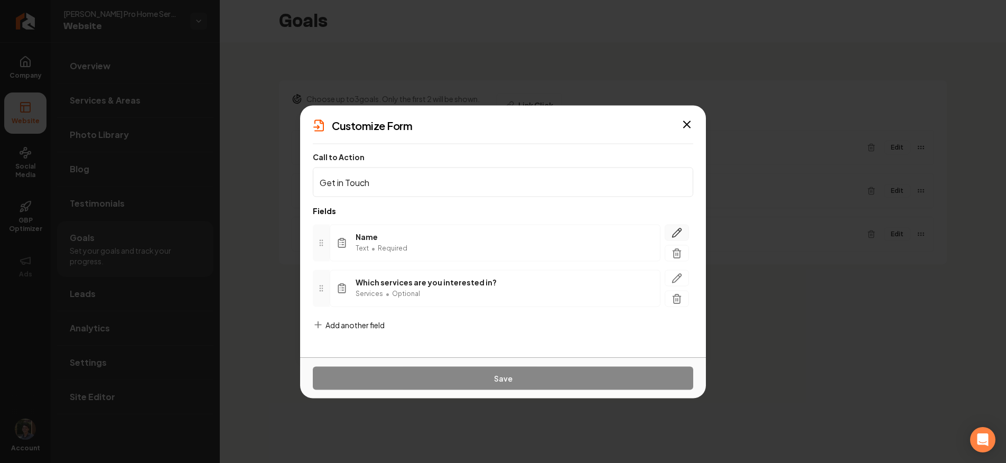
click at [670, 233] on button "button" at bounding box center [677, 233] width 24 height 16
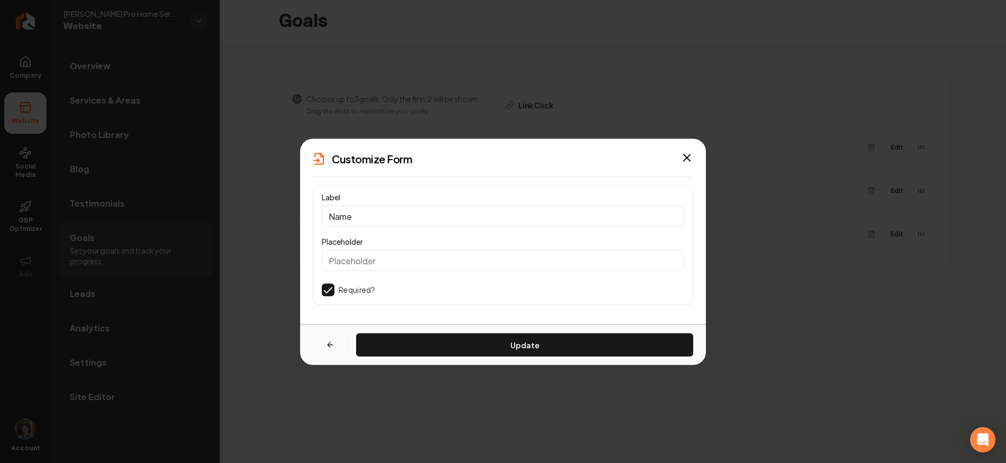
click at [329, 349] on button "button" at bounding box center [330, 344] width 35 height 23
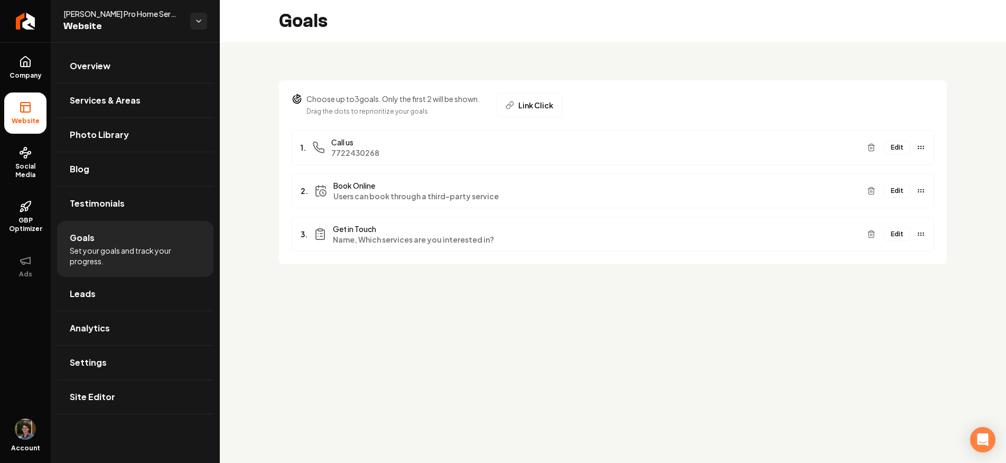
click at [895, 144] on button "Edit" at bounding box center [897, 148] width 26 height 14
click at [896, 147] on button "Edit" at bounding box center [897, 148] width 26 height 14
click at [893, 235] on button "Edit" at bounding box center [897, 234] width 26 height 14
click at [902, 234] on button "Edit" at bounding box center [897, 234] width 26 height 14
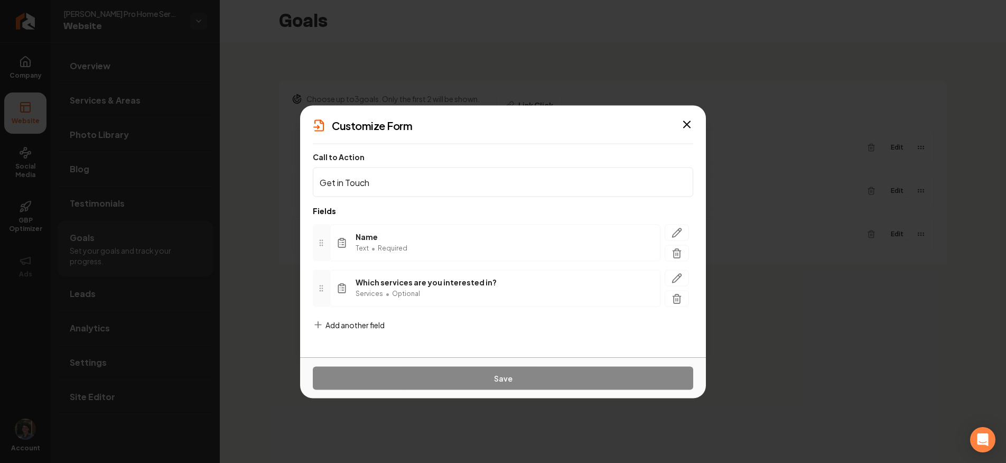
click at [356, 325] on span "Add another field" at bounding box center [355, 325] width 59 height 11
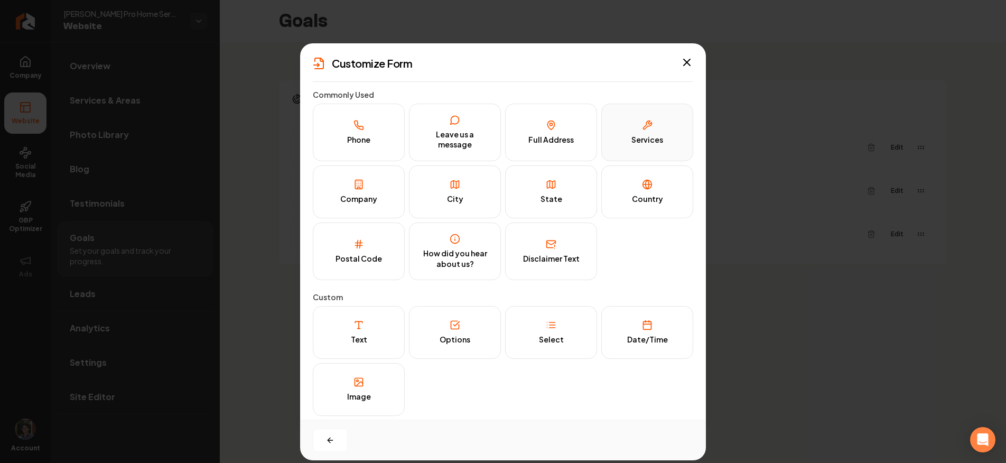
click at [644, 138] on div "Services" at bounding box center [648, 140] width 32 height 11
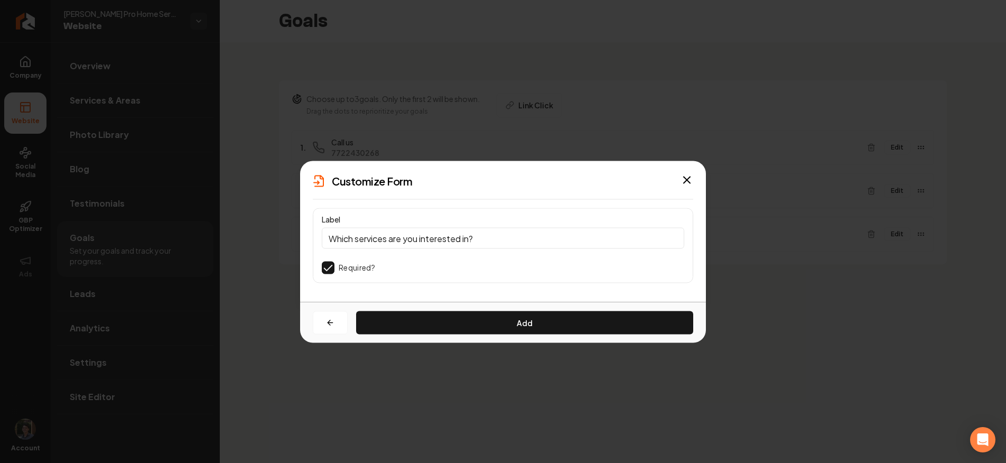
drag, startPoint x: 488, startPoint y: 236, endPoint x: 322, endPoint y: 238, distance: 166.5
click at [322, 238] on input "Which services are you interested in?" at bounding box center [503, 238] width 363 height 21
click at [422, 234] on input "Which services are you interested in?" at bounding box center [503, 238] width 363 height 21
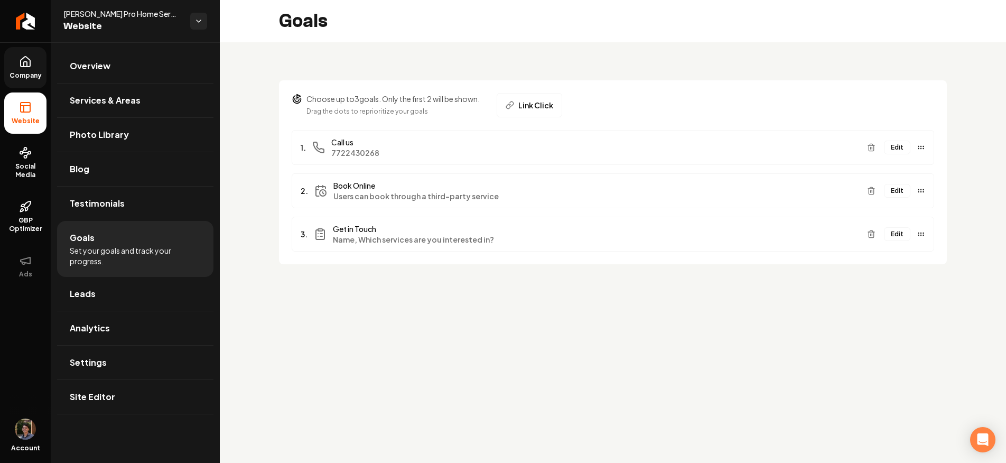
click at [36, 54] on link "Company" at bounding box center [25, 67] width 42 height 41
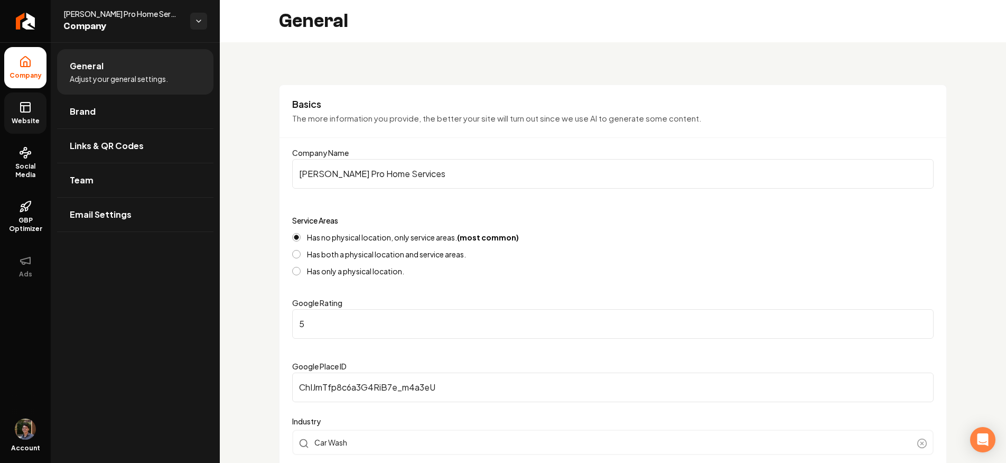
click at [43, 107] on link "Website" at bounding box center [25, 112] width 42 height 41
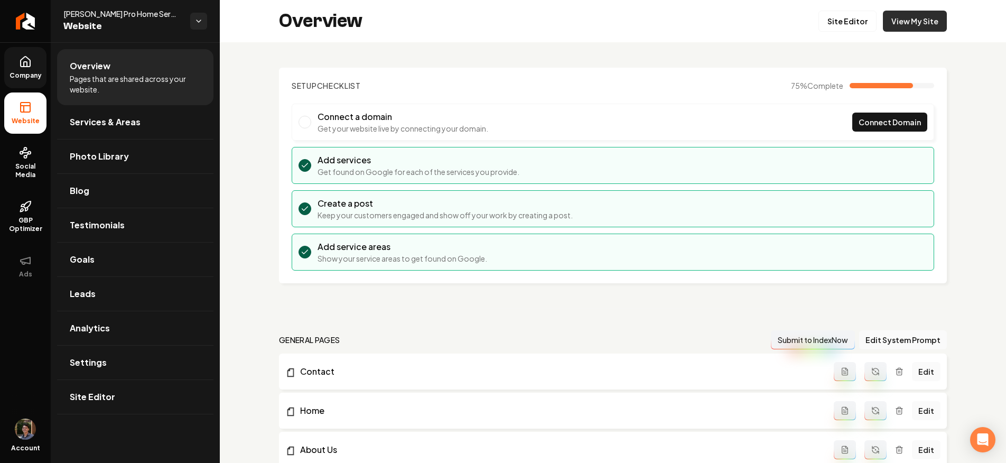
click at [896, 23] on link "View My Site" at bounding box center [915, 21] width 64 height 21
click at [113, 299] on link "Leads" at bounding box center [135, 294] width 156 height 34
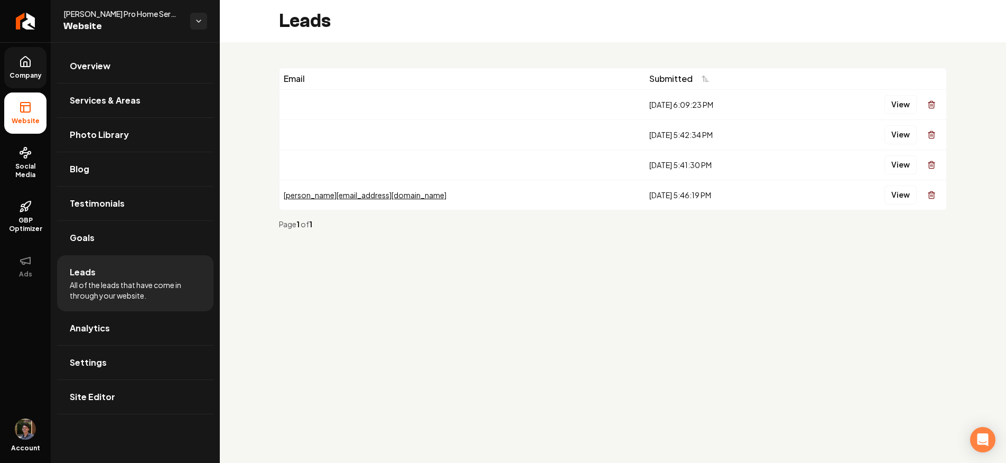
click at [900, 104] on button "View" at bounding box center [901, 104] width 32 height 19
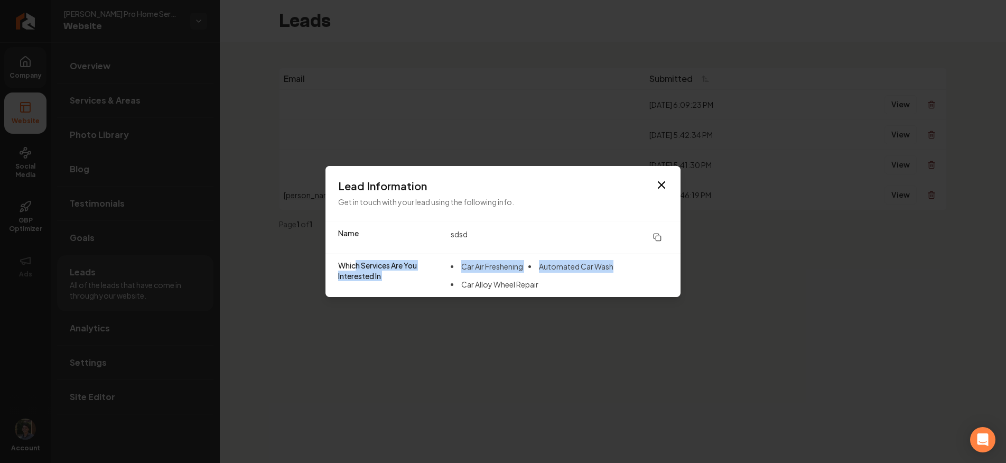
drag, startPoint x: 411, startPoint y: 266, endPoint x: 566, endPoint y: 277, distance: 155.2
click at [566, 277] on div "Which Services Are You Interested In Car Air Freshening Automated Car Wash Car …" at bounding box center [503, 275] width 355 height 44
click at [566, 278] on div "Car Air Freshening Automated Car Wash Car Alloy Wheel Repair" at bounding box center [559, 275] width 217 height 31
click at [562, 284] on div "Car Air Freshening Automated Car Wash Car Alloy Wheel Repair" at bounding box center [559, 275] width 217 height 31
drag, startPoint x: 513, startPoint y: 270, endPoint x: 567, endPoint y: 280, distance: 55.4
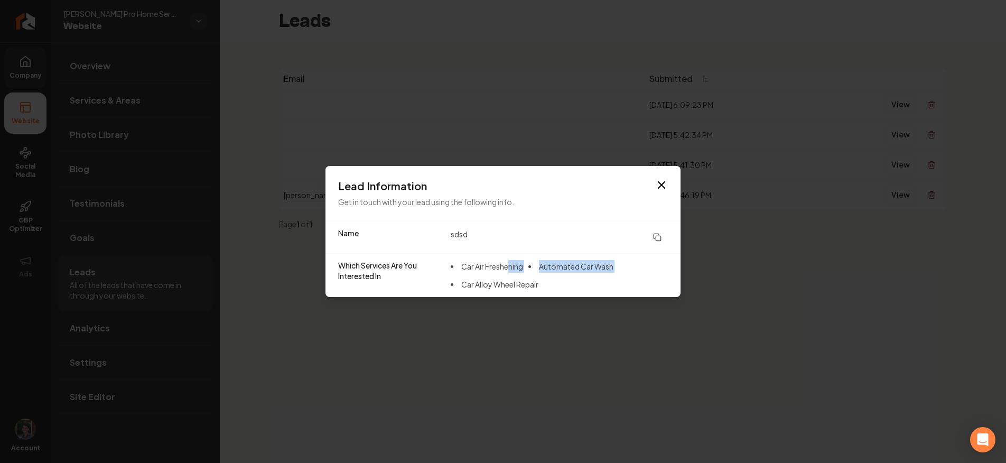
click at [569, 280] on div "Car Air Freshening Automated Car Wash Car Alloy Wheel Repair" at bounding box center [559, 275] width 217 height 31
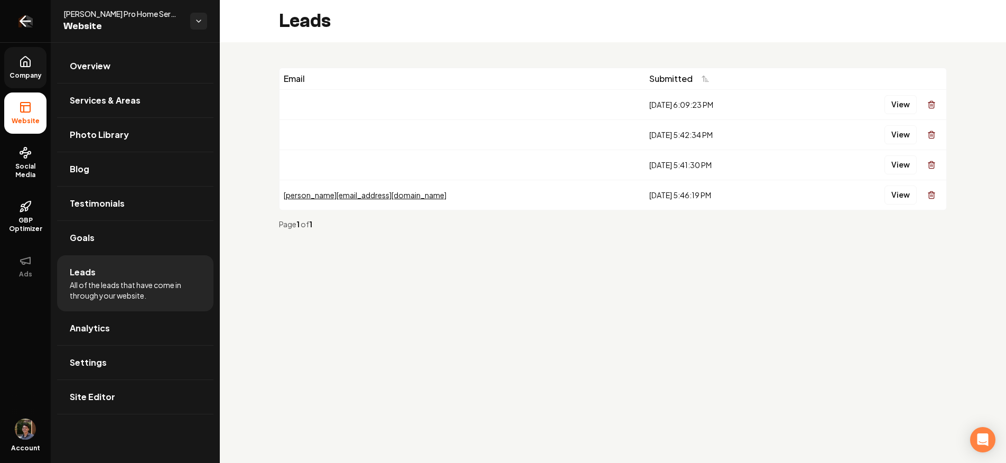
click at [38, 31] on link "Return to dashboard" at bounding box center [25, 21] width 51 height 42
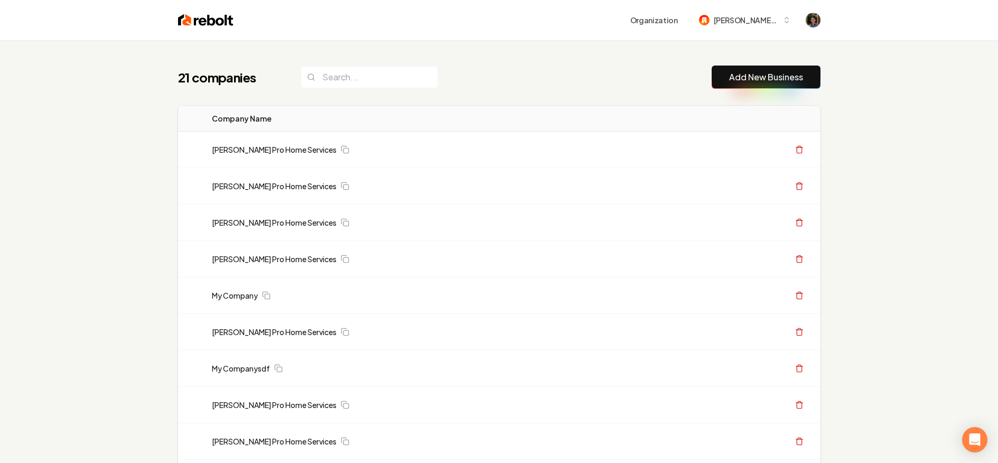
click at [744, 86] on button "Add New Business" at bounding box center [766, 77] width 109 height 23
click at [787, 76] on link "Add New Business" at bounding box center [766, 77] width 74 height 13
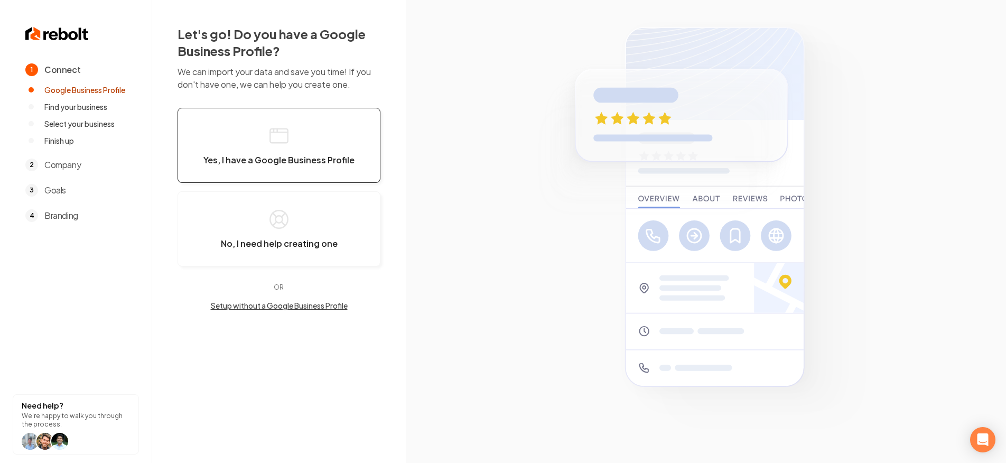
click at [278, 148] on button "Yes, I have a Google Business Profile" at bounding box center [279, 145] width 203 height 75
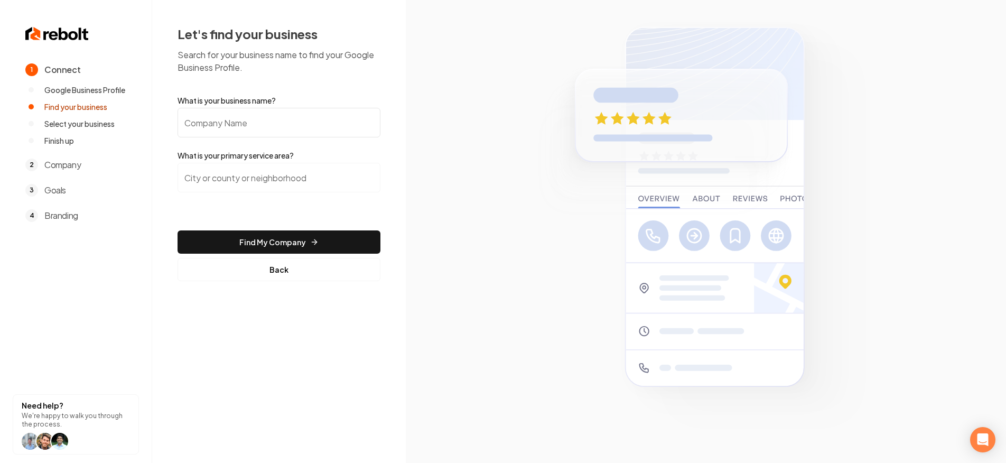
click at [295, 125] on input "What is your business name?" at bounding box center [279, 123] width 203 height 30
type input "[PERSON_NAME] Pro Home Services"
click at [252, 178] on input "search" at bounding box center [279, 178] width 203 height 30
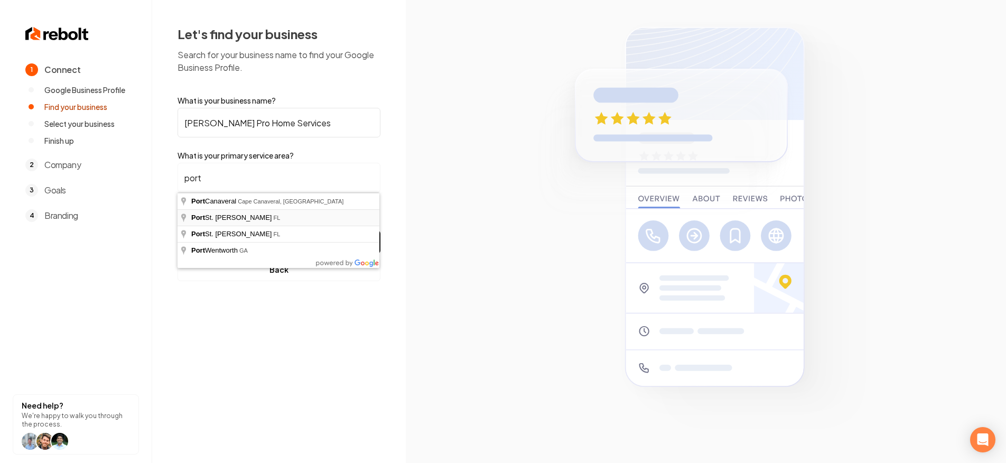
type input "[GEOGRAPHIC_DATA][PERSON_NAME], [GEOGRAPHIC_DATA]"
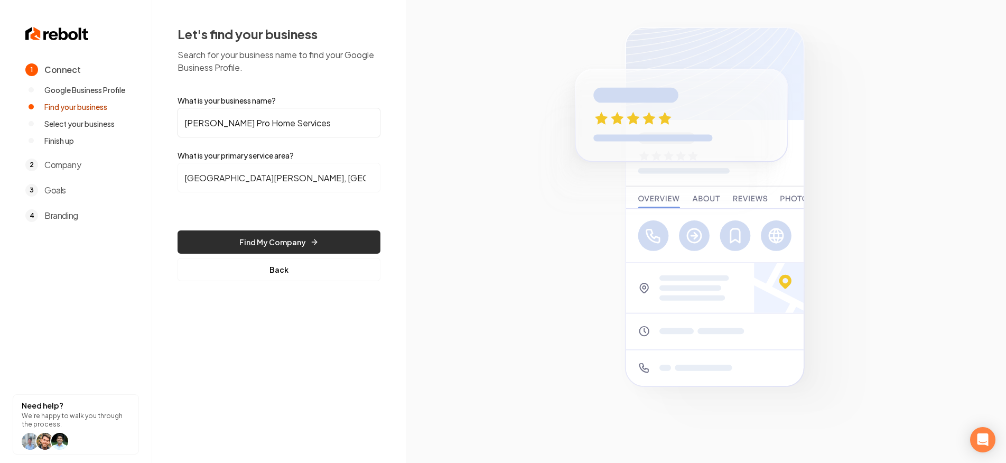
click at [274, 235] on button "Find My Company" at bounding box center [279, 241] width 203 height 23
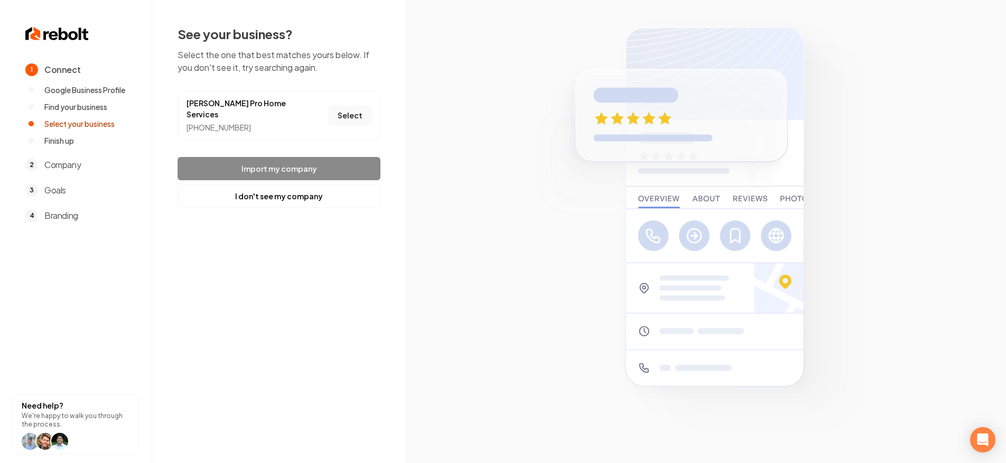
click at [347, 113] on button "Select" at bounding box center [350, 115] width 43 height 19
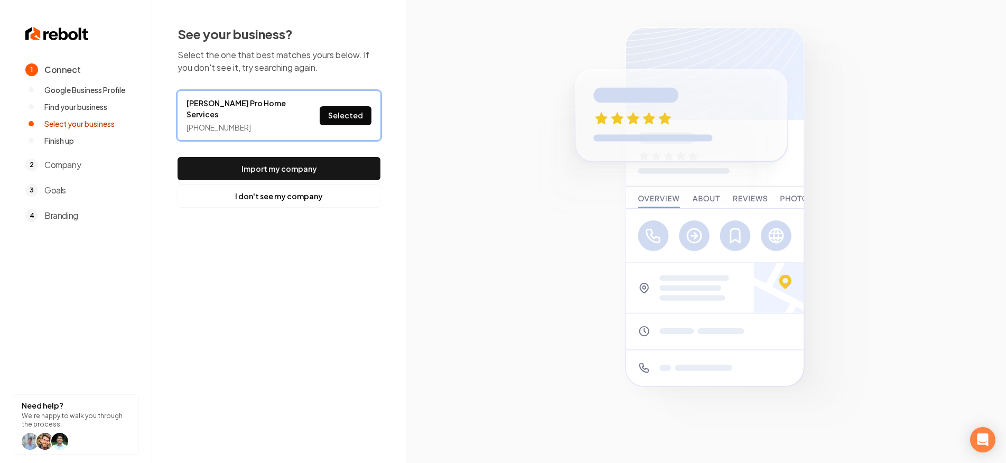
click at [327, 157] on button "Import my company" at bounding box center [279, 168] width 203 height 23
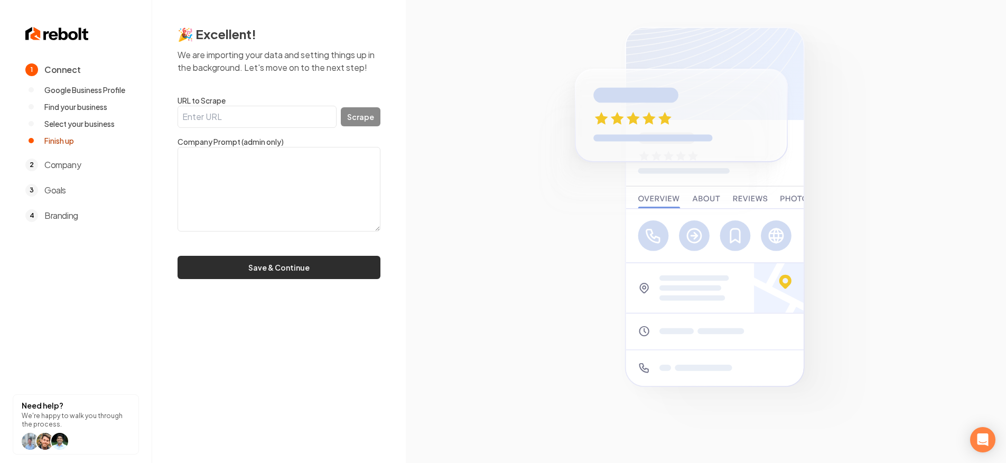
click at [320, 261] on button "Save & Continue" at bounding box center [279, 267] width 203 height 23
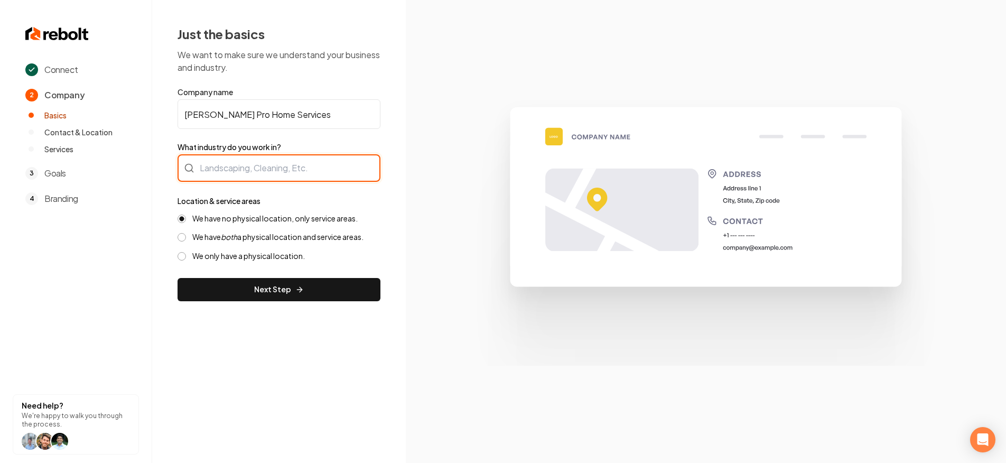
click at [282, 177] on div at bounding box center [279, 167] width 203 height 27
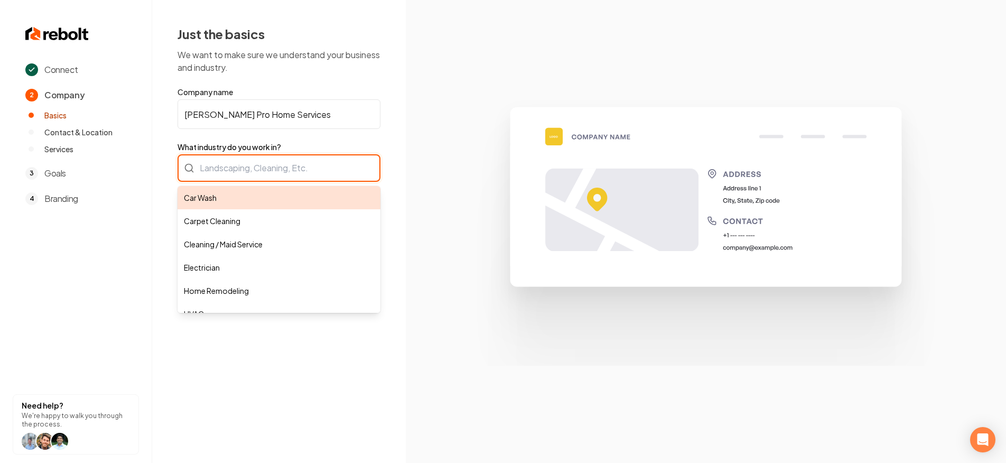
type input "Car Wash"
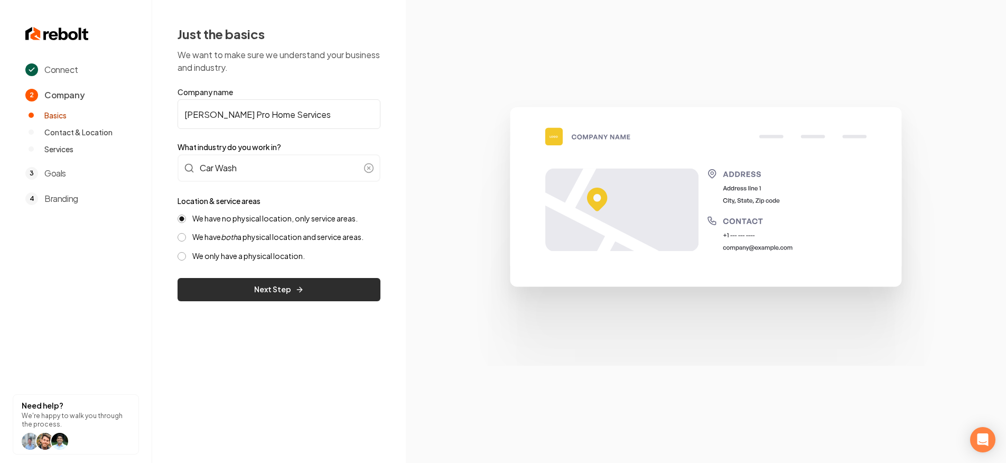
click at [285, 282] on button "Next Step" at bounding box center [279, 289] width 203 height 23
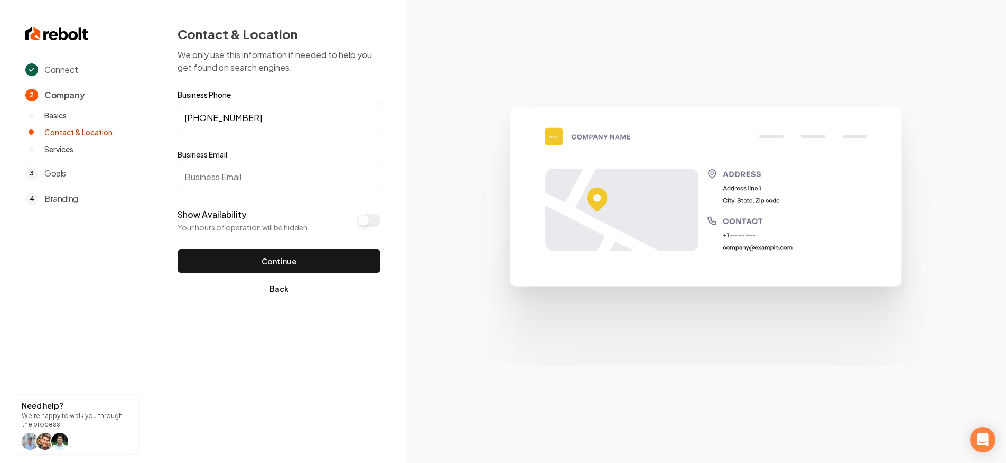
click at [245, 181] on input "Business Email" at bounding box center [279, 177] width 203 height 30
type input "[EMAIL_ADDRESS][DOMAIN_NAME]"
click at [270, 260] on button "Continue" at bounding box center [279, 260] width 203 height 23
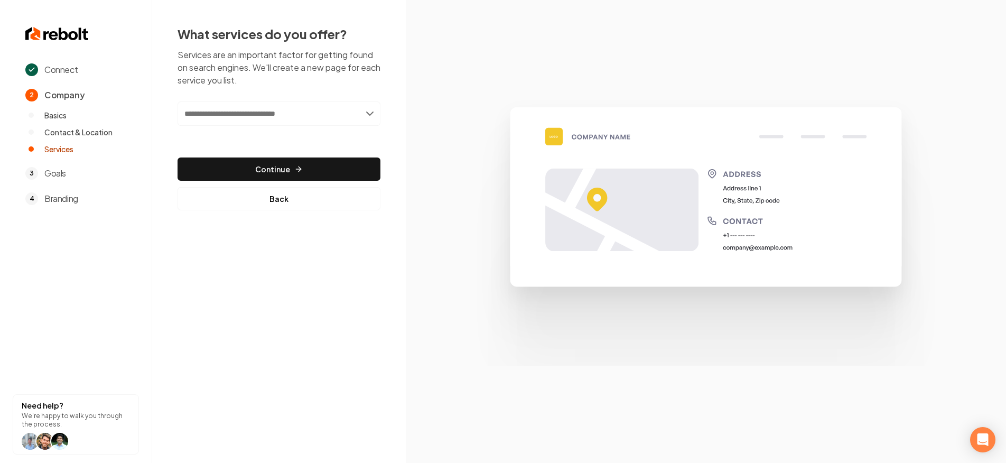
click at [257, 114] on input "text" at bounding box center [279, 113] width 203 height 24
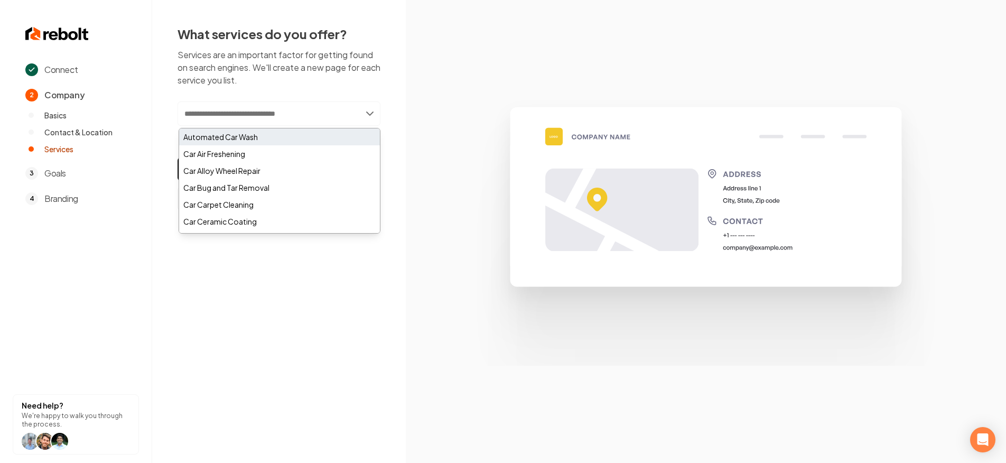
click at [238, 138] on div "Automated Car Wash" at bounding box center [279, 136] width 201 height 17
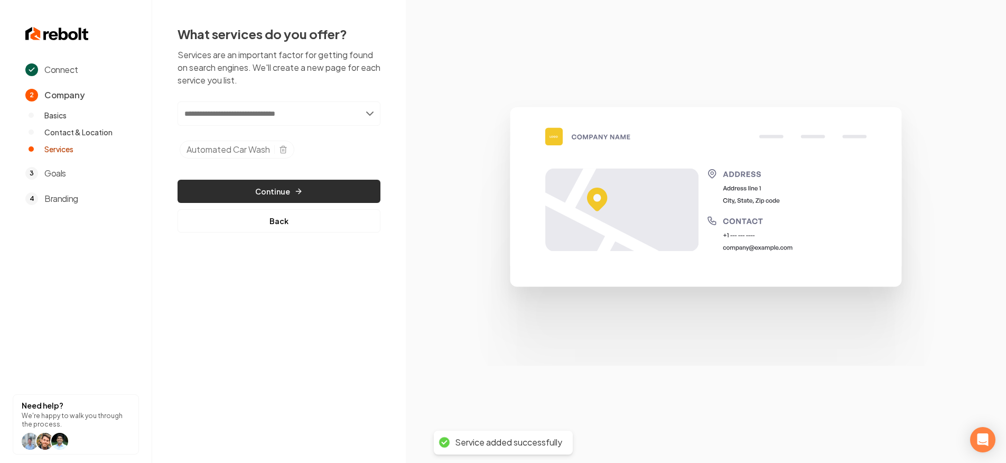
click at [277, 186] on button "Continue" at bounding box center [279, 191] width 203 height 23
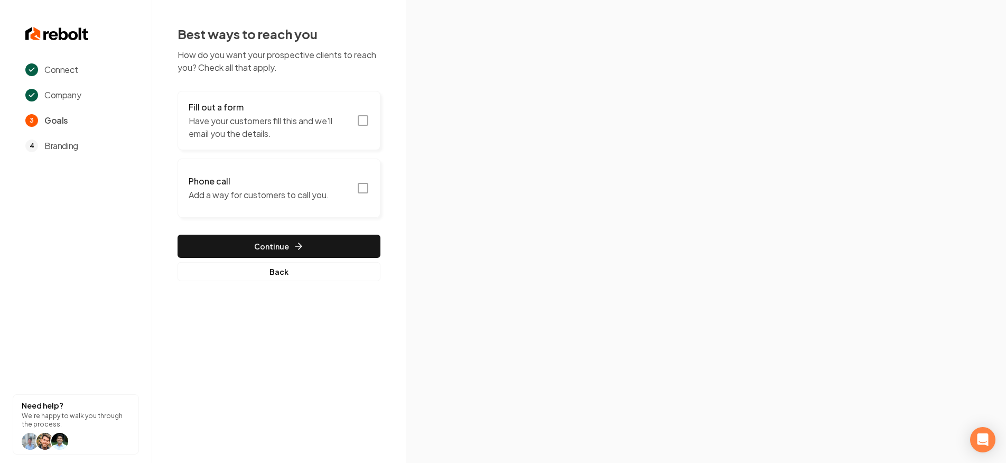
click at [291, 122] on p "Have your customers fill this and we'll email you the details." at bounding box center [270, 127] width 162 height 25
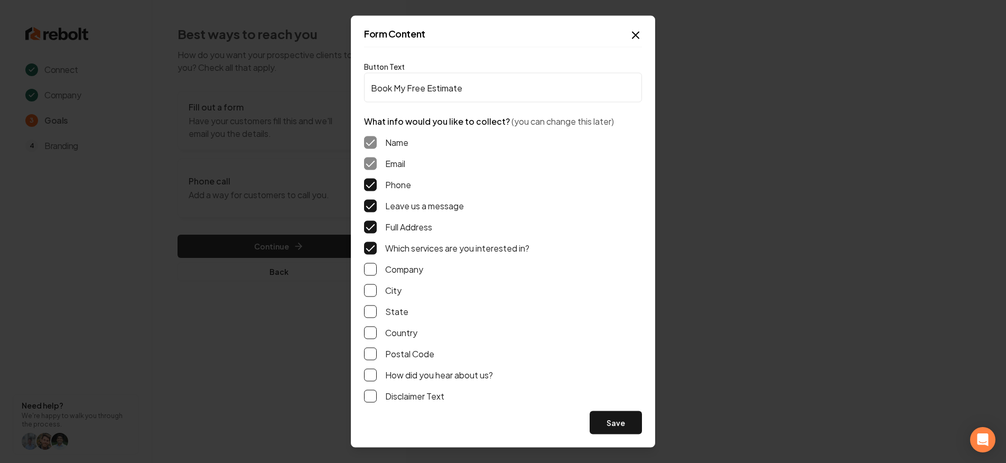
click at [370, 249] on button "Which services are you interested in?" at bounding box center [370, 248] width 13 height 13
click at [627, 423] on button "Save" at bounding box center [616, 422] width 52 height 23
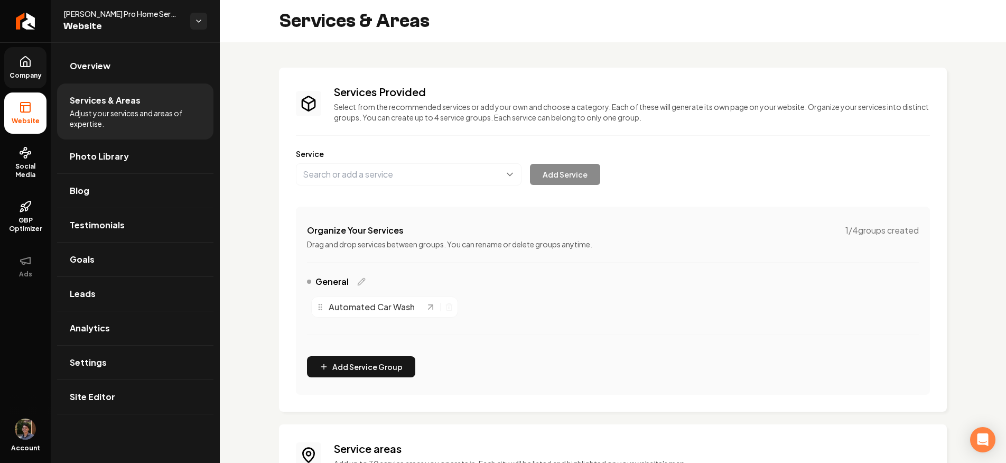
click at [27, 70] on link "Company" at bounding box center [25, 67] width 42 height 41
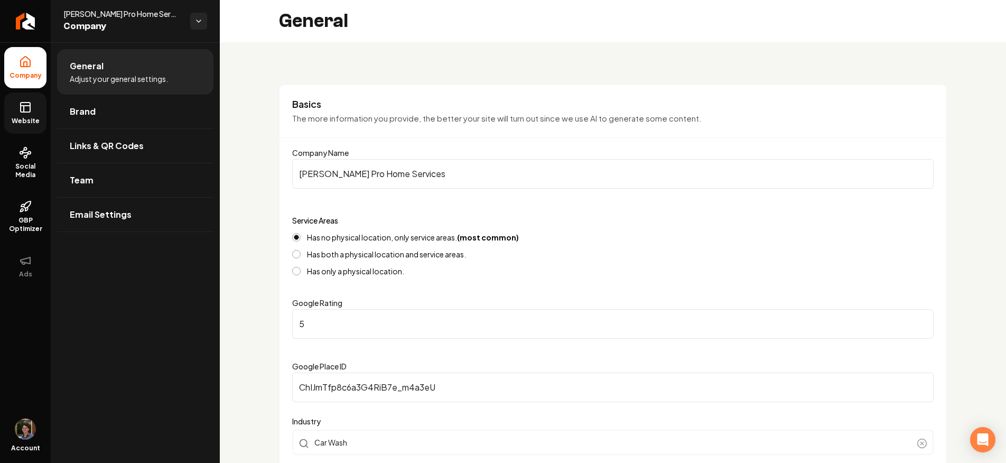
click at [27, 106] on icon at bounding box center [26, 106] width 10 height 0
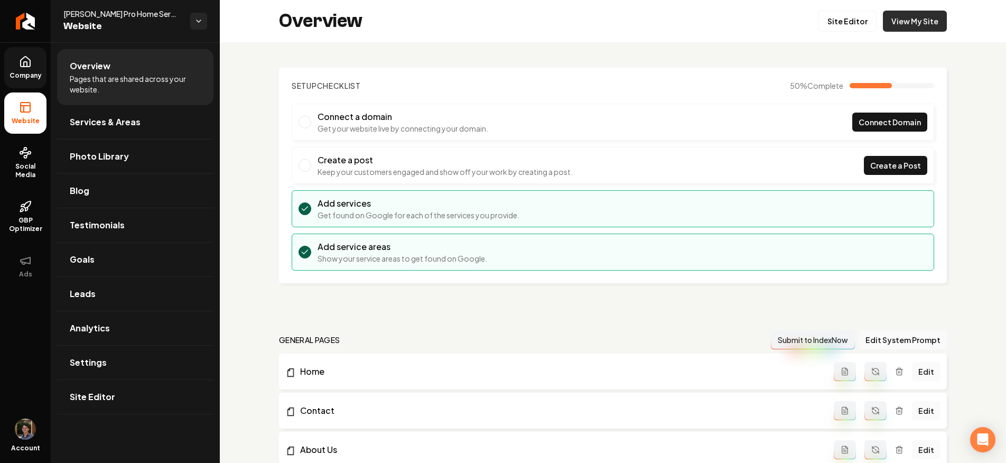
click at [914, 21] on link "View My Site" at bounding box center [915, 21] width 64 height 21
click at [95, 127] on span "Services & Areas" at bounding box center [105, 122] width 71 height 13
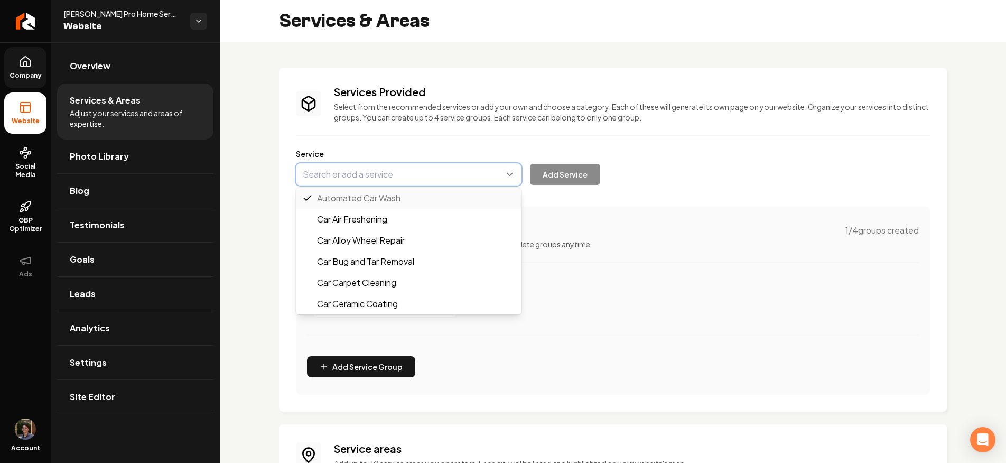
click at [428, 172] on button "Main content area" at bounding box center [409, 174] width 226 height 22
type input "Car Air Freshening"
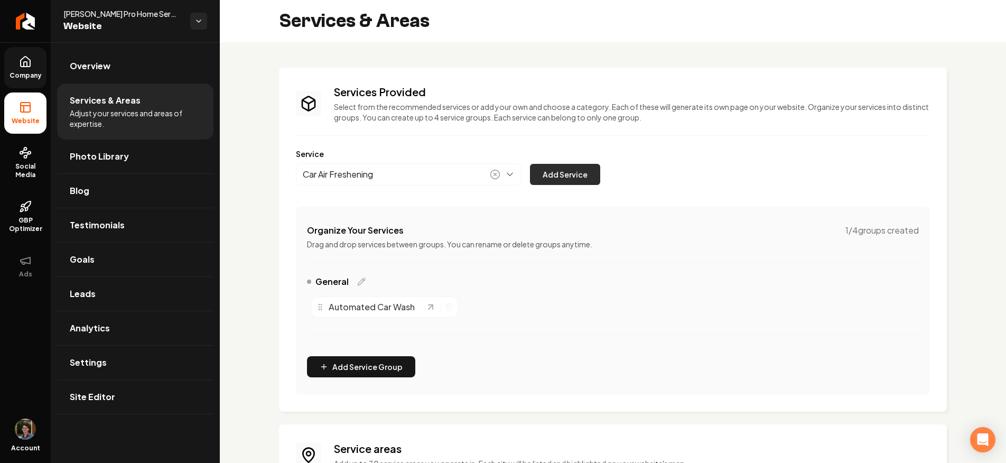
click at [548, 170] on button "Add Service" at bounding box center [565, 174] width 70 height 21
click at [419, 177] on button "Main content area" at bounding box center [409, 174] width 226 height 22
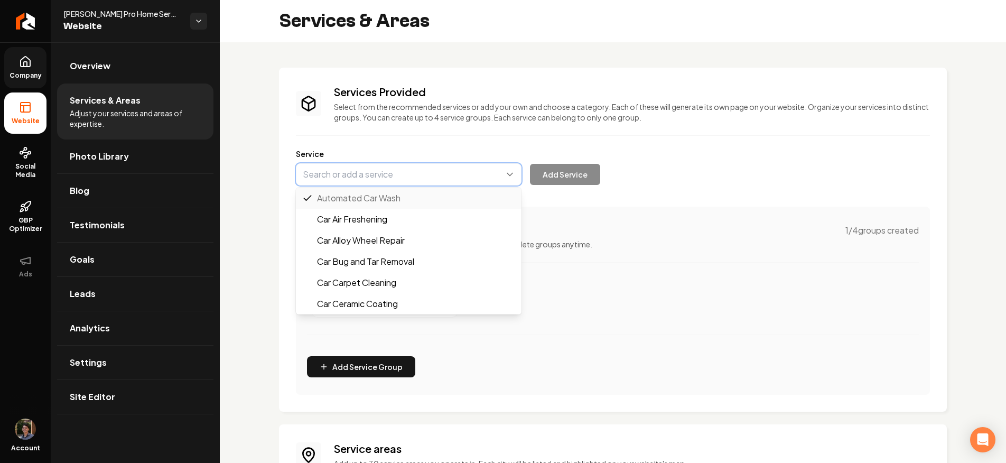
type input "Car Carpet Cleaning"
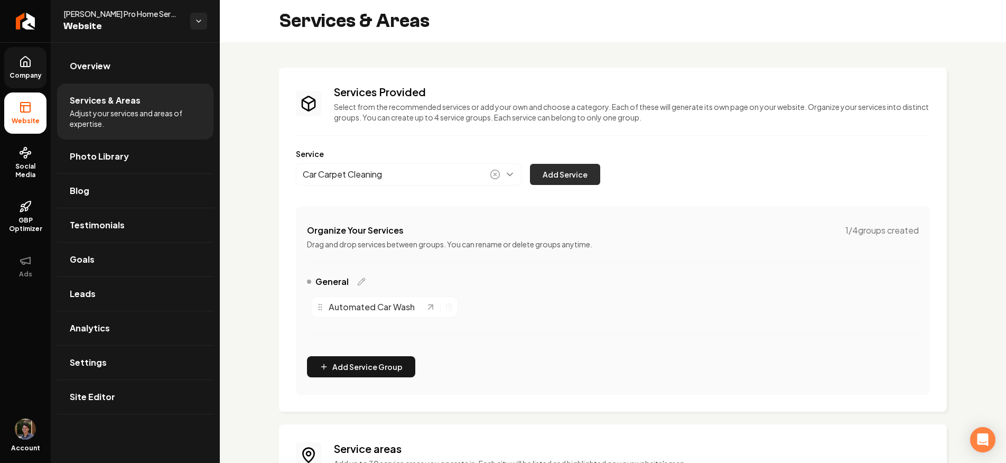
click at [577, 165] on button "Add Service" at bounding box center [565, 174] width 70 height 21
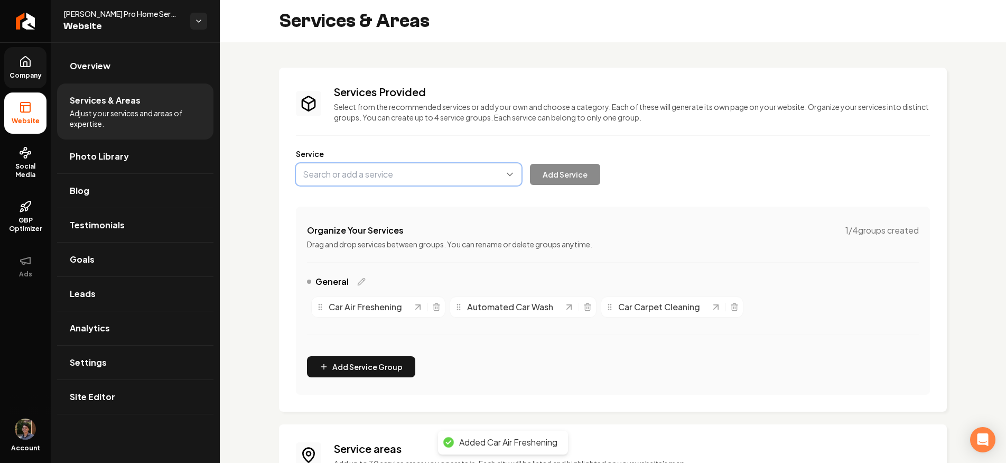
click at [428, 179] on button "Main content area" at bounding box center [409, 174] width 226 height 22
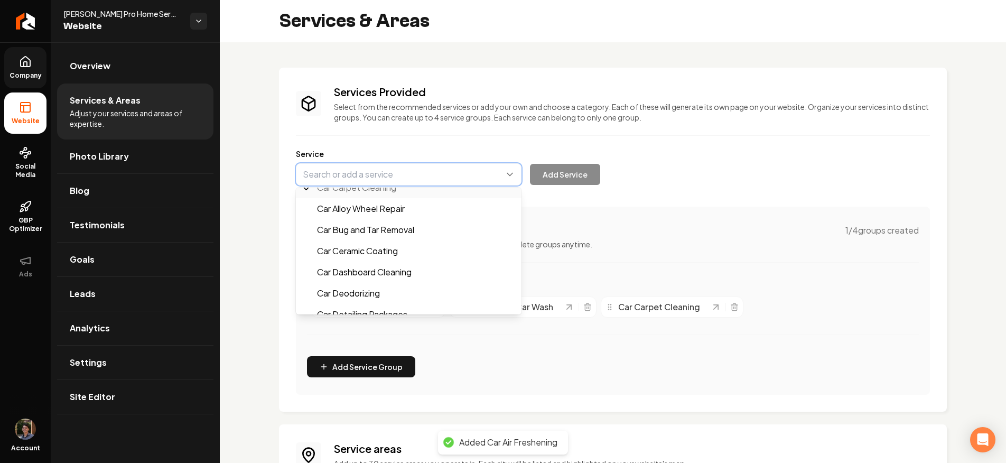
scroll to position [106, 0]
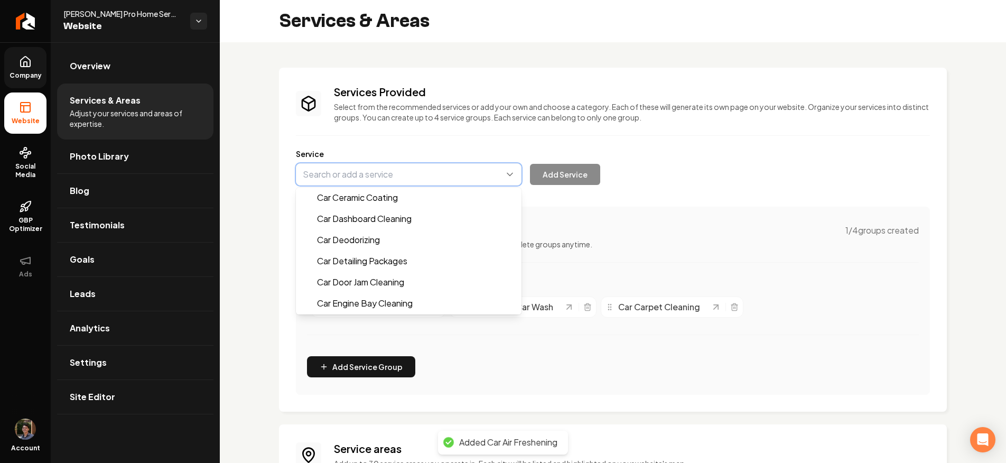
type input "Car Detailing Packages"
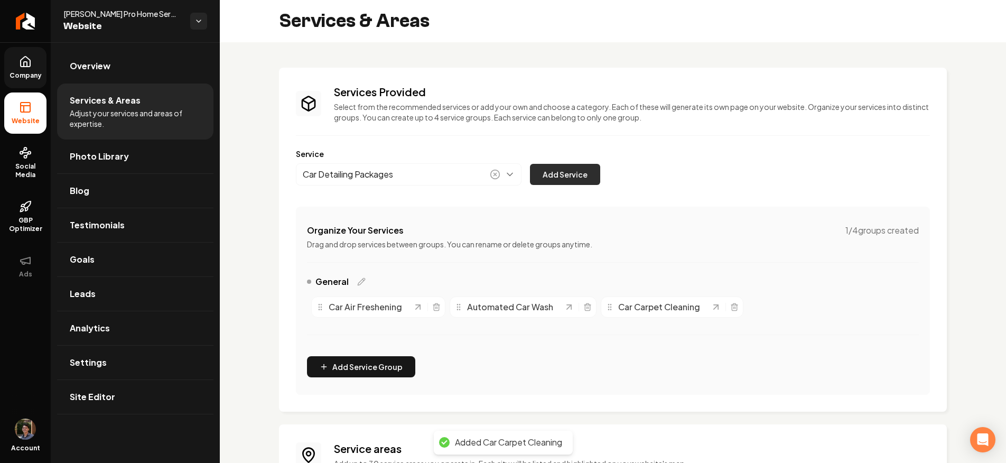
click at [570, 174] on button "Add Service" at bounding box center [565, 174] width 70 height 21
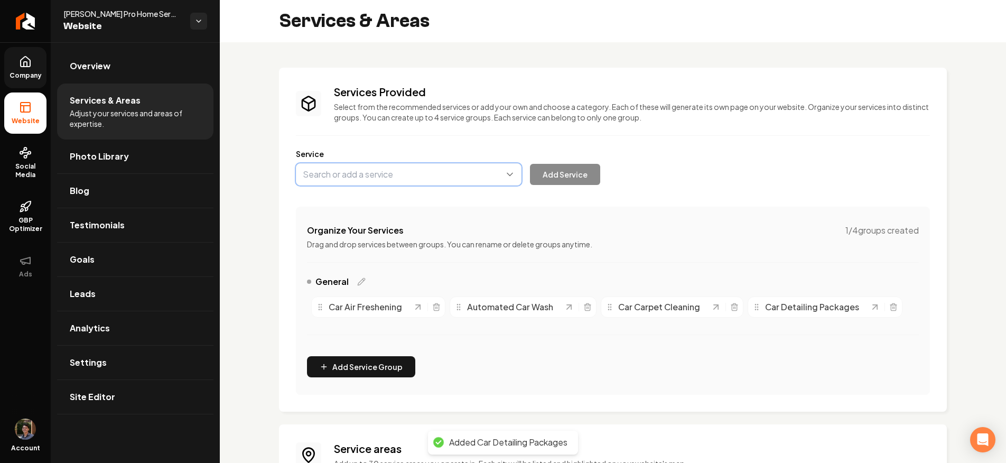
click at [417, 173] on button "Main content area" at bounding box center [409, 174] width 226 height 22
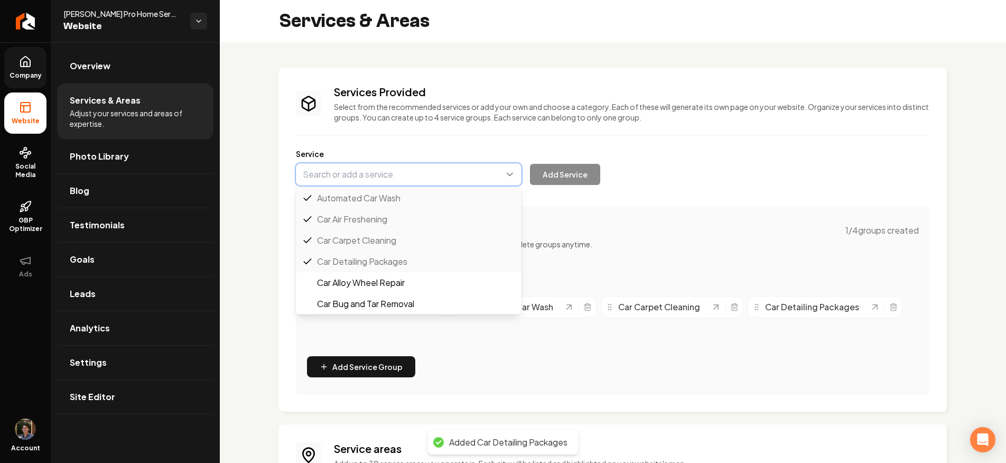
scroll to position [97, 0]
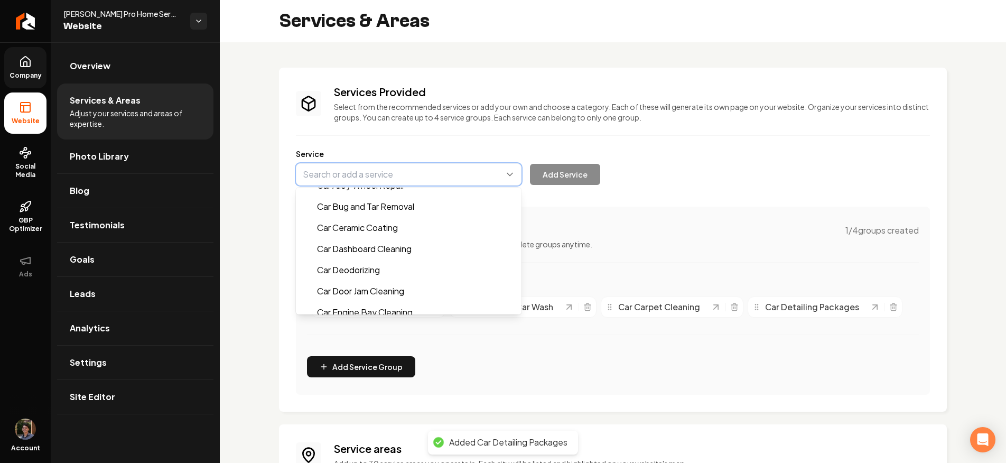
type input "Car Deodorizing"
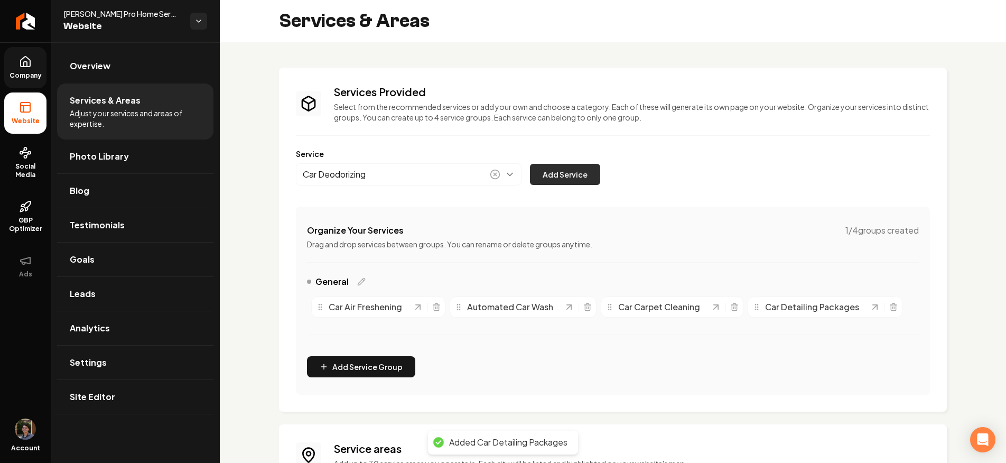
click at [554, 173] on button "Add Service" at bounding box center [565, 174] width 70 height 21
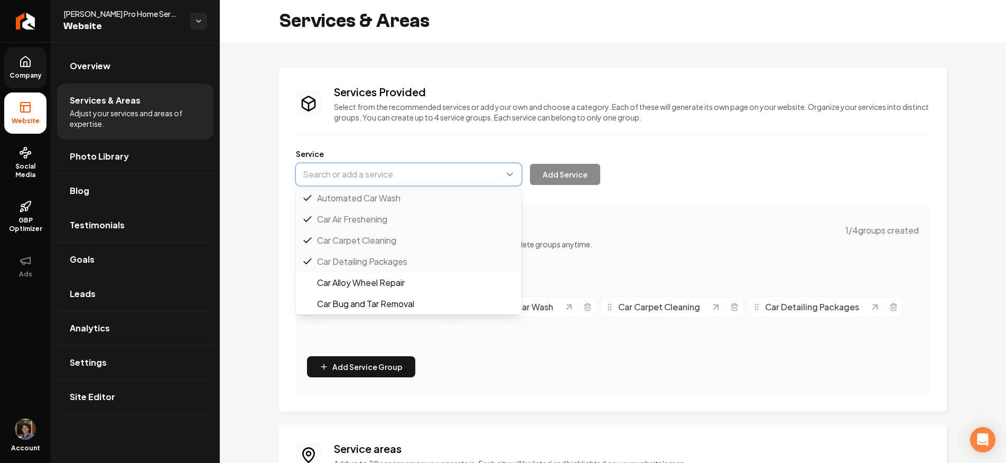
click at [411, 177] on button "Main content area" at bounding box center [409, 174] width 226 height 22
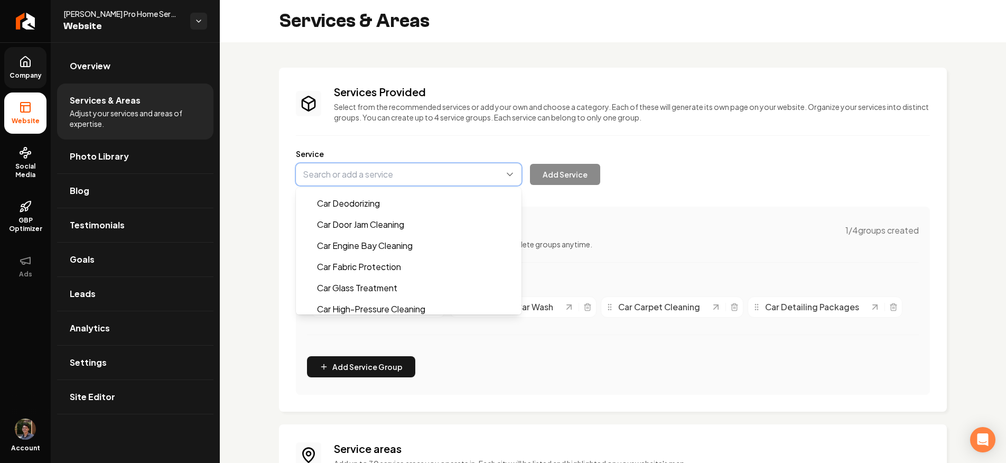
scroll to position [185, 0]
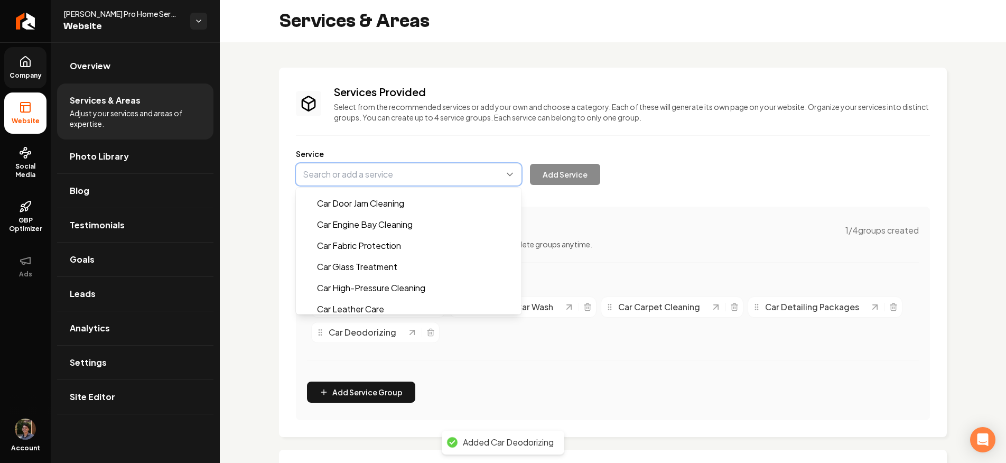
type input "Car High-Pressure Cleaning"
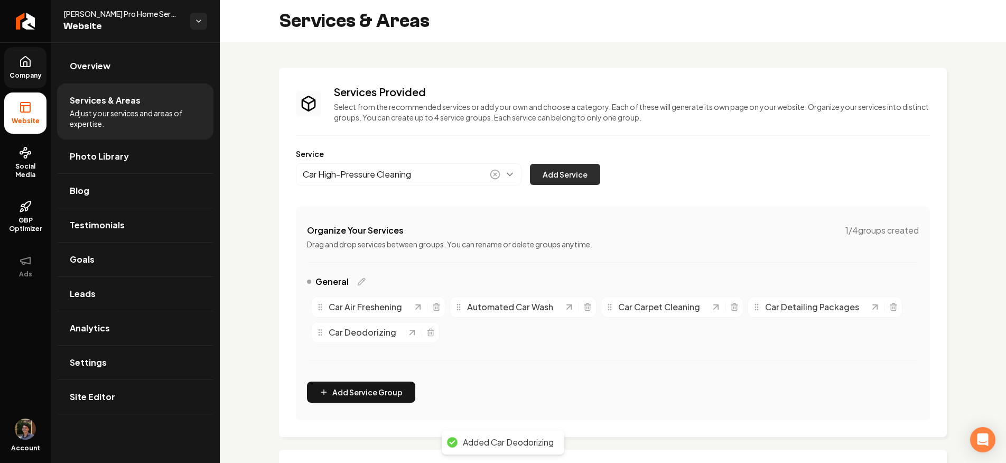
click at [570, 164] on button "Add Service" at bounding box center [565, 174] width 70 height 21
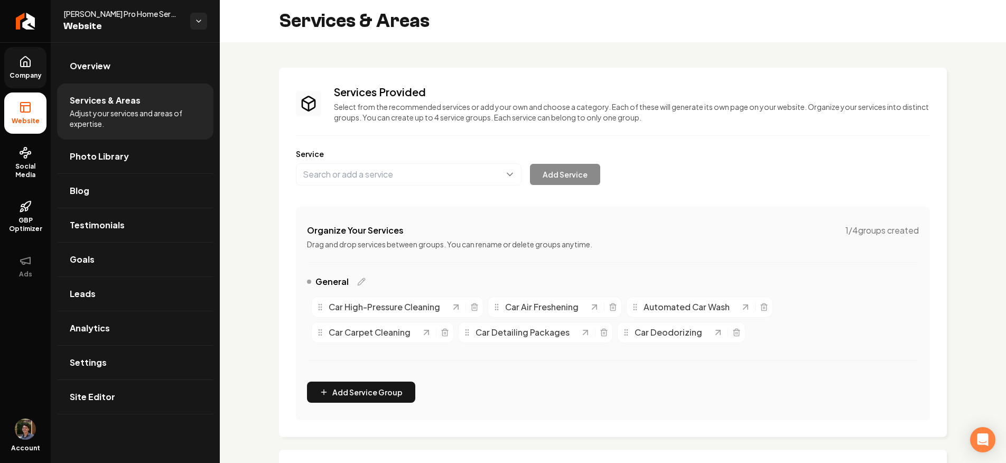
click at [739, 194] on div "Services Provided Select from the recommended services or add your own and choo…" at bounding box center [613, 253] width 634 height 336
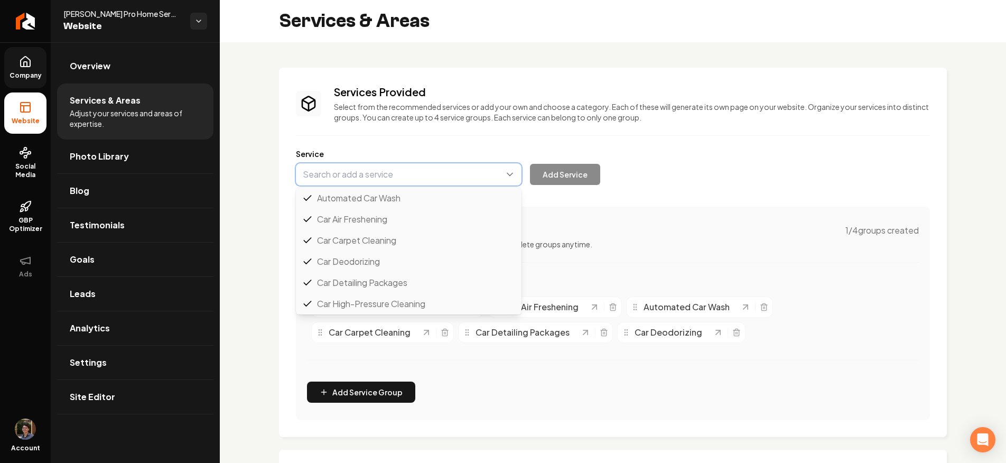
click at [385, 168] on button "Main content area" at bounding box center [409, 174] width 226 height 22
click at [398, 146] on div "Services Provided Select from the recommended services or add your own and choo…" at bounding box center [613, 253] width 634 height 336
click at [386, 177] on button "Main content area" at bounding box center [409, 174] width 226 height 22
click at [396, 149] on div "Service Automated Car Wash Car Air Freshening Car Carpet Cleaning Car Deodorizi…" at bounding box center [613, 167] width 634 height 37
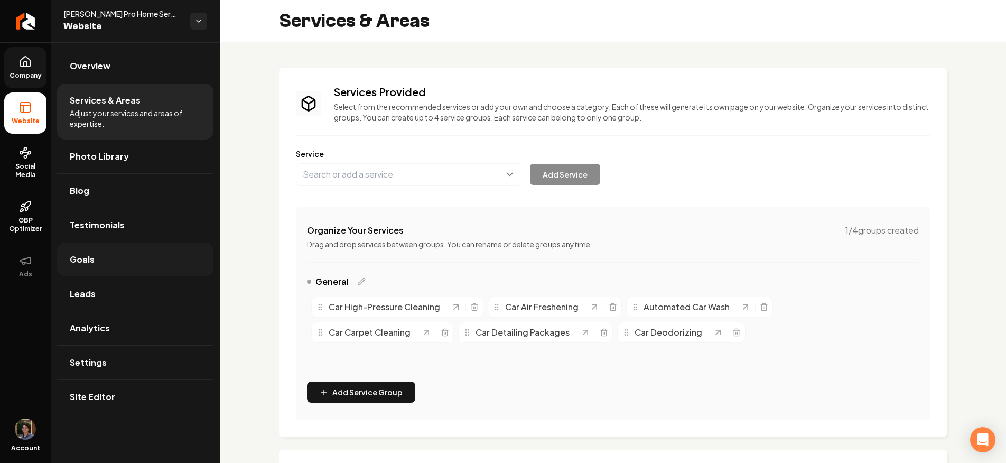
click at [161, 260] on link "Goals" at bounding box center [135, 260] width 156 height 34
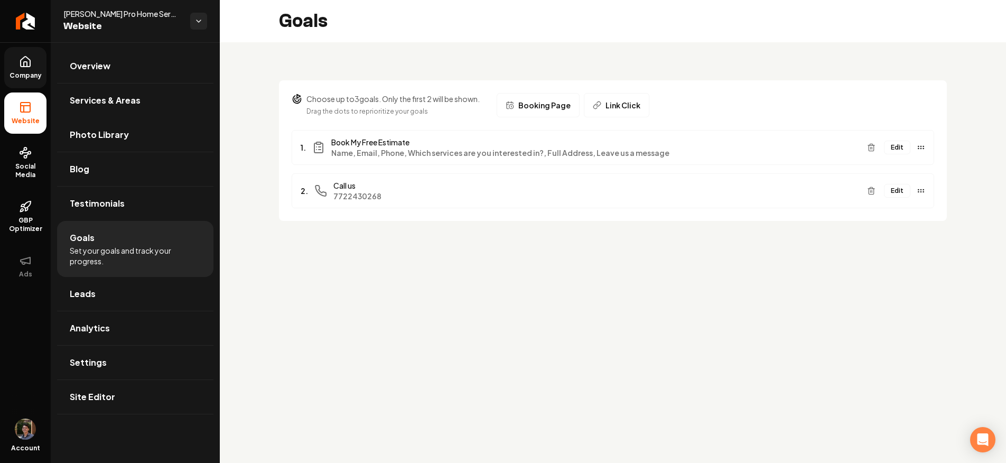
click at [34, 62] on link "Company" at bounding box center [25, 67] width 42 height 41
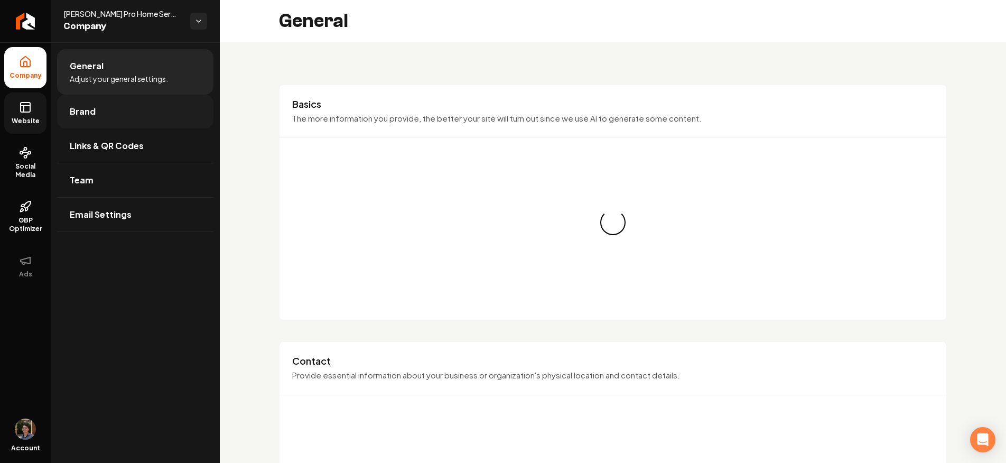
click at [117, 103] on link "Brand" at bounding box center [135, 112] width 156 height 34
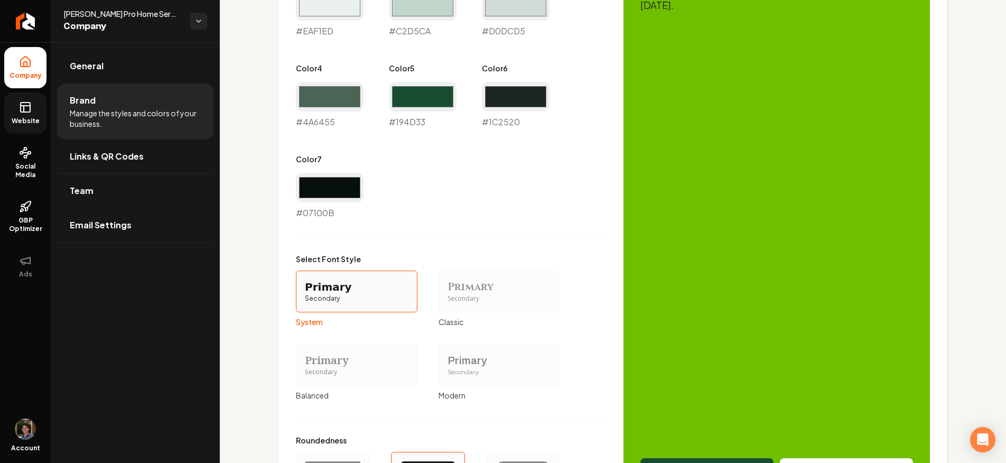
scroll to position [759, 0]
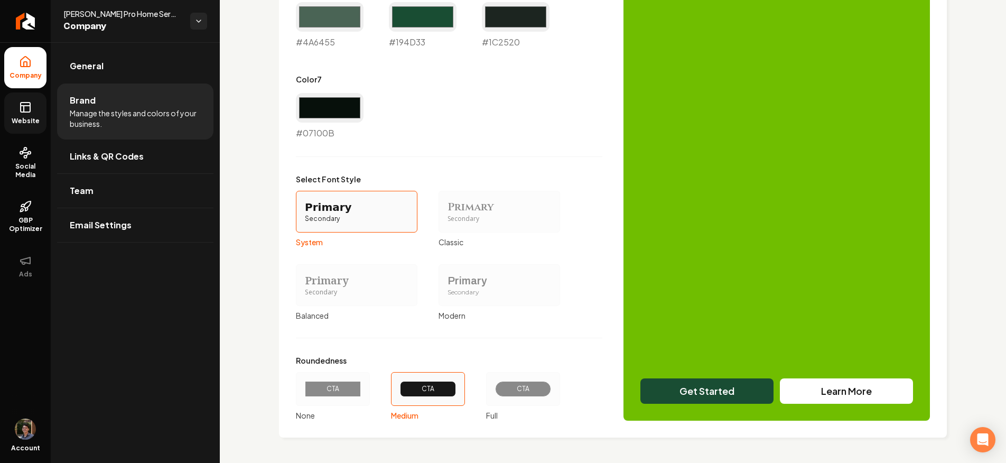
click at [524, 391] on div "CTA" at bounding box center [523, 389] width 38 height 8
click at [494, 391] on button "CTA Full" at bounding box center [490, 389] width 8 height 8
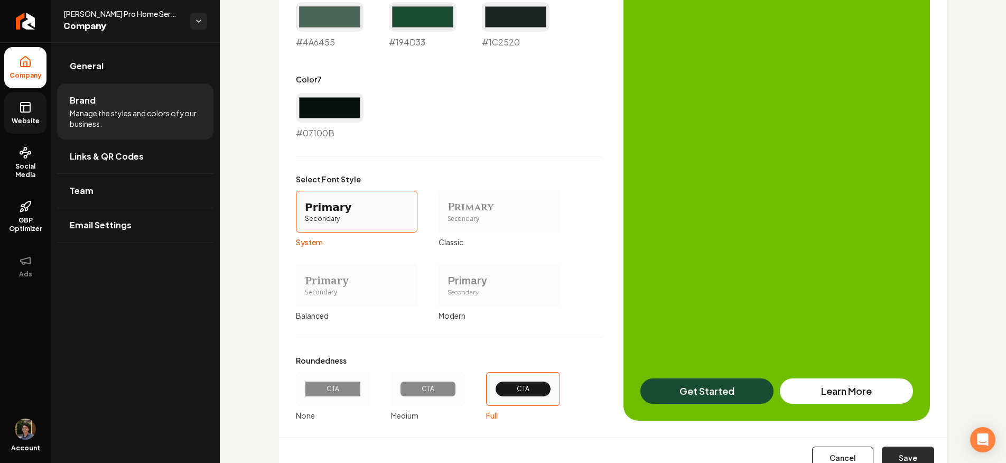
click at [901, 449] on button "Save" at bounding box center [908, 458] width 52 height 23
type input "#70be00"
type input "#eaf1ed"
type input "#c2d5ca"
type input "#d0dcd5"
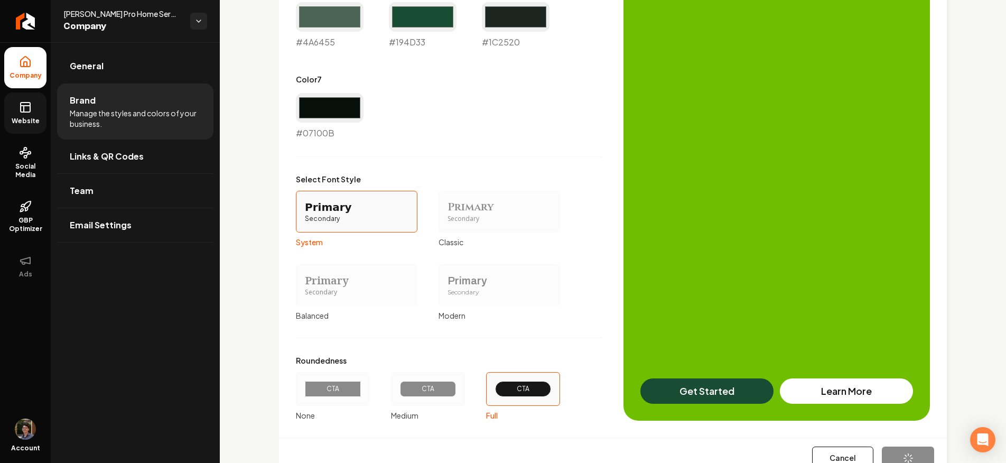
type input "#4a6455"
type input "#194d33"
type input "#1c2520"
type input "#07100b"
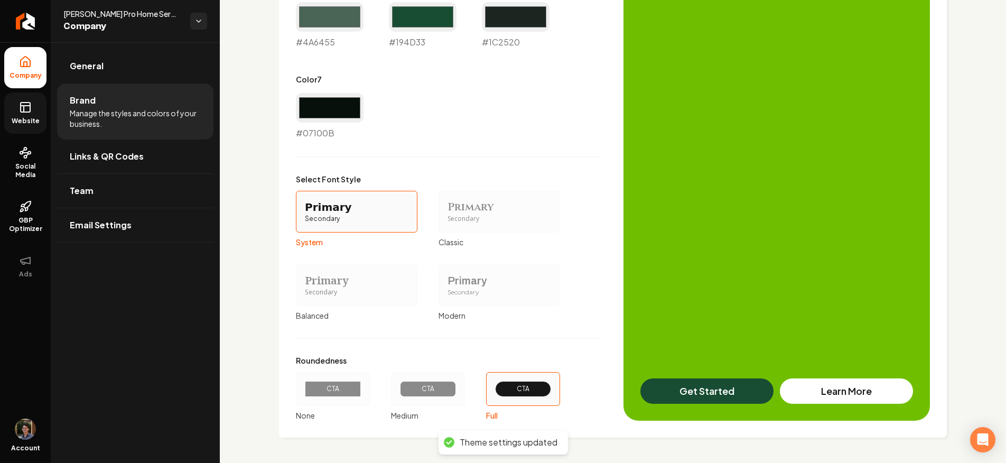
click at [34, 110] on link "Website" at bounding box center [25, 112] width 42 height 41
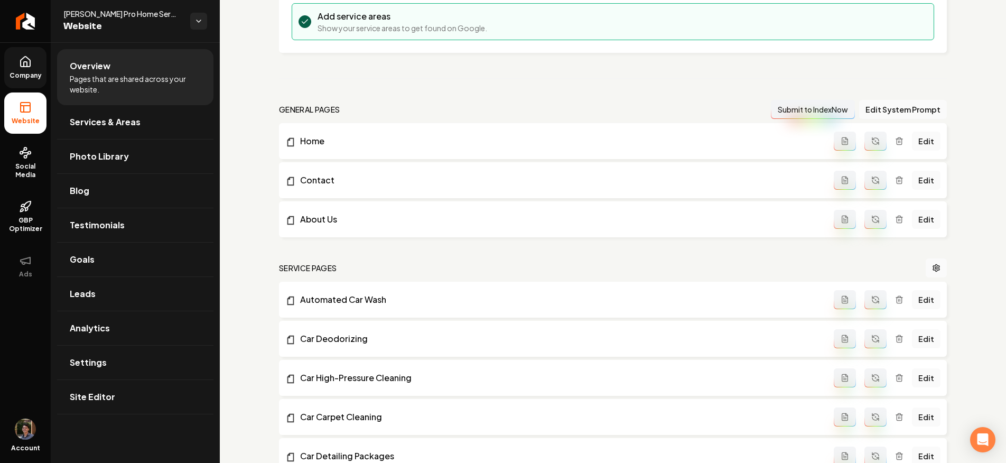
scroll to position [13, 0]
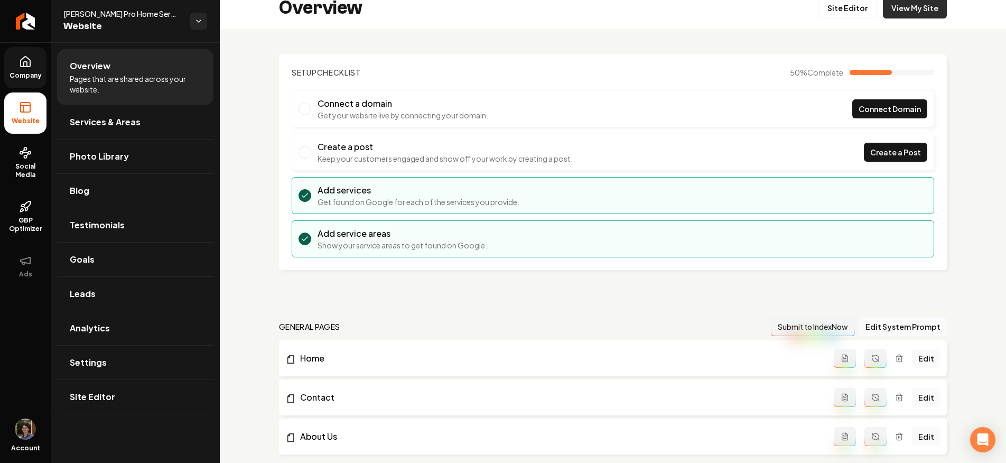
click at [926, 10] on link "View My Site" at bounding box center [915, 7] width 64 height 21
